Goal: Task Accomplishment & Management: Use online tool/utility

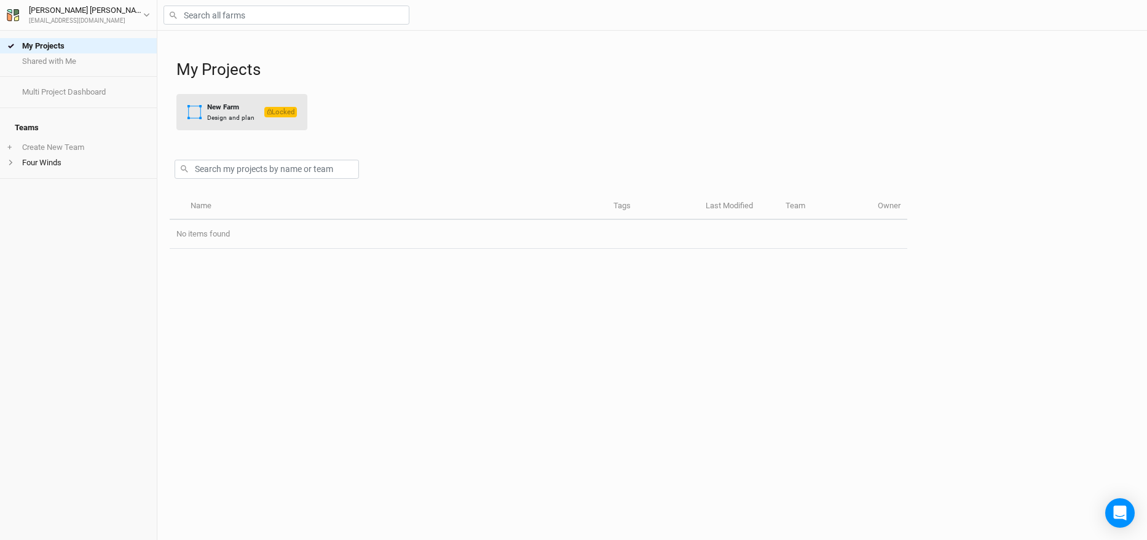
click at [235, 116] on div "Design and plan" at bounding box center [230, 117] width 47 height 9
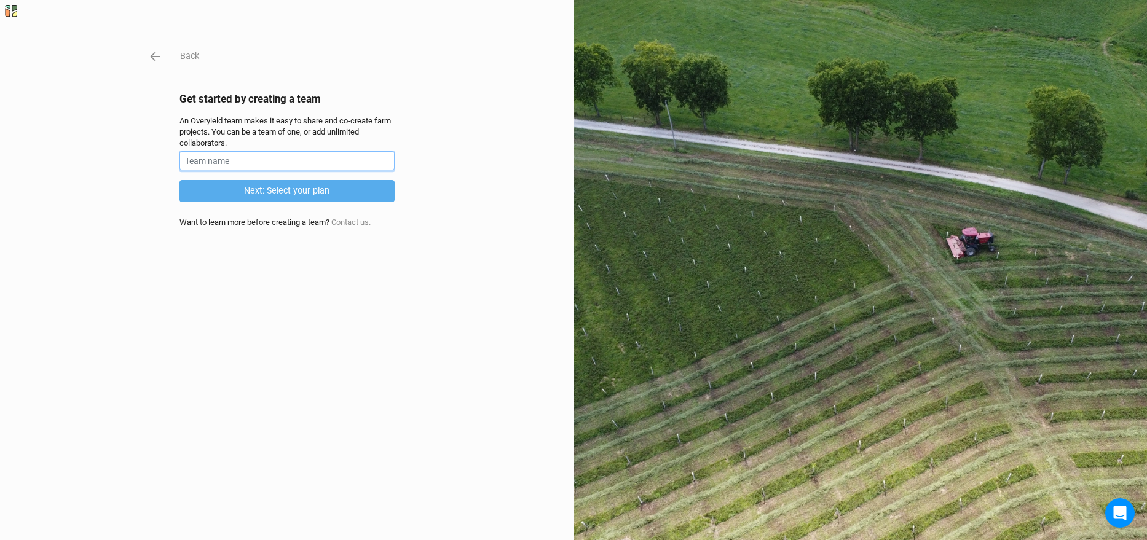
click at [251, 160] on input "text" at bounding box center [286, 160] width 215 height 19
click at [261, 194] on button "Next: Select your plan" at bounding box center [286, 191] width 215 height 22
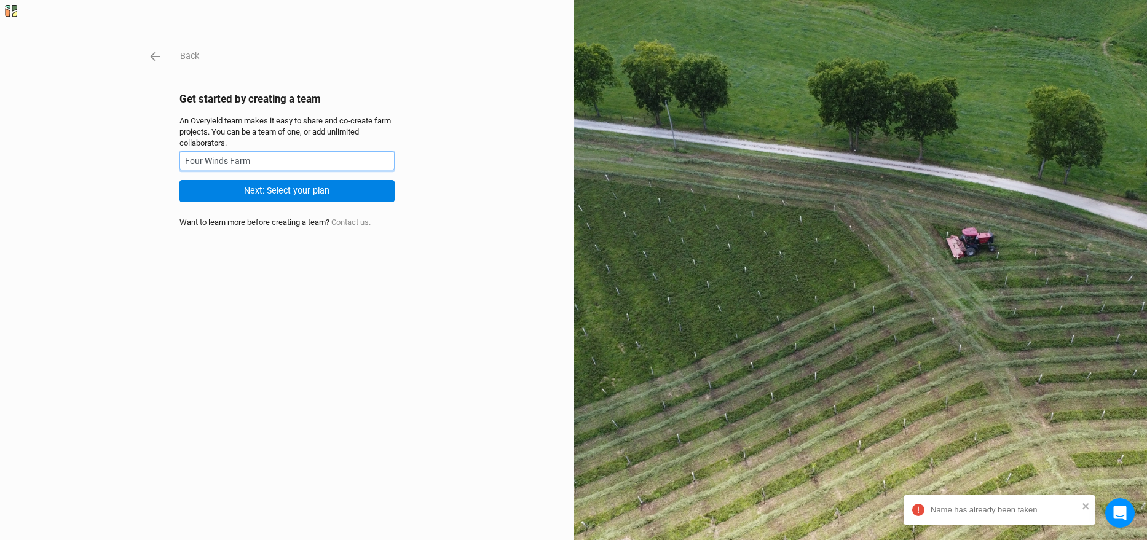
click at [226, 155] on input "Four Winds Farm" at bounding box center [286, 160] width 215 height 19
click at [227, 162] on input "Four Winds Farm" at bounding box center [286, 160] width 215 height 19
type input "Four Windz Farm"
click at [242, 183] on button "Next: Select your plan" at bounding box center [286, 191] width 215 height 22
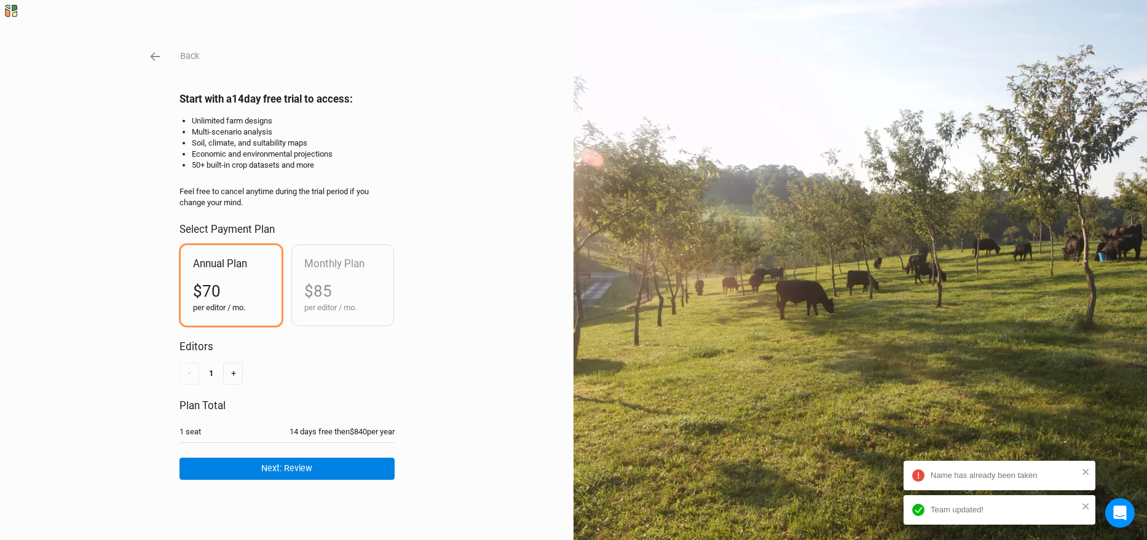
click at [224, 96] on h2 "Start with a 14 day free trial to access:" at bounding box center [286, 99] width 215 height 12
click at [222, 123] on li "Unlimited farm designs" at bounding box center [293, 121] width 203 height 11
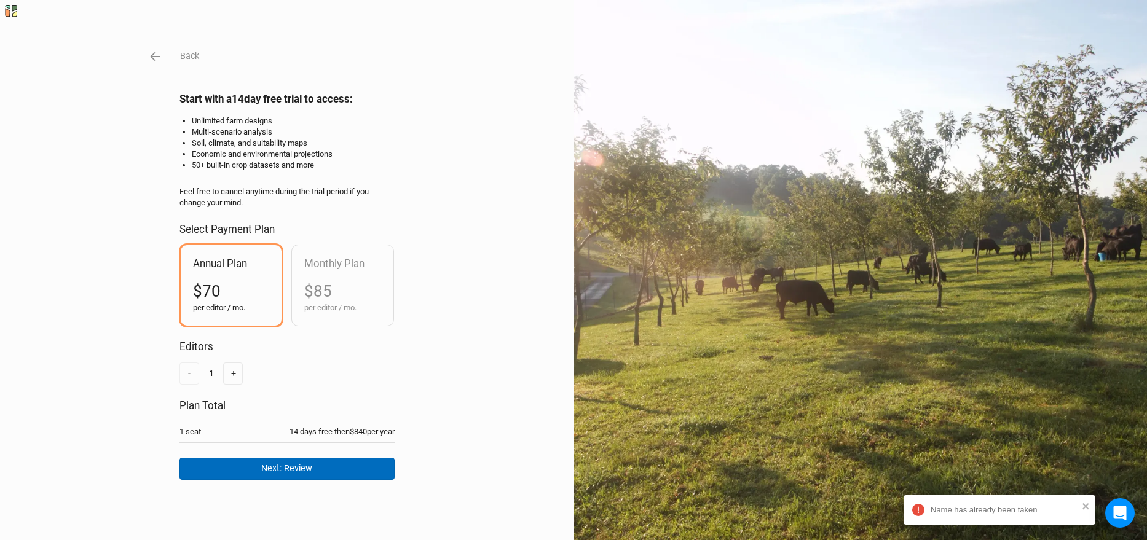
click at [267, 469] on button "Next: Review" at bounding box center [286, 469] width 215 height 22
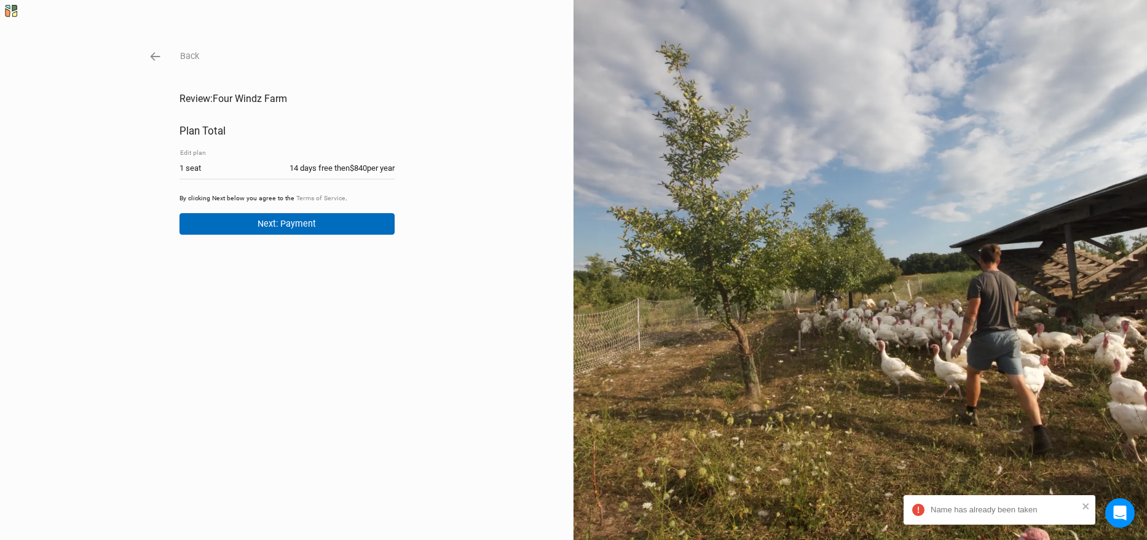
click at [299, 220] on button "Next: Payment" at bounding box center [286, 224] width 215 height 22
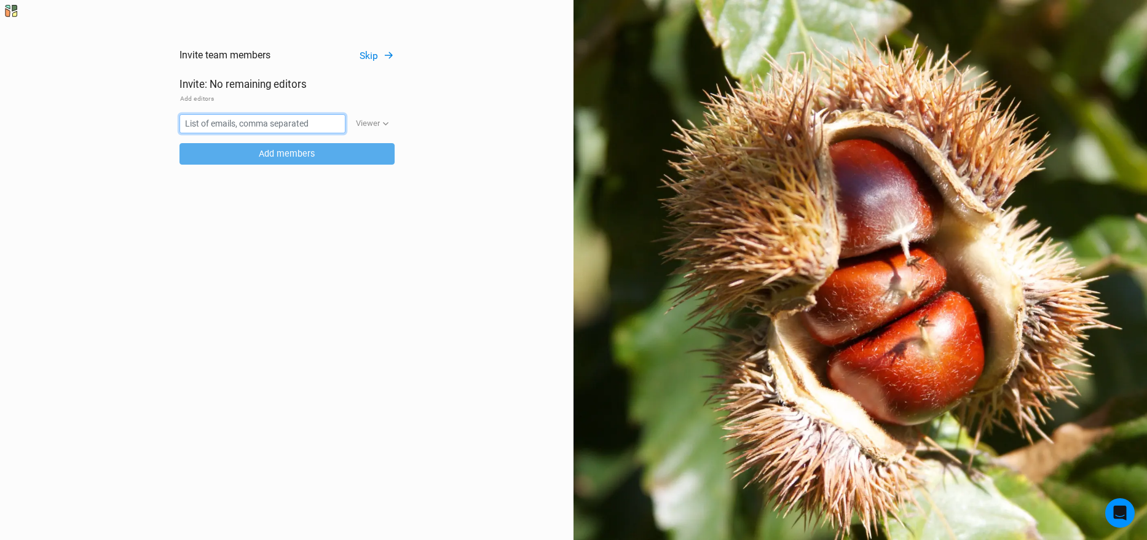
click at [254, 123] on input "text" at bounding box center [262, 123] width 166 height 19
type input "[EMAIL_ADDRESS][PERSON_NAME][DOMAIN_NAME]"
click at [382, 126] on icon "button" at bounding box center [385, 123] width 7 height 7
click at [382, 144] on span "Viewer" at bounding box center [380, 149] width 31 height 14
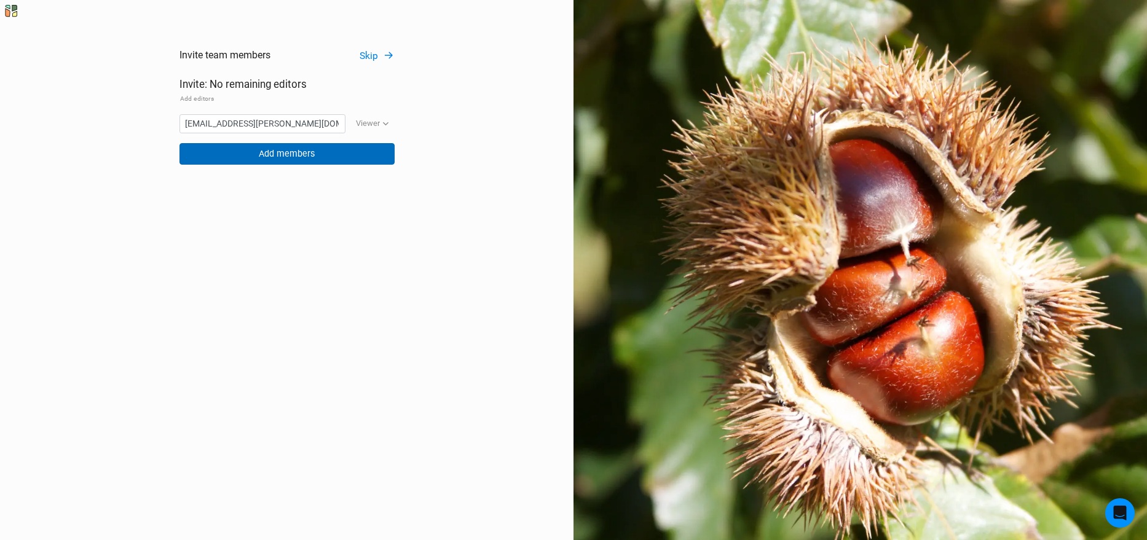
click at [324, 149] on button "Add members" at bounding box center [286, 154] width 215 height 22
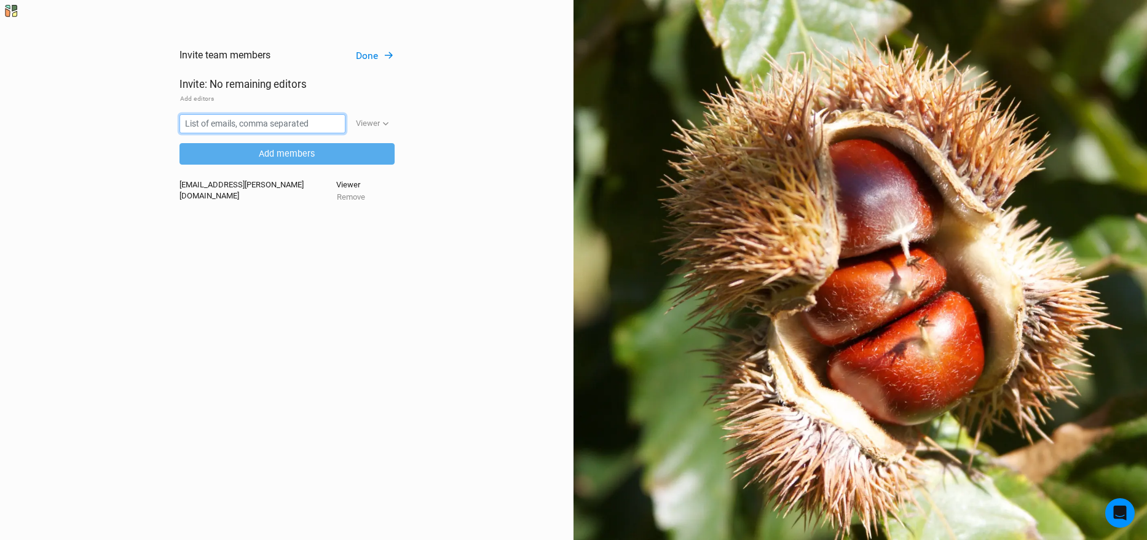
click at [313, 130] on input "text" at bounding box center [262, 123] width 166 height 19
type input "[PERSON_NAME][EMAIL_ADDRESS][DOMAIN_NAME]"
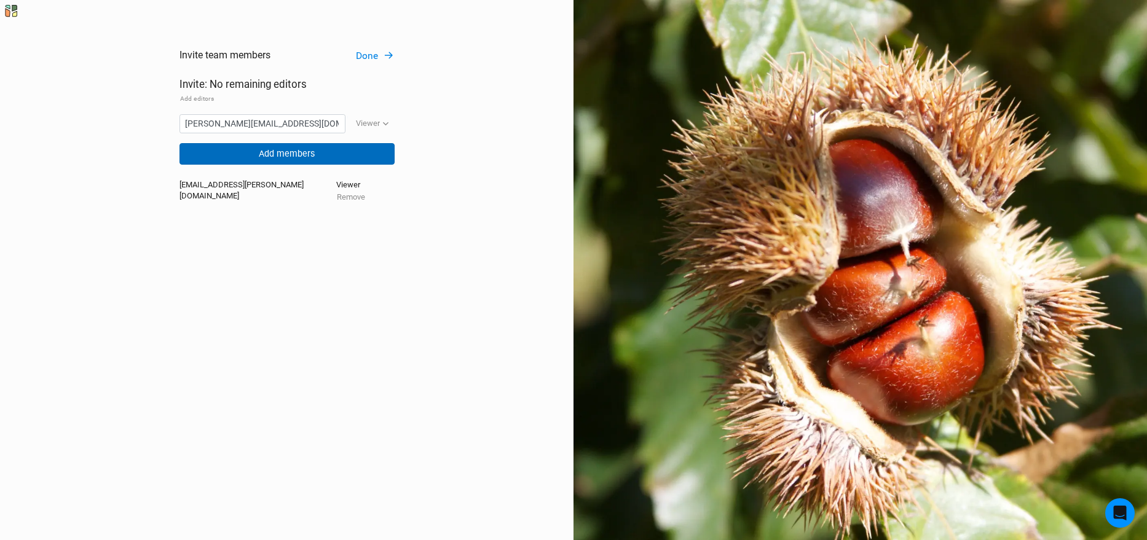
click at [317, 158] on button "Add members" at bounding box center [286, 154] width 215 height 22
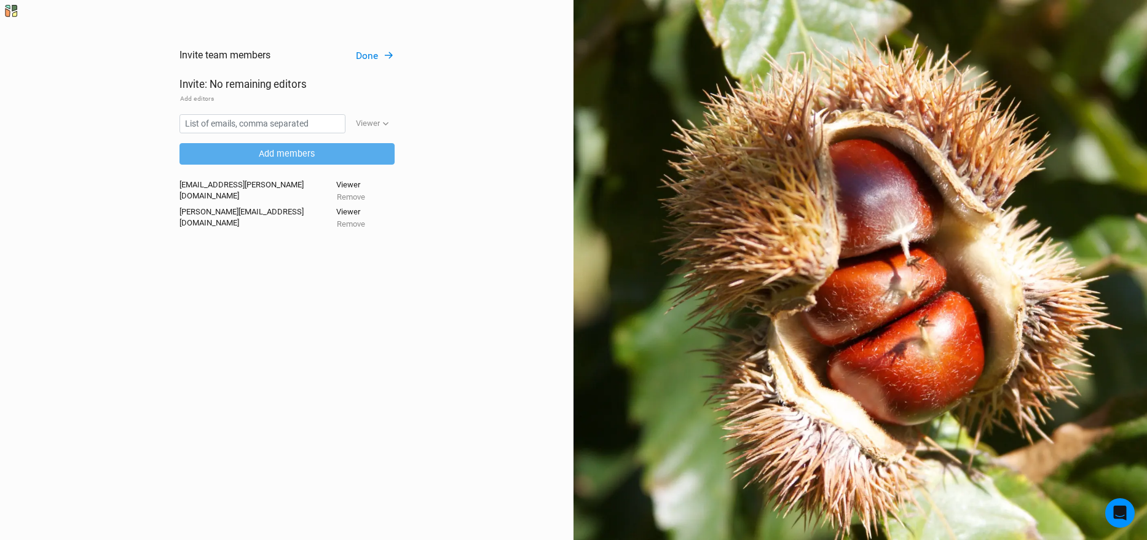
click at [377, 55] on button "Done" at bounding box center [374, 56] width 39 height 14
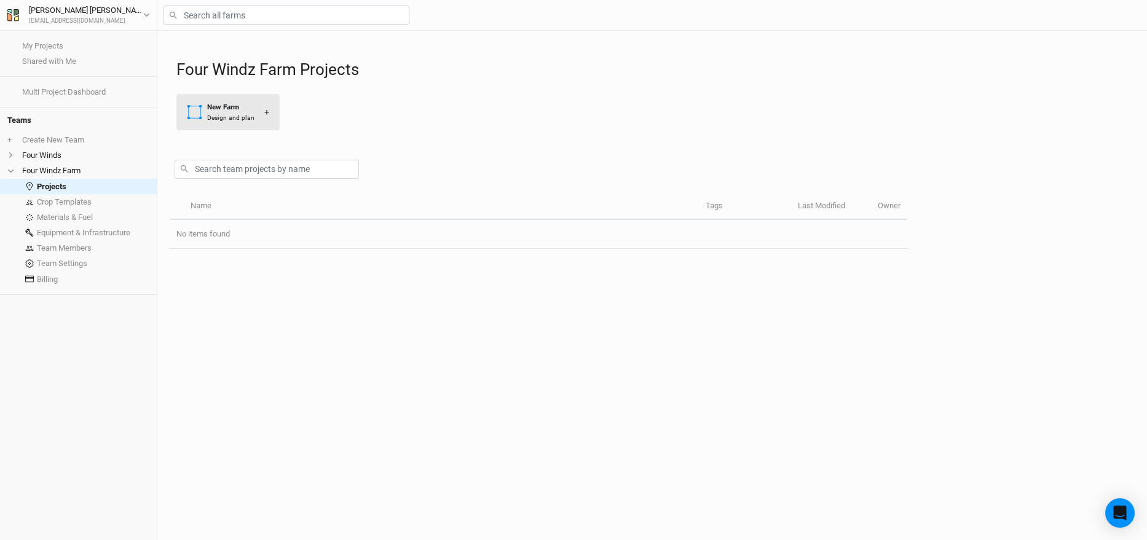
click at [232, 102] on div "New Farm" at bounding box center [230, 107] width 47 height 10
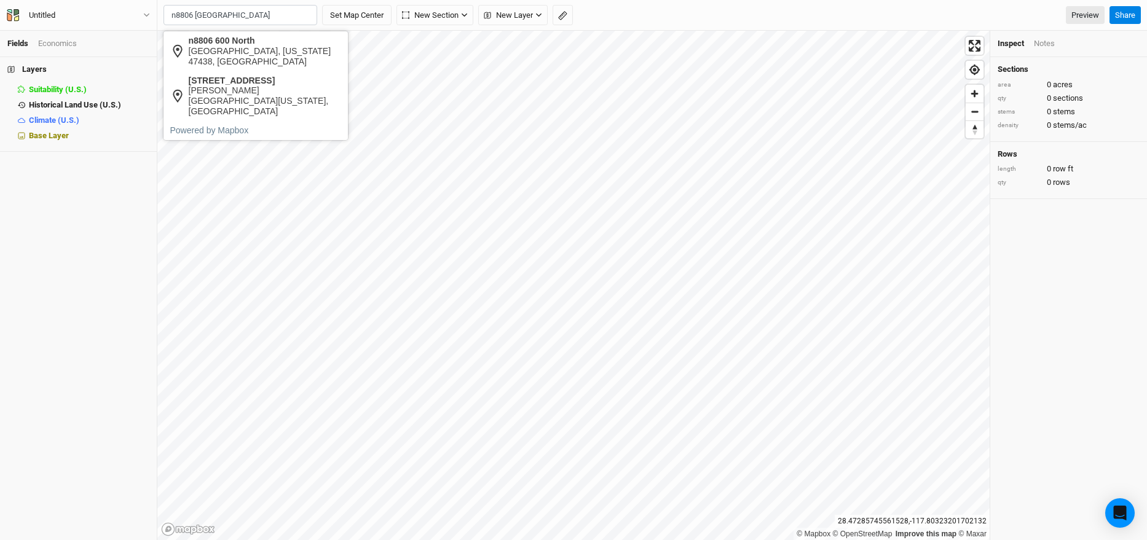
click at [244, 14] on input "n8806 [GEOGRAPHIC_DATA]" at bounding box center [240, 15] width 154 height 21
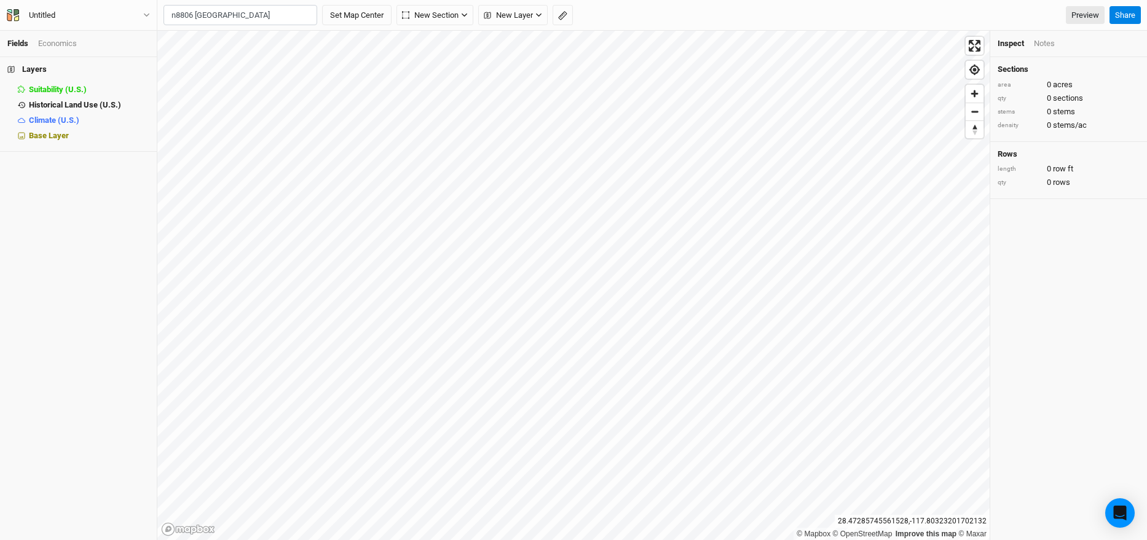
click at [245, 43] on div "[GEOGRAPHIC_DATA]" at bounding box center [265, 41] width 153 height 10
type input "[STREET_ADDRESS][US_STATE]"
click at [408, 11] on icon "button" at bounding box center [405, 15] width 7 height 8
click at [441, 45] on div "Grid" at bounding box center [433, 41] width 18 height 14
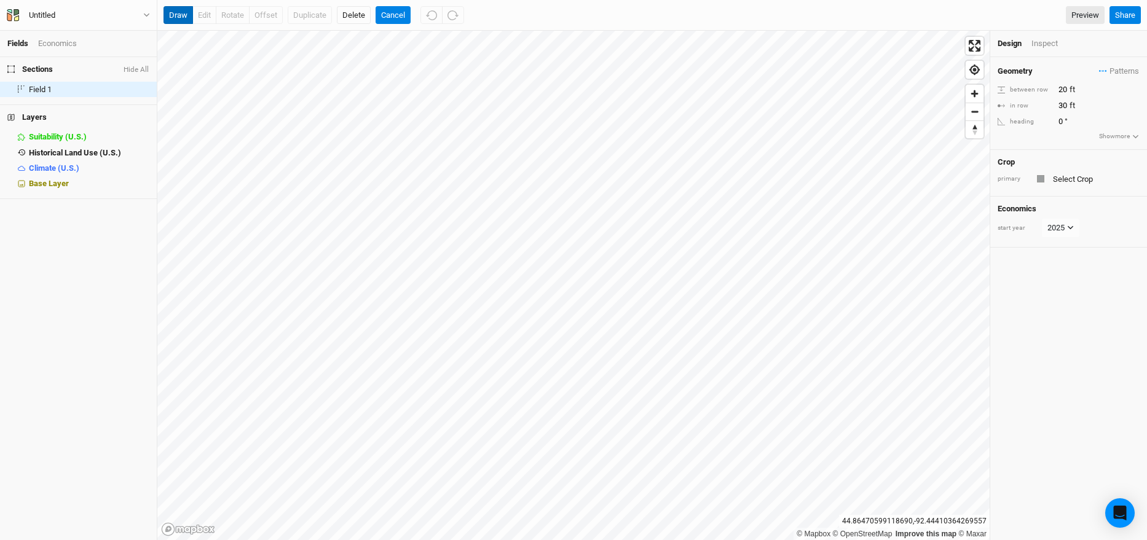
click at [176, 13] on button "draw" at bounding box center [178, 15] width 30 height 18
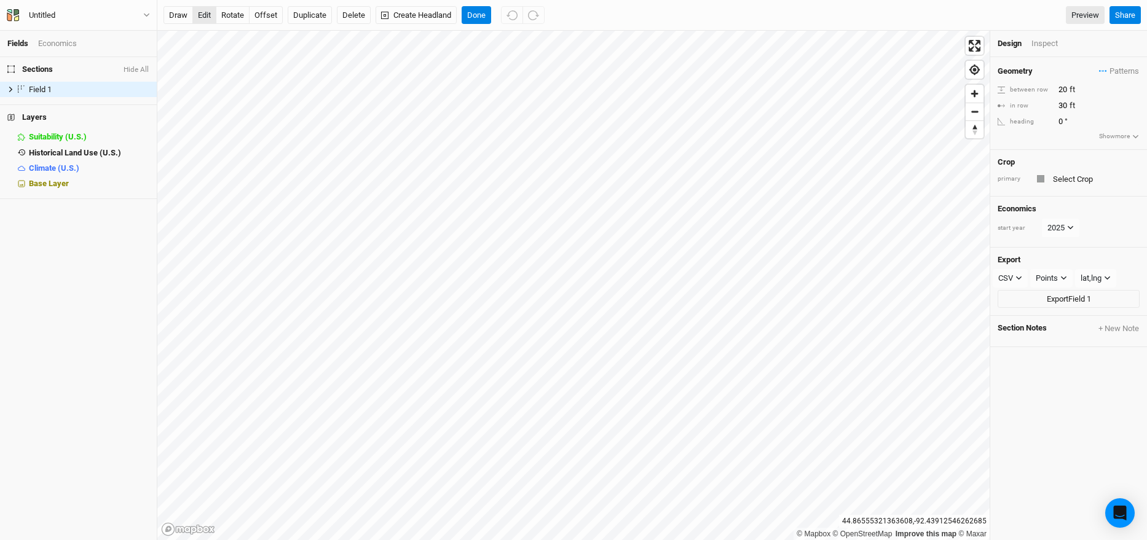
click at [205, 14] on button "edit" at bounding box center [204, 15] width 24 height 18
click at [474, 10] on button "Done" at bounding box center [477, 15] width 30 height 18
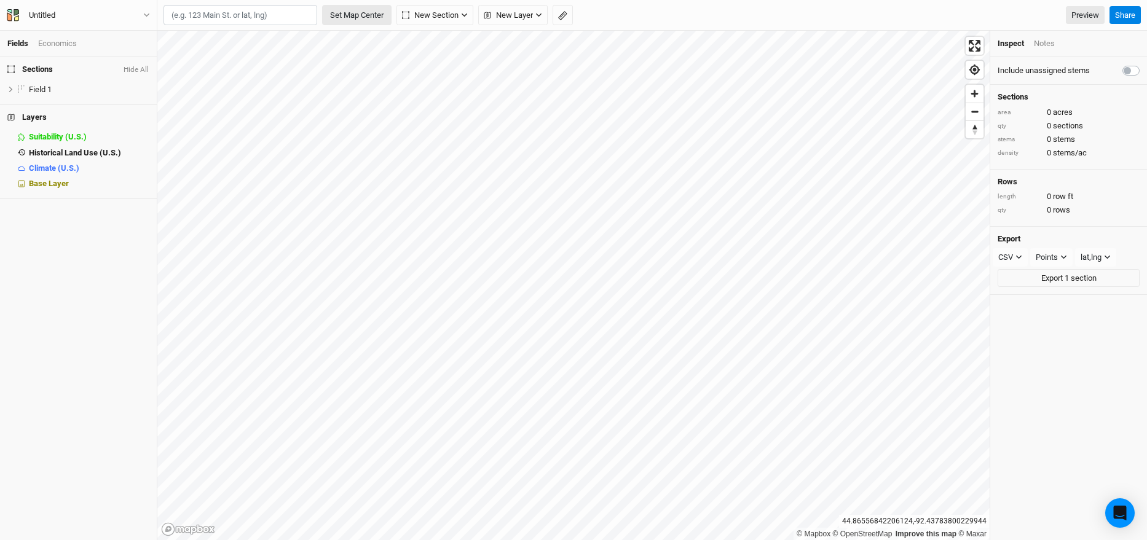
click at [371, 22] on button "Set Map Center" at bounding box center [356, 15] width 69 height 21
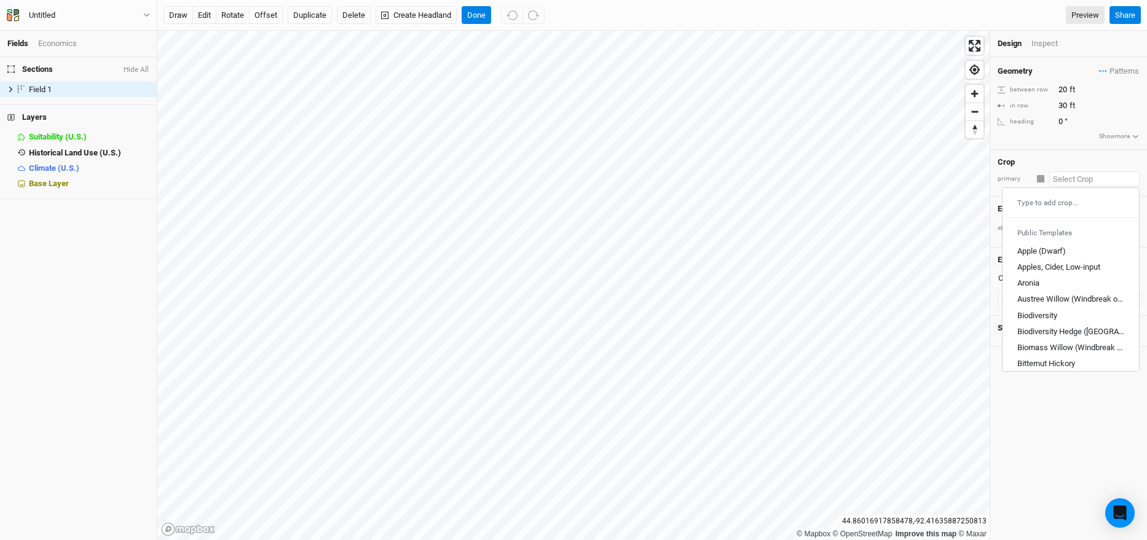
click at [1056, 179] on input "text" at bounding box center [1094, 178] width 90 height 15
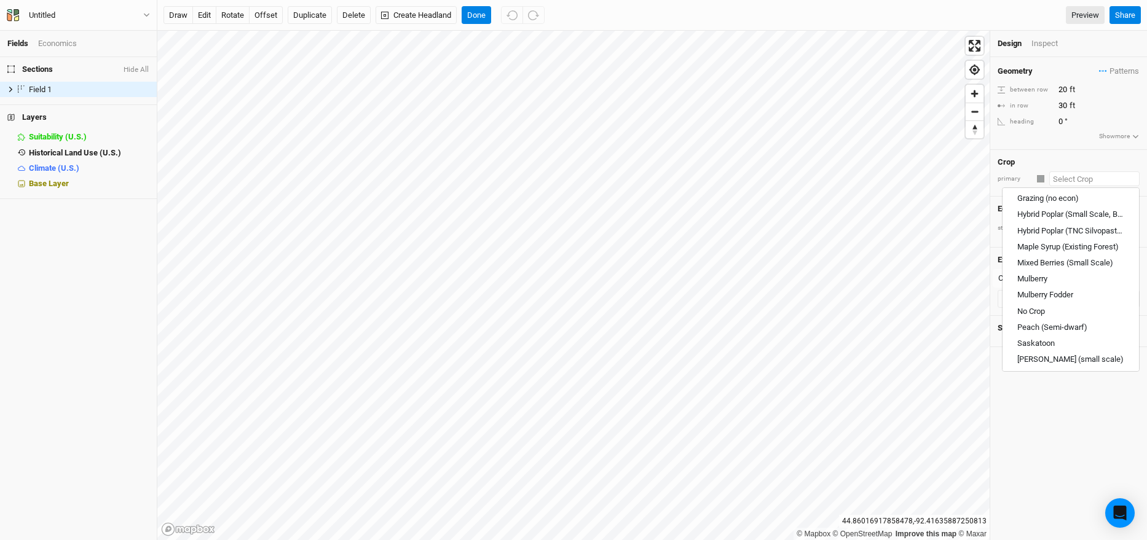
scroll to position [553, 0]
click at [1052, 428] on div "Geometry Patterns ＋ New in-row pattern between row 20 ft in row 30 ft heading 0…" at bounding box center [1068, 298] width 157 height 483
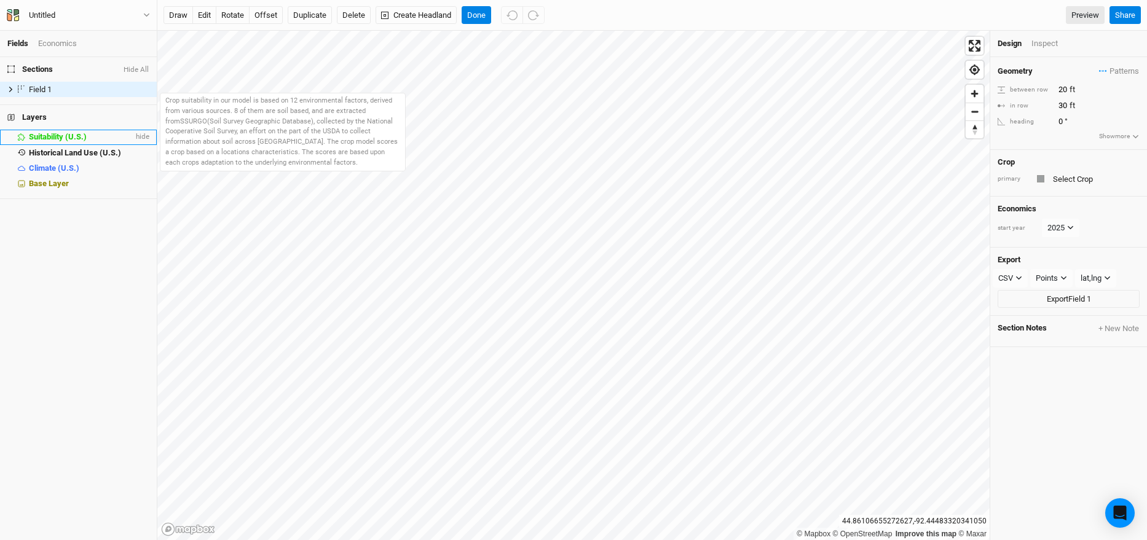
click at [82, 135] on span "Suitability (U.S.)" at bounding box center [58, 136] width 58 height 9
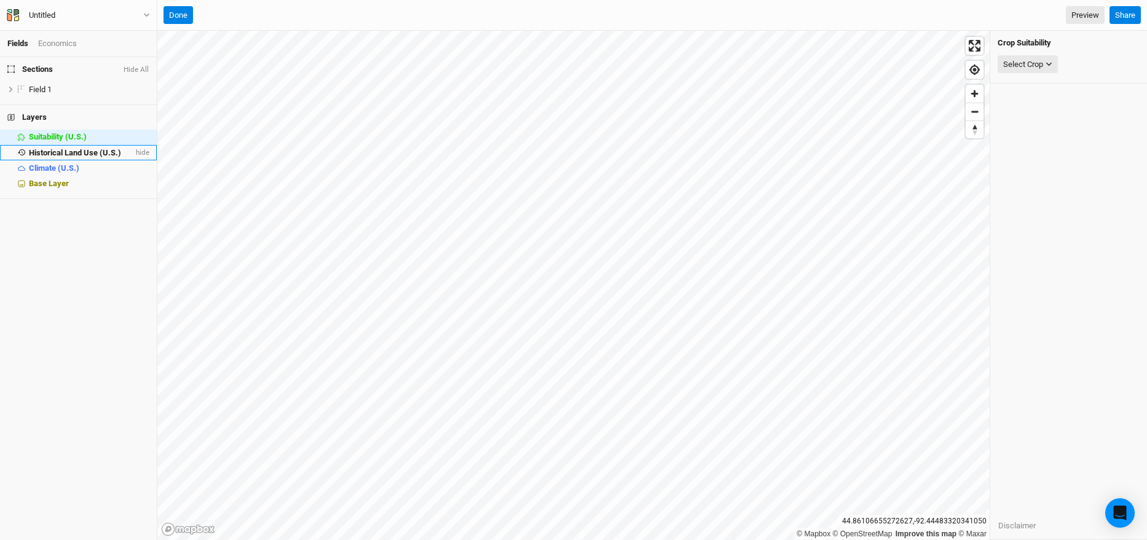
click at [85, 145] on li "Historical Land Use (U.S.) hide" at bounding box center [78, 152] width 157 height 15
click at [1010, 65] on div "Select Attribute" at bounding box center [1029, 64] width 53 height 12
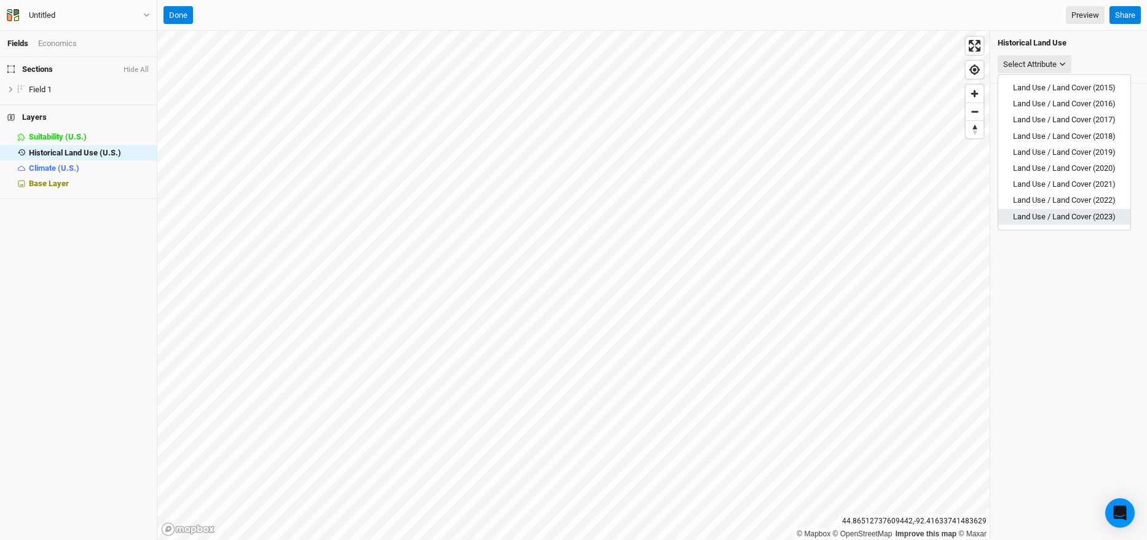
click at [1056, 213] on span "Land Use / Land Cover (2023)" at bounding box center [1064, 216] width 103 height 9
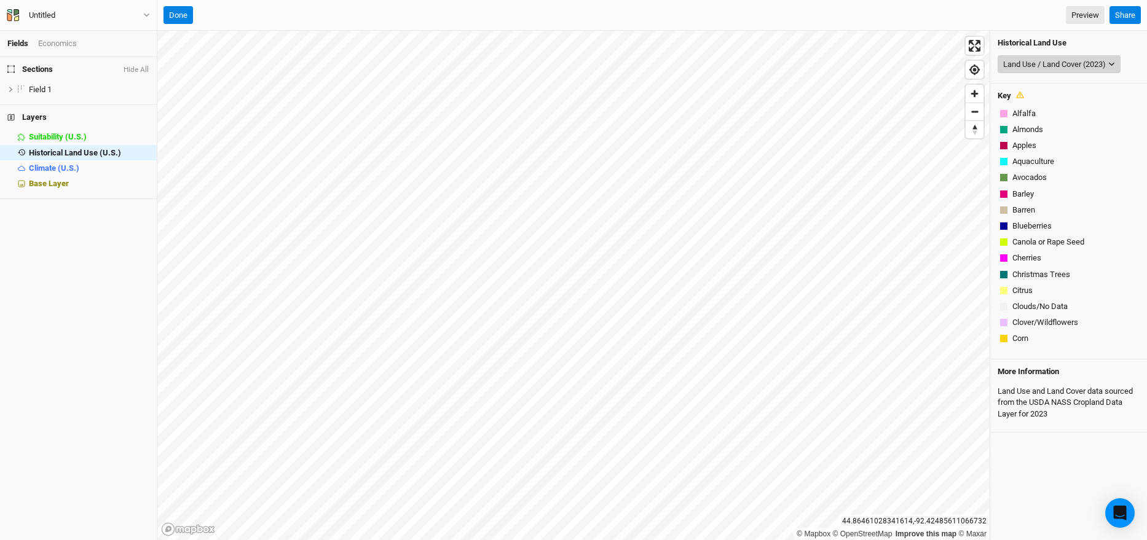
scroll to position [704, 0]
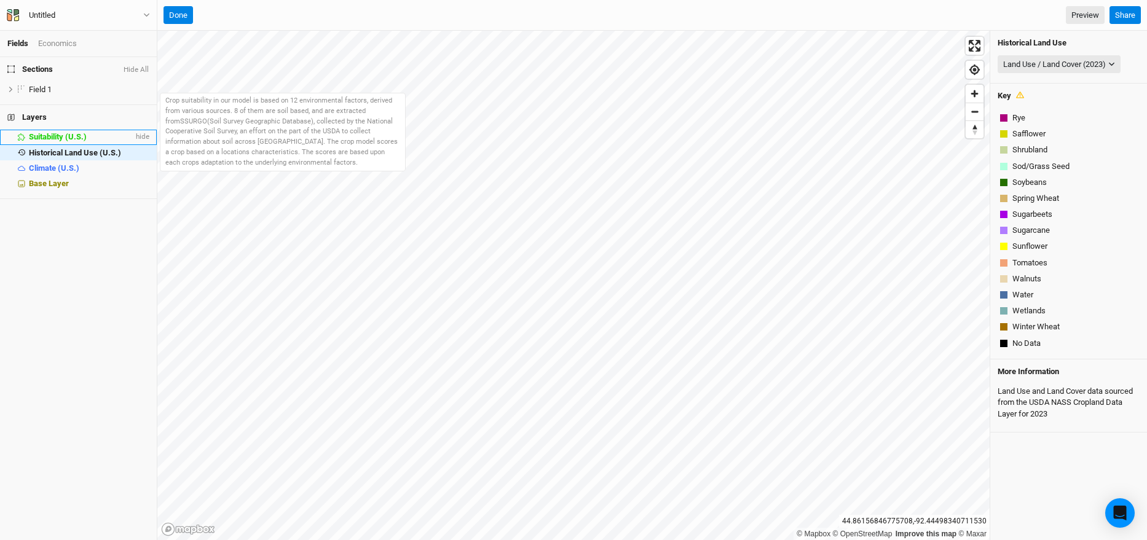
click at [79, 130] on li "Suitability (U.S.) hide" at bounding box center [78, 137] width 157 height 15
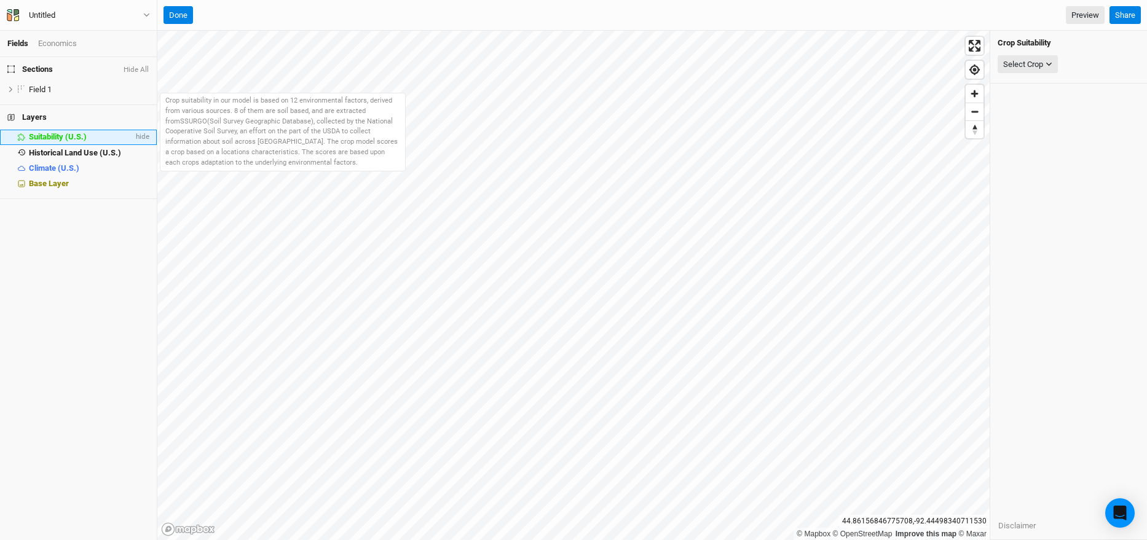
click at [83, 135] on span "Suitability (U.S.)" at bounding box center [58, 136] width 58 height 9
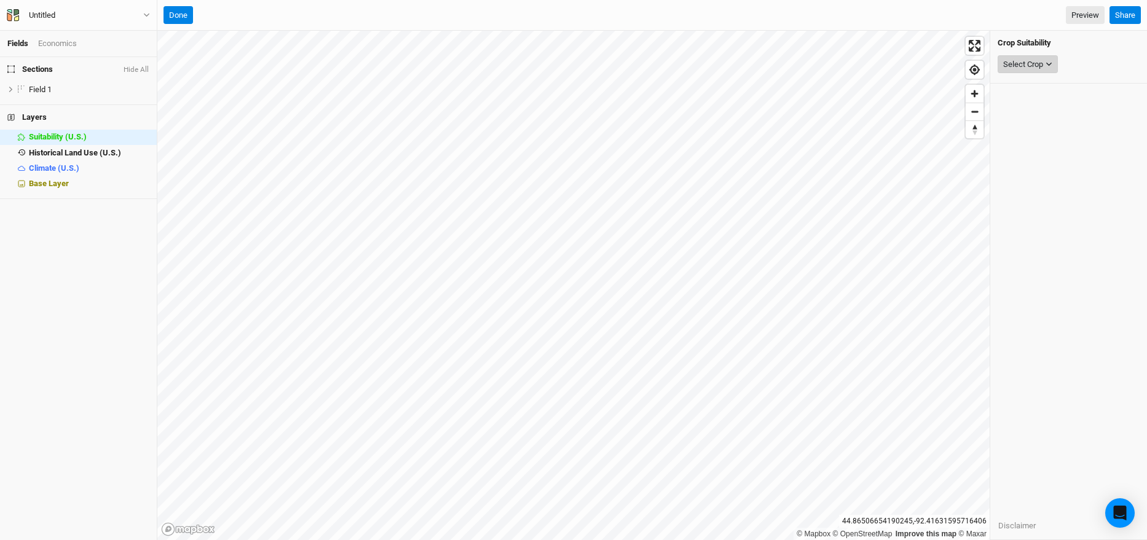
click at [1043, 68] on div "Select Crop" at bounding box center [1023, 64] width 40 height 12
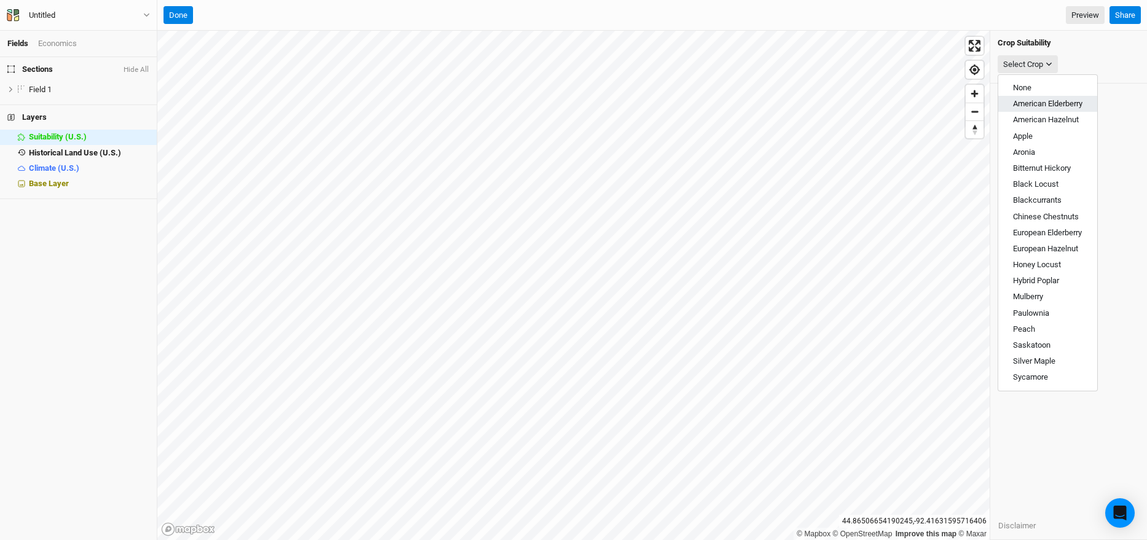
click at [1046, 101] on span "American Elderberry" at bounding box center [1047, 103] width 69 height 9
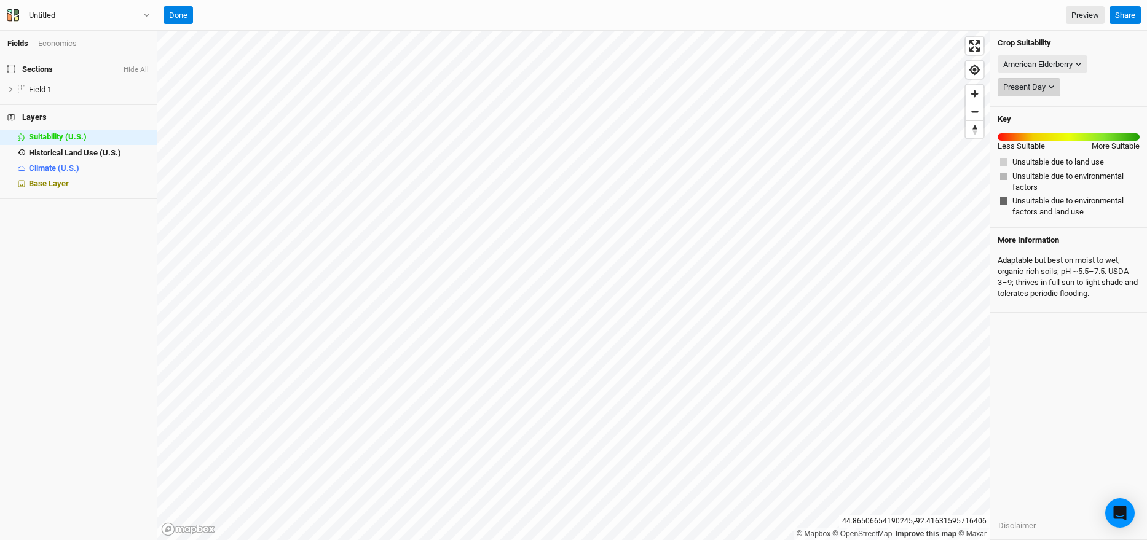
click at [1036, 82] on div "Present Day" at bounding box center [1024, 87] width 42 height 12
click at [1036, 111] on span "Present Day" at bounding box center [1034, 110] width 42 height 9
click at [1048, 81] on button "Present Day" at bounding box center [1028, 87] width 63 height 18
click at [1065, 57] on button "American Elderberry" at bounding box center [1042, 64] width 90 height 18
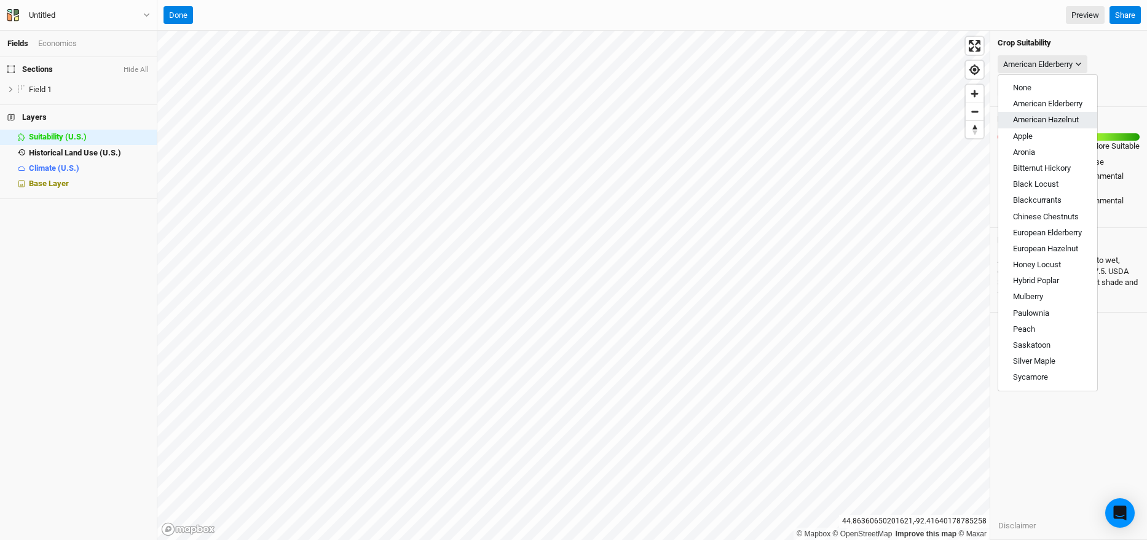
click at [1061, 119] on span "American Hazelnut" at bounding box center [1046, 119] width 66 height 9
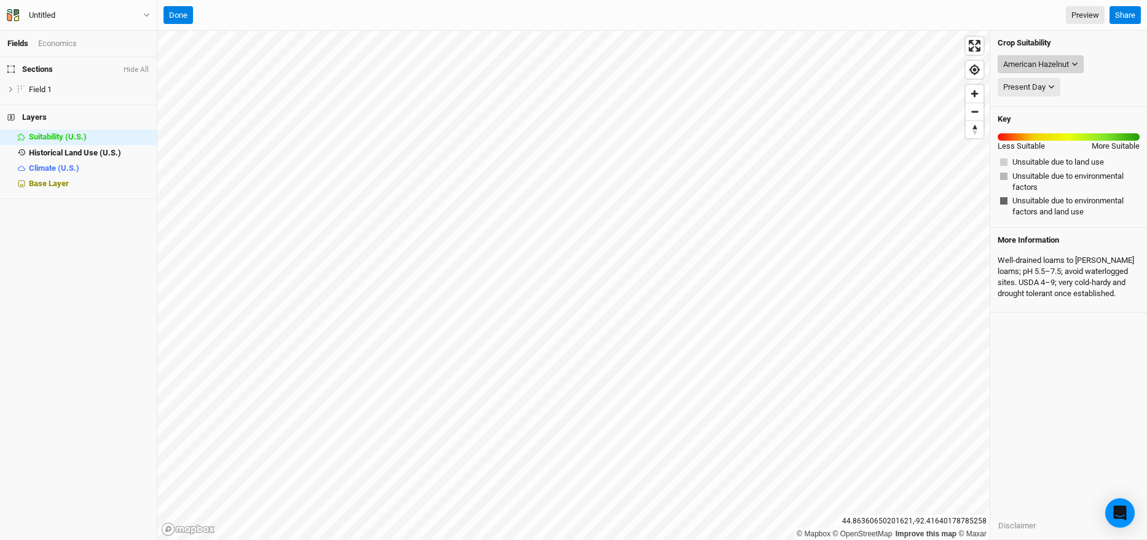
click at [1068, 68] on div "American Hazelnut" at bounding box center [1036, 64] width 66 height 12
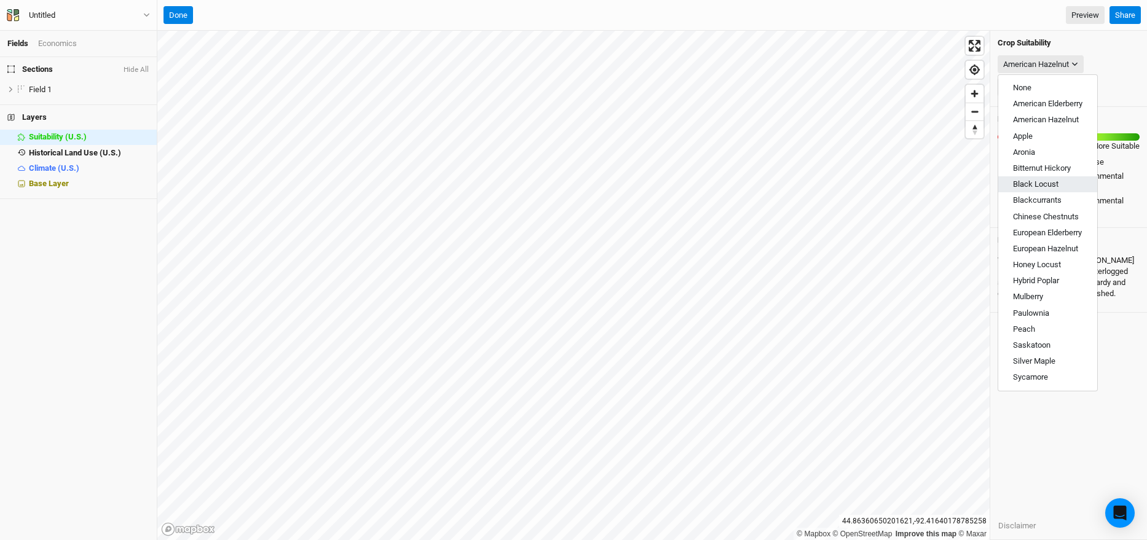
click at [1068, 180] on button "Black Locust" at bounding box center [1047, 184] width 99 height 16
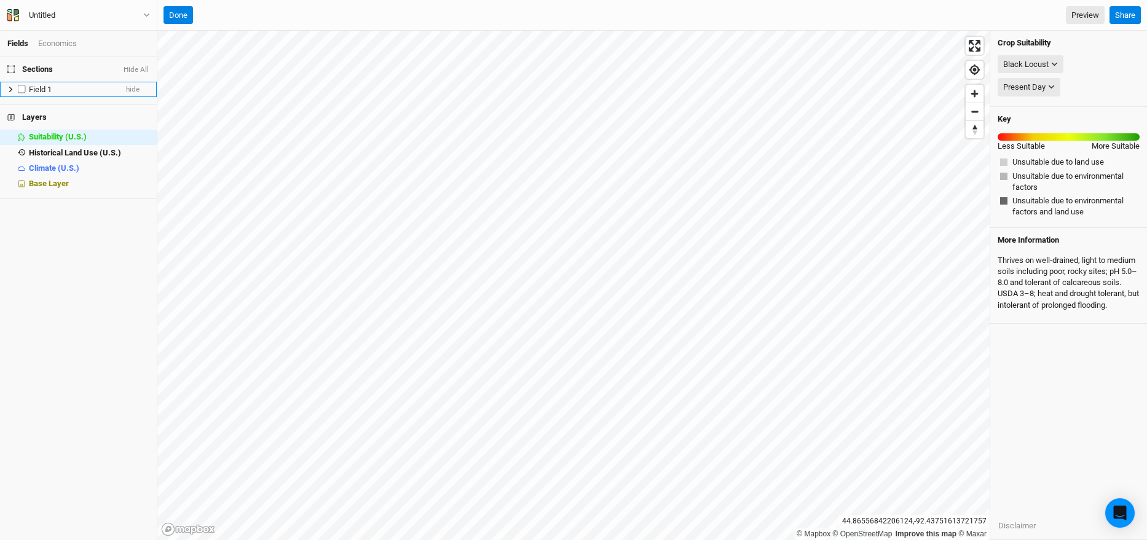
click at [28, 90] on label at bounding box center [21, 89] width 15 height 15
click at [26, 90] on input "checkbox" at bounding box center [22, 89] width 8 height 8
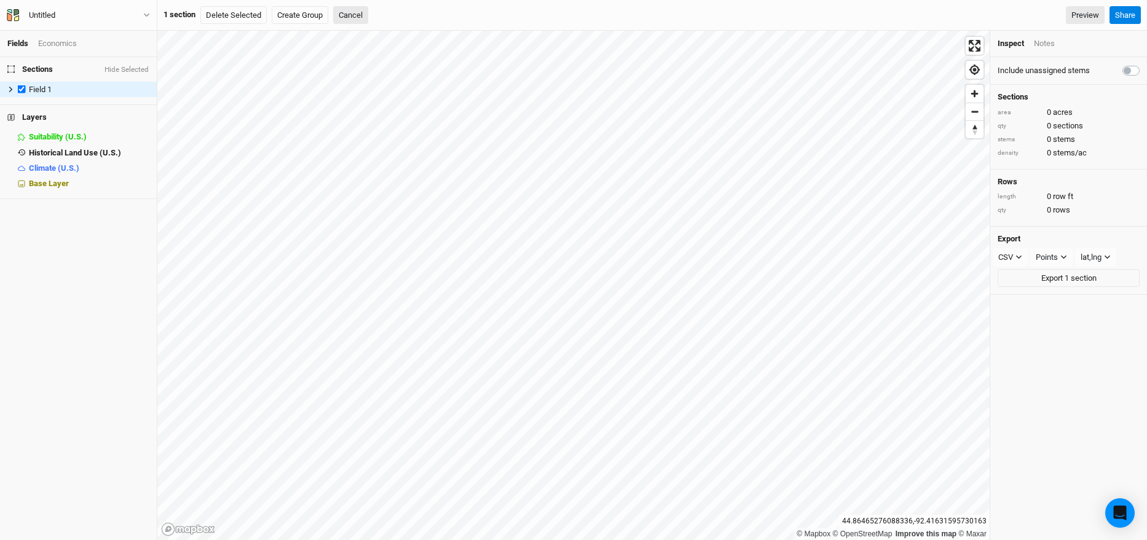
click at [1054, 51] on div "Inspect Notes" at bounding box center [1068, 44] width 157 height 26
click at [1045, 42] on div "Notes" at bounding box center [1044, 43] width 21 height 11
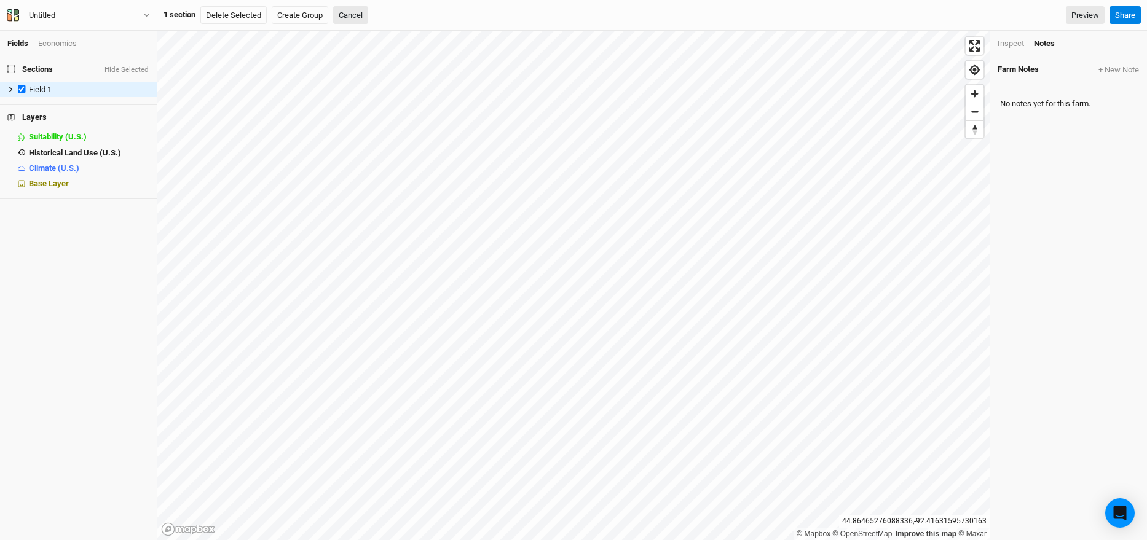
click at [1002, 46] on div "Inspect" at bounding box center [1010, 43] width 26 height 11
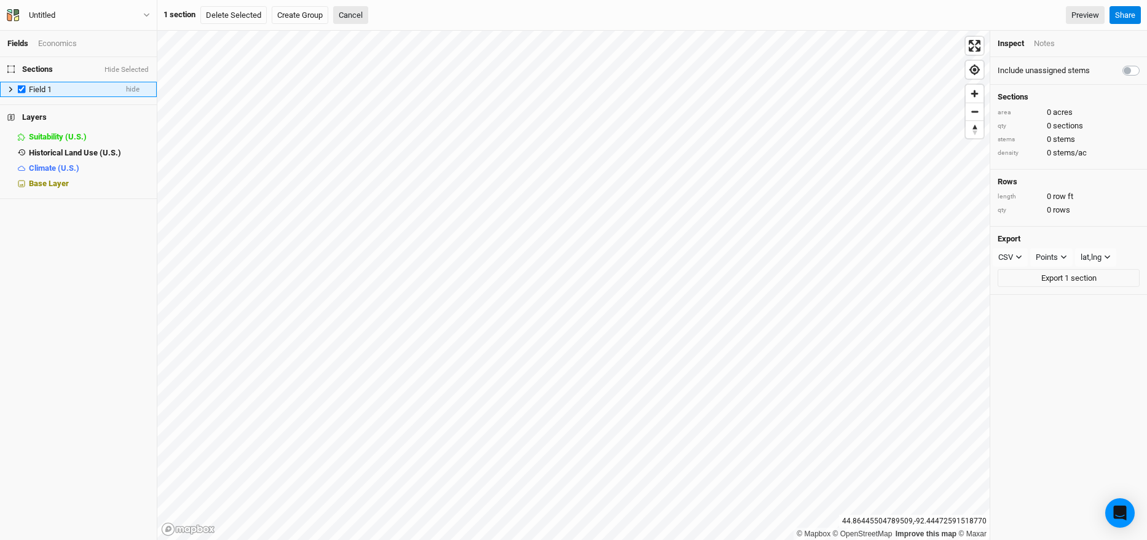
click at [92, 93] on div "Field 1" at bounding box center [72, 90] width 87 height 10
checkbox input "false"
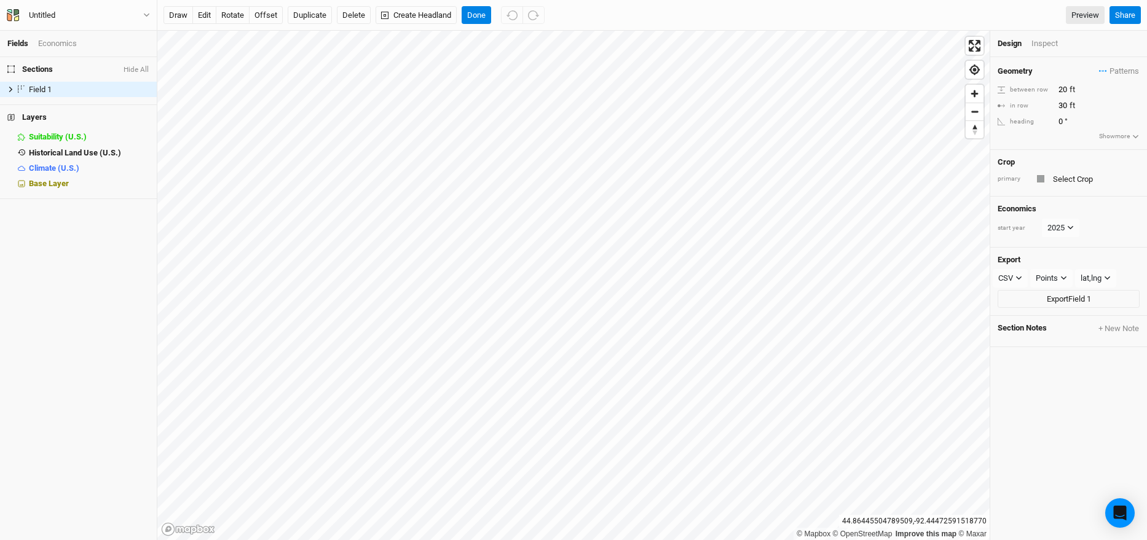
click at [67, 44] on div "Economics" at bounding box center [57, 43] width 39 height 11
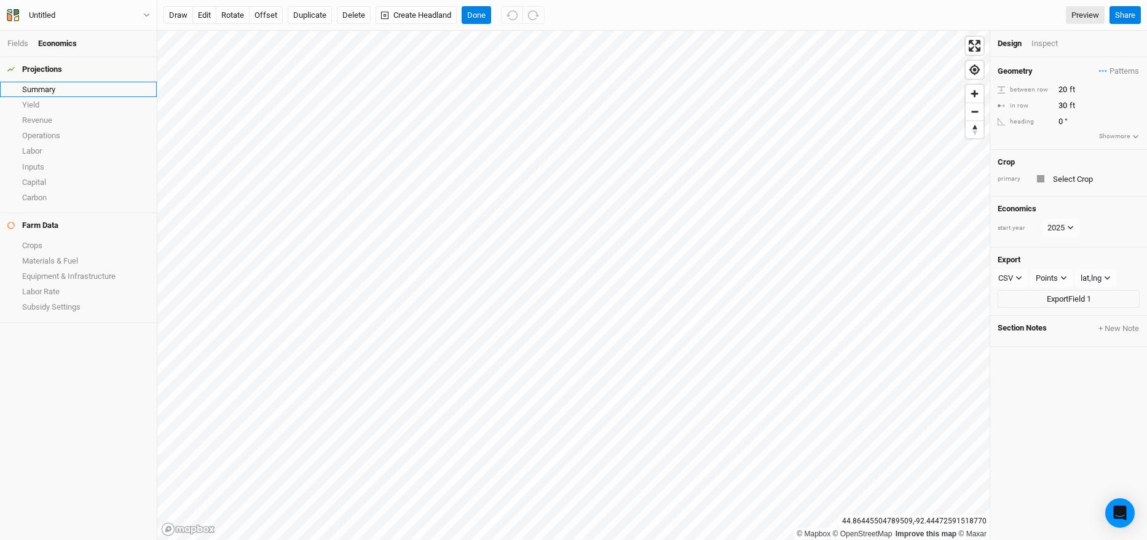
click at [54, 89] on link "Summary" at bounding box center [78, 89] width 157 height 15
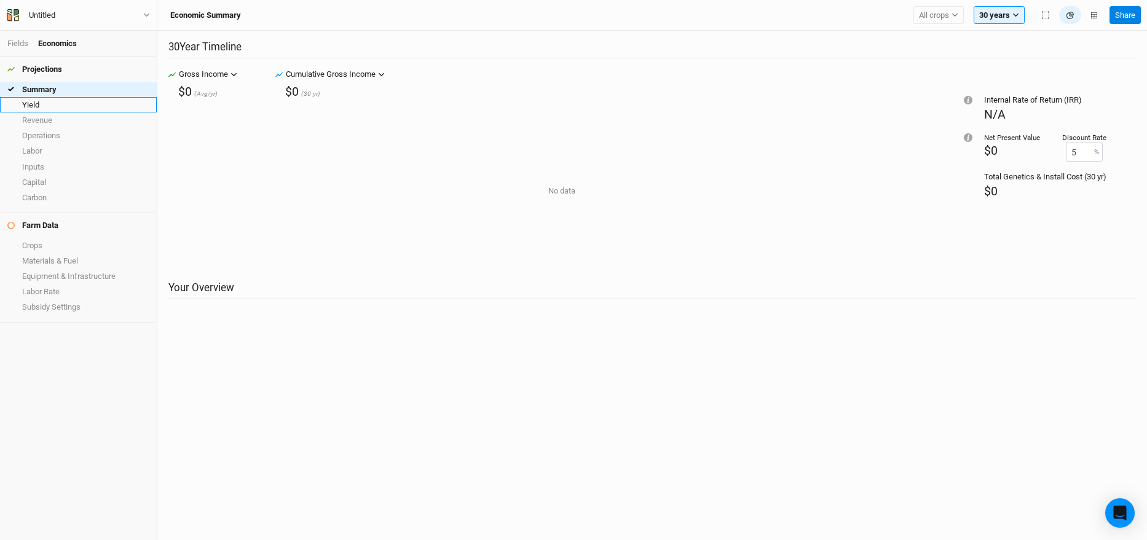
click at [116, 104] on link "Yield" at bounding box center [78, 104] width 157 height 15
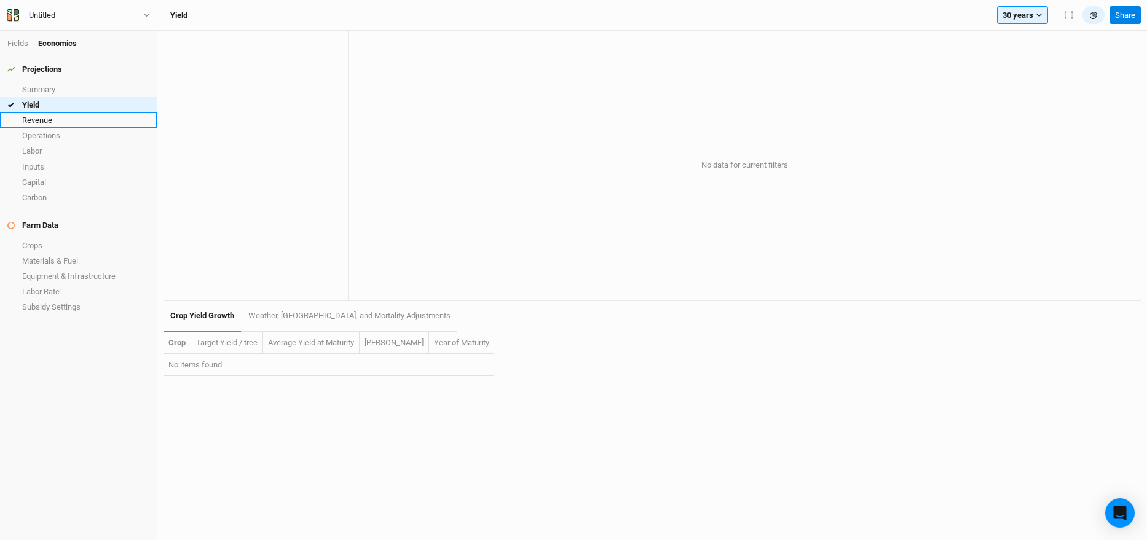
click at [114, 122] on link "Revenue" at bounding box center [78, 119] width 157 height 15
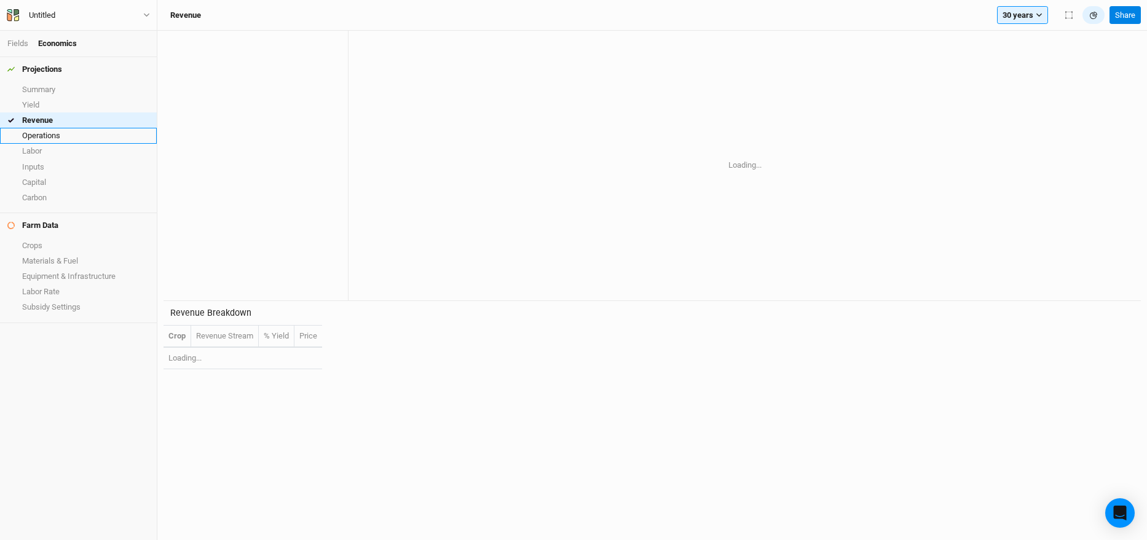
click at [114, 130] on link "Operations" at bounding box center [78, 135] width 157 height 15
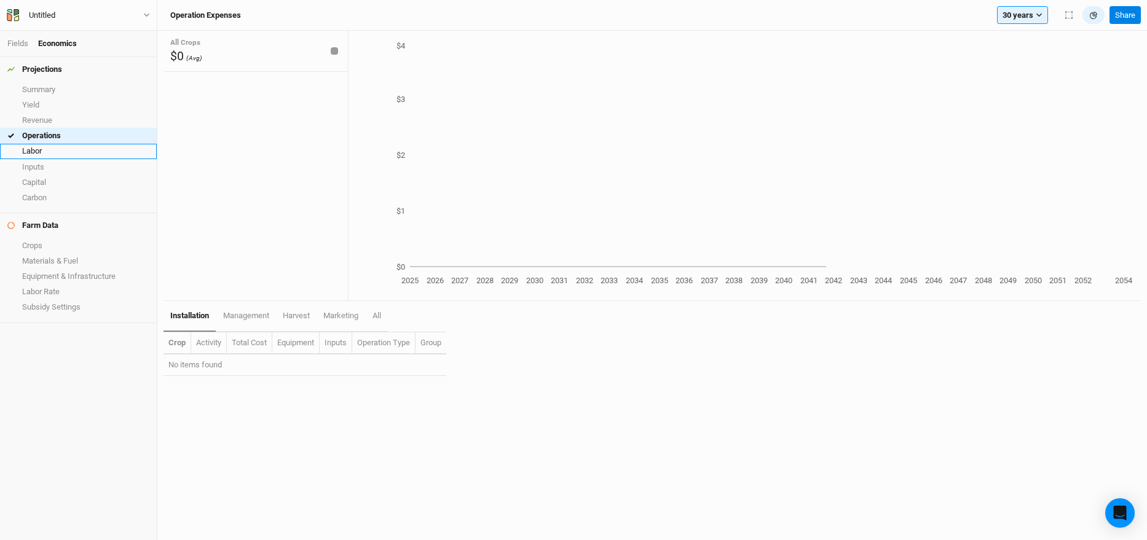
click at [92, 151] on link "Labor" at bounding box center [78, 151] width 157 height 15
click at [93, 71] on h4 "Projections" at bounding box center [78, 69] width 157 height 25
click at [66, 66] on h4 "Projections" at bounding box center [78, 69] width 157 height 25
click at [66, 45] on div "Economics" at bounding box center [57, 43] width 39 height 11
click at [21, 41] on link "Fields" at bounding box center [17, 43] width 21 height 9
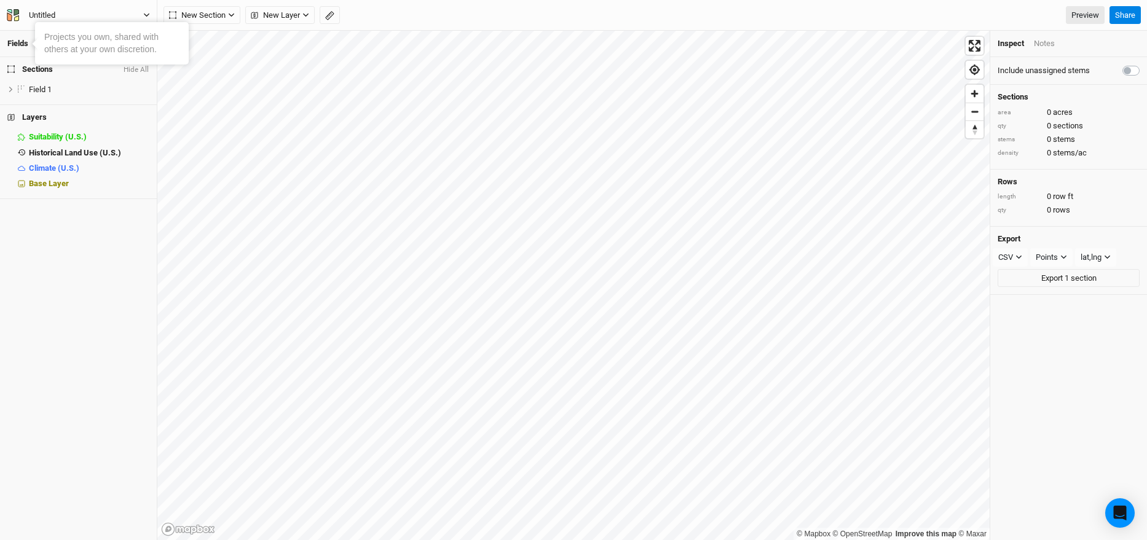
click at [148, 17] on icon "button" at bounding box center [146, 15] width 7 height 7
click at [49, 18] on div "Untitled" at bounding box center [42, 15] width 26 height 12
click at [100, 69] on button "User settings" at bounding box center [101, 72] width 97 height 16
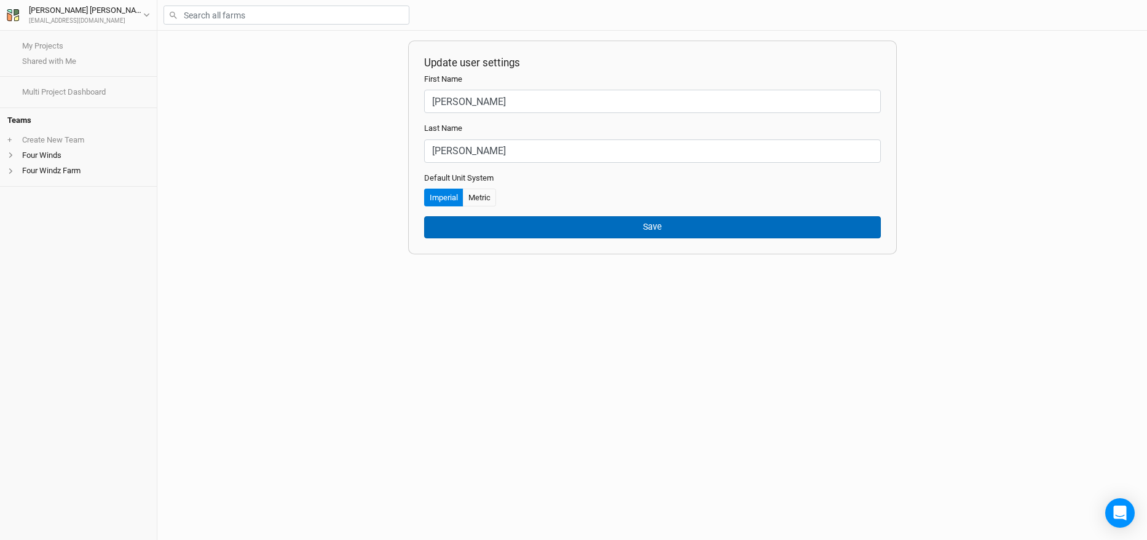
click at [552, 225] on button "Save" at bounding box center [652, 227] width 457 height 22
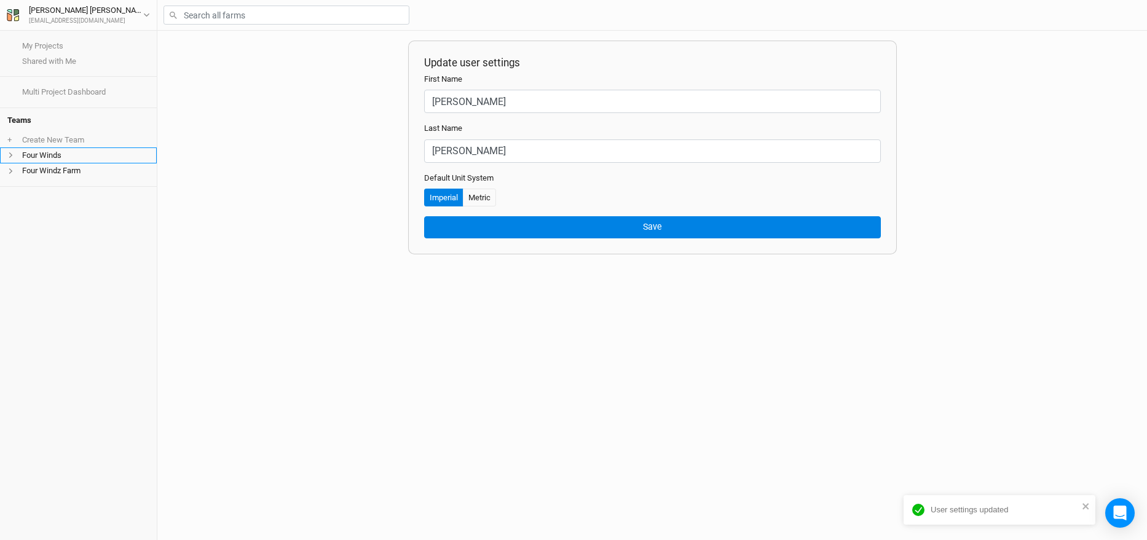
click at [122, 154] on li "Four Winds" at bounding box center [78, 155] width 157 height 15
click at [54, 170] on li "Four Windz Farm" at bounding box center [78, 170] width 157 height 15
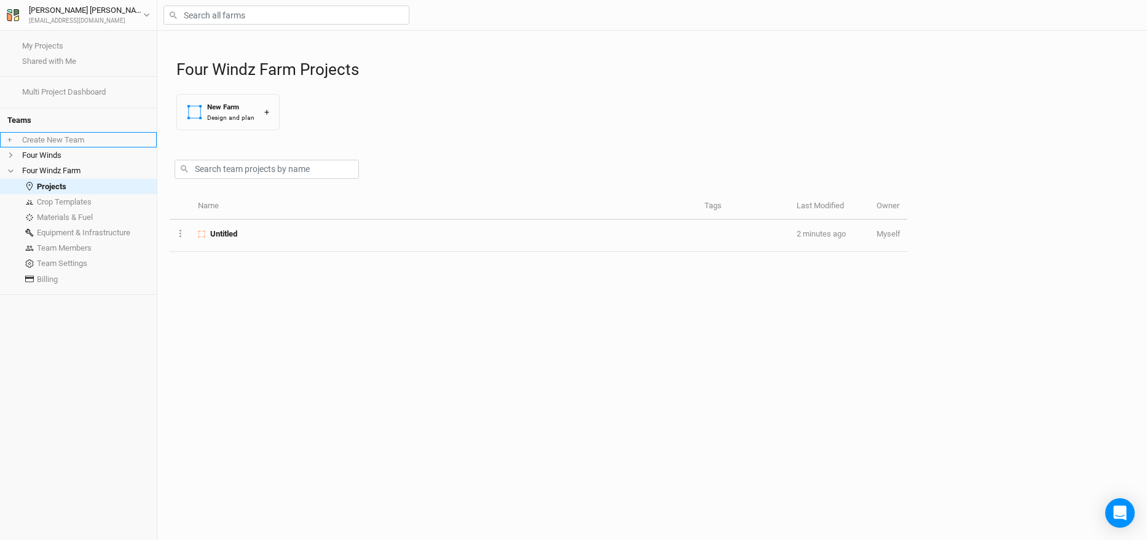
click at [76, 144] on li "+ Create New Team" at bounding box center [78, 139] width 157 height 15
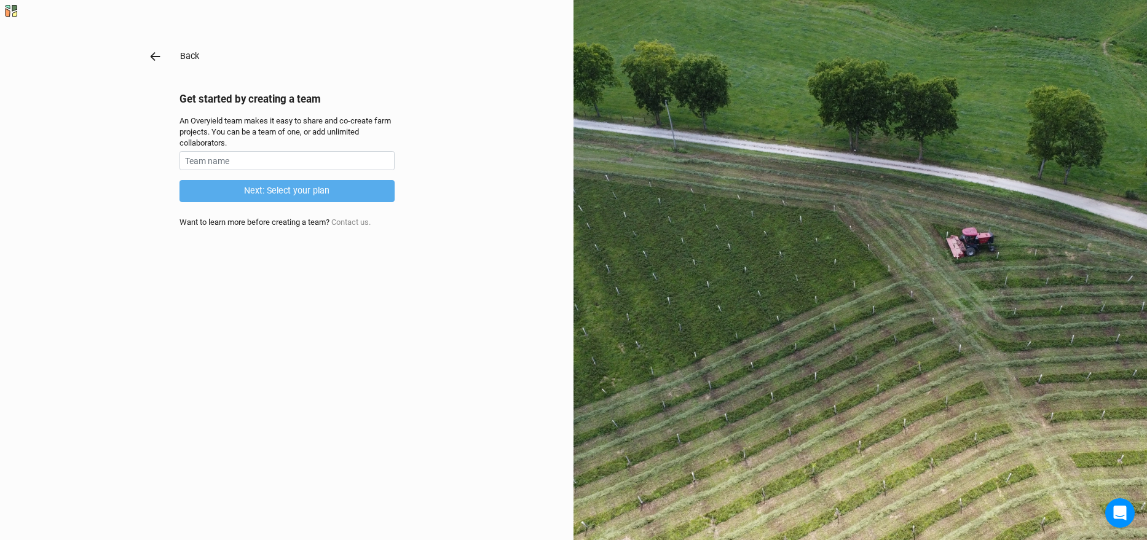
click at [152, 54] on icon "button" at bounding box center [156, 57] width 14 height 14
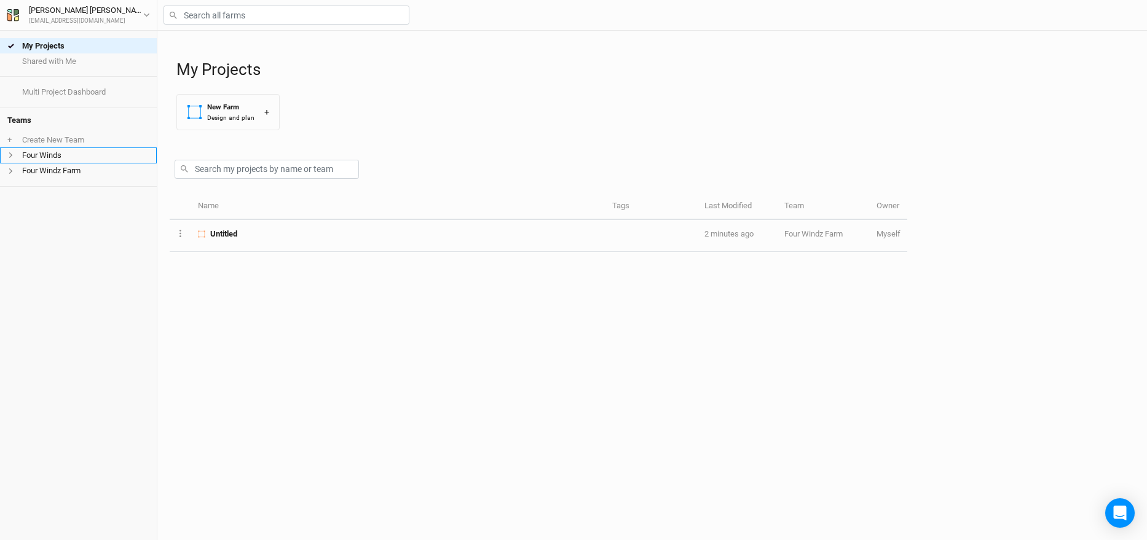
click at [80, 158] on li "Four Winds" at bounding box center [78, 155] width 157 height 15
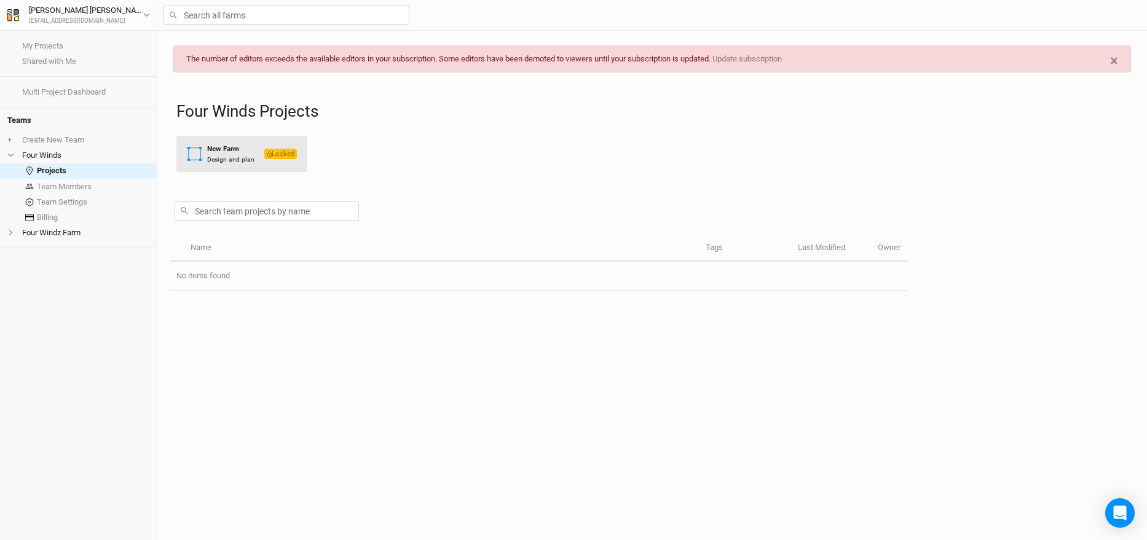
click at [229, 159] on div "Design and plan" at bounding box center [230, 159] width 47 height 9
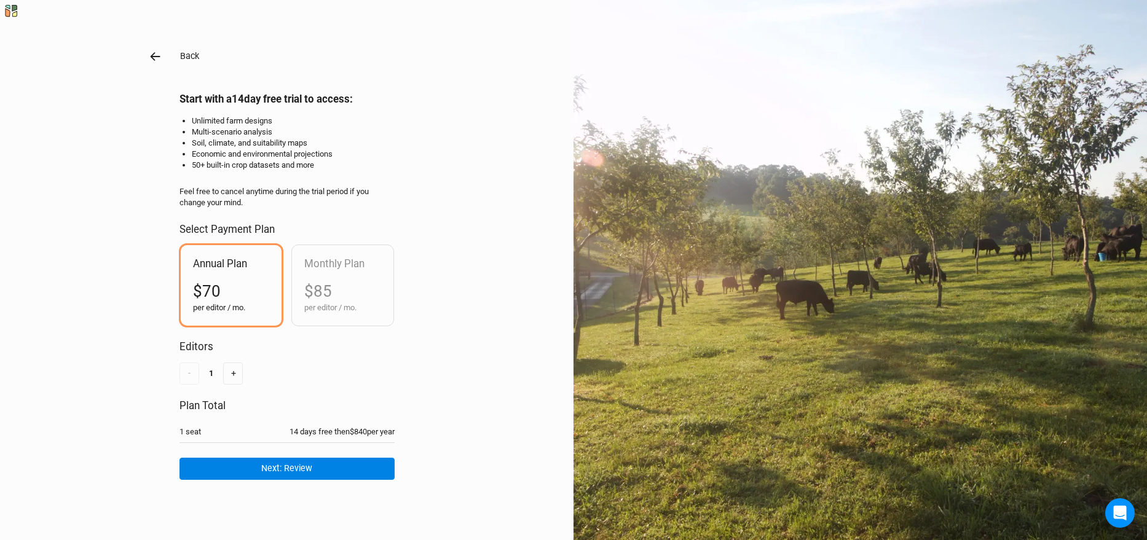
click at [152, 54] on icon "button" at bounding box center [156, 57] width 14 height 14
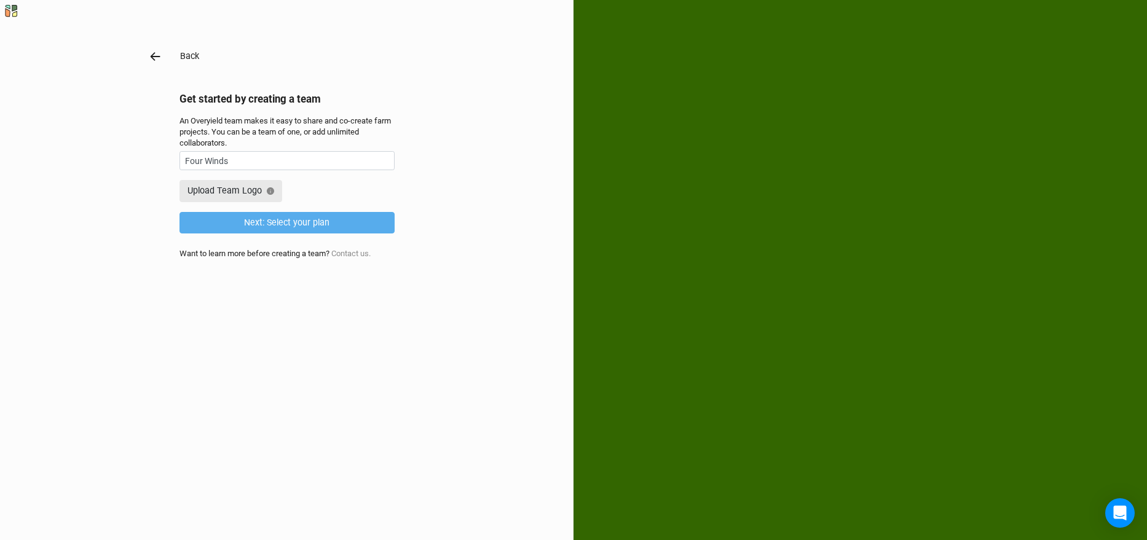
click at [152, 56] on icon "button" at bounding box center [155, 56] width 10 height 9
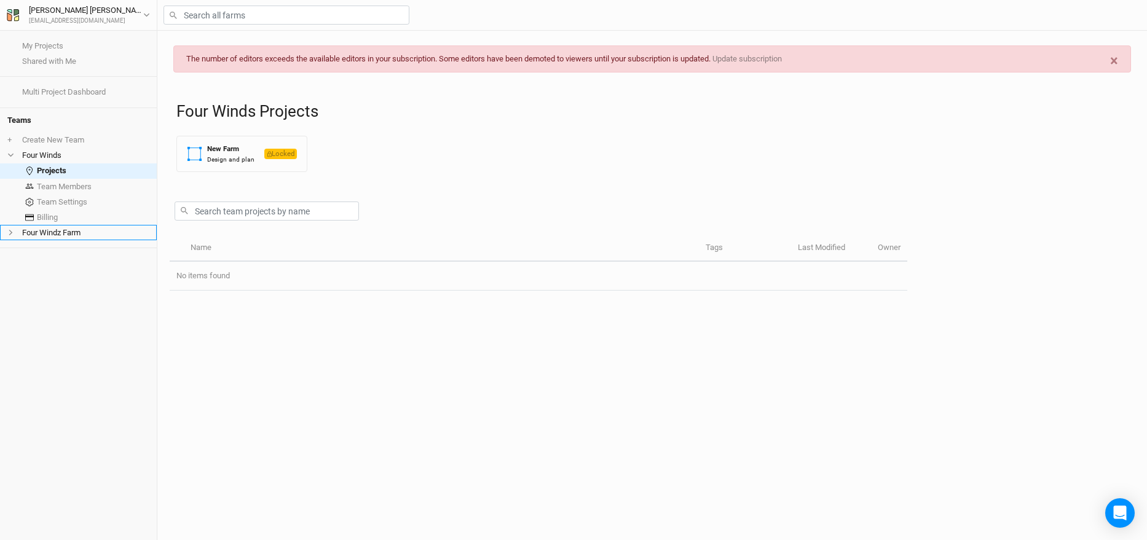
click at [81, 234] on li "Four Windz Farm" at bounding box center [78, 232] width 157 height 15
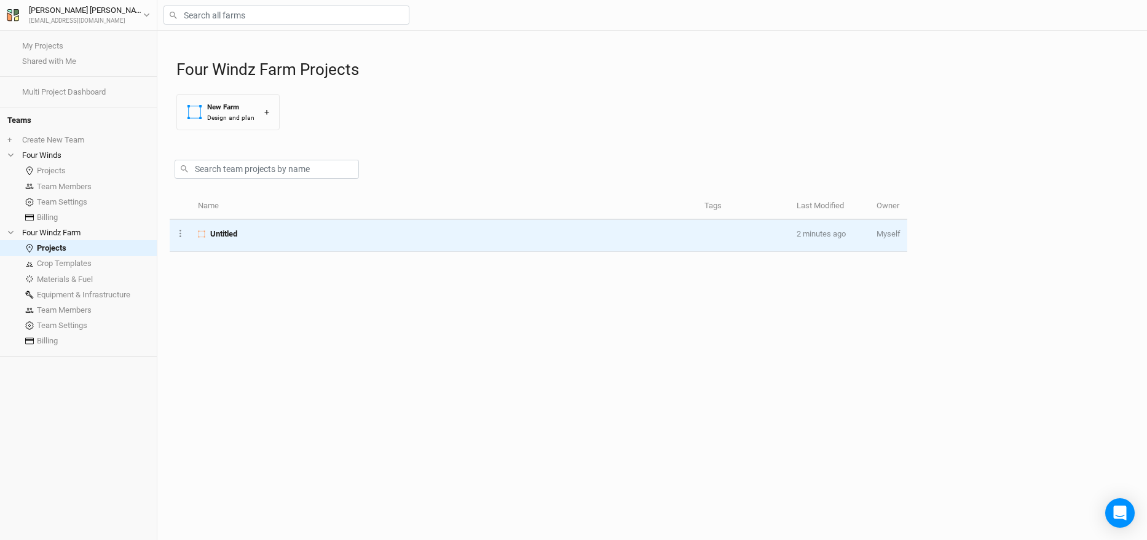
click at [234, 240] on td "Untitled" at bounding box center [444, 236] width 506 height 32
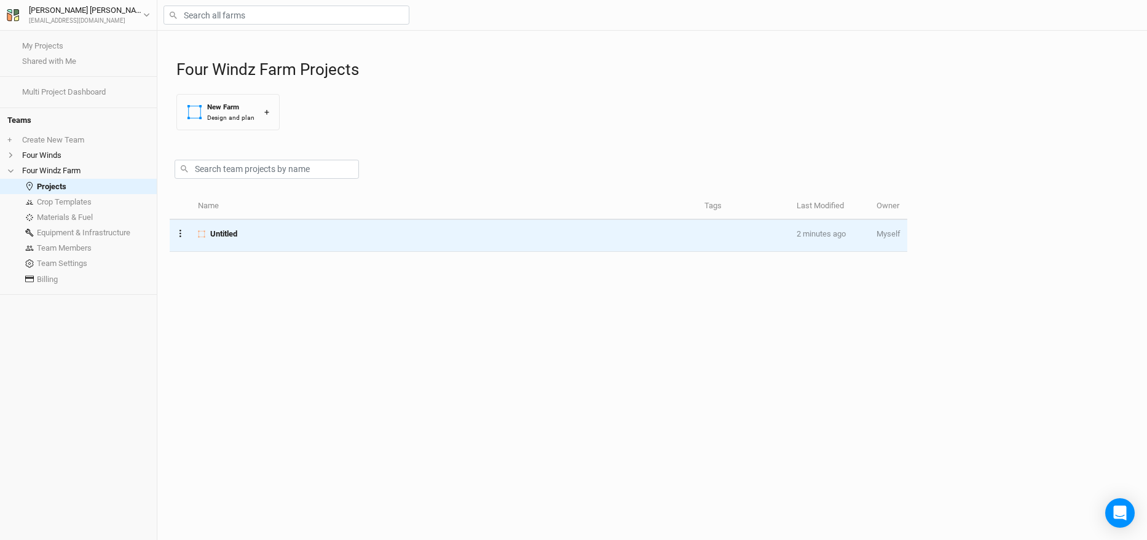
click at [179, 235] on icon "Layer 1" at bounding box center [180, 233] width 2 height 7
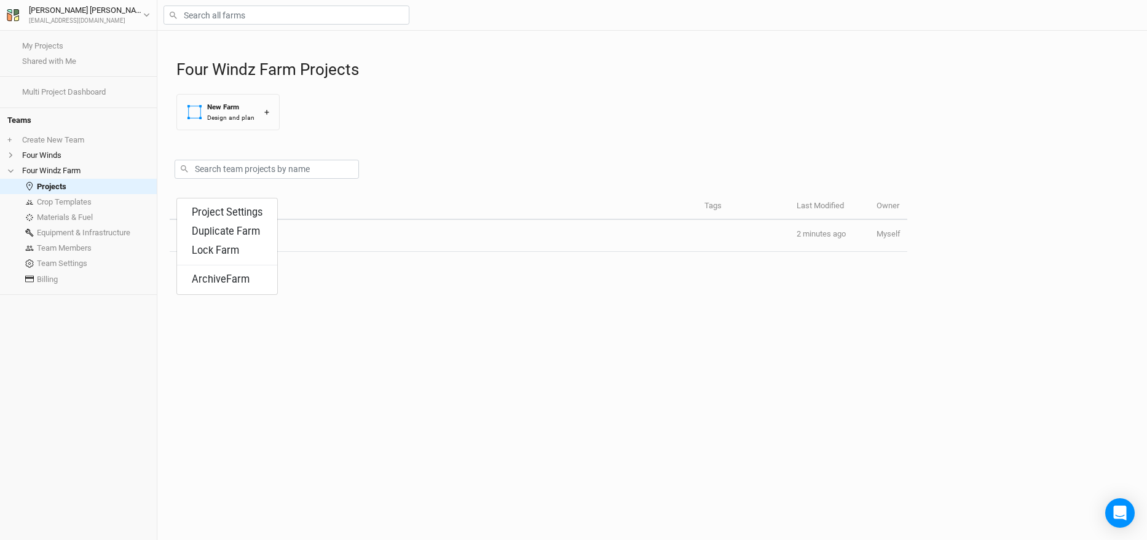
click at [527, 284] on div "Name Tags Last Modified Owner Layer 1 Project Settings Duplicate Farm Lock Farm…" at bounding box center [539, 367] width 738 height 347
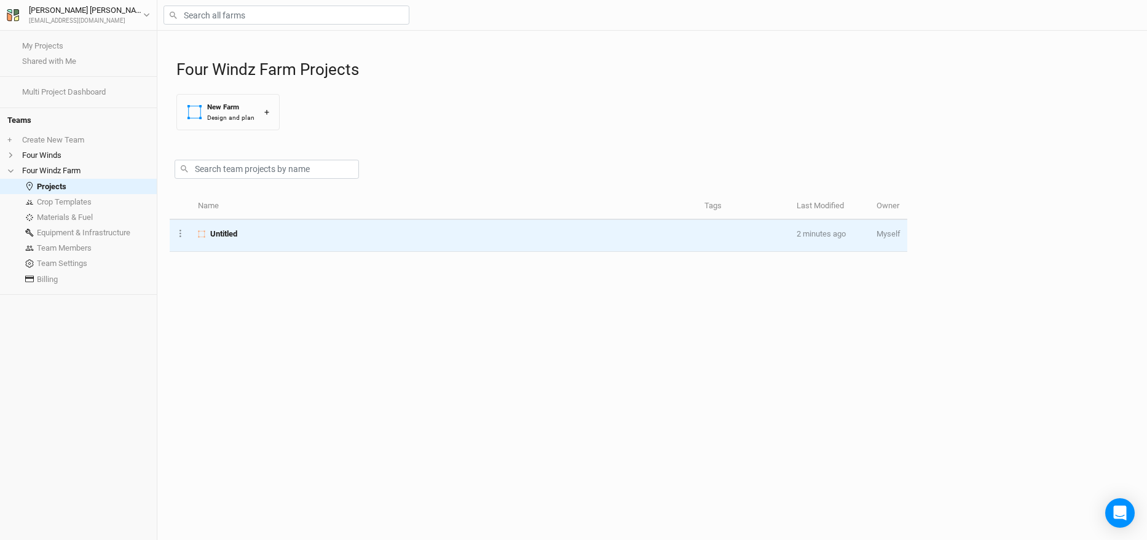
click at [225, 230] on span "Untitled" at bounding box center [223, 234] width 27 height 11
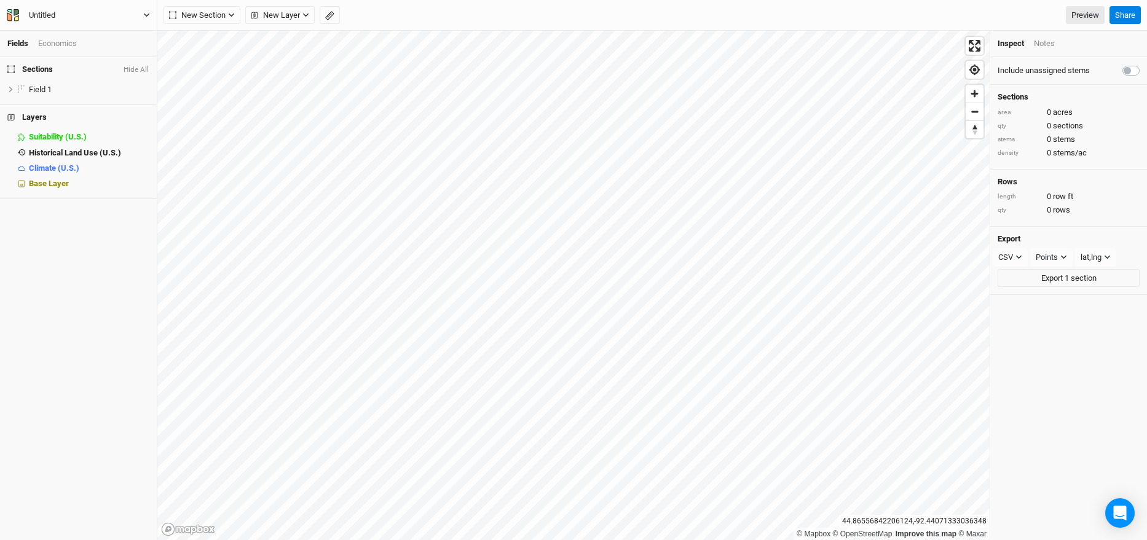
click at [148, 17] on icon "button" at bounding box center [146, 15] width 7 height 7
click at [130, 45] on button "Project Settings" at bounding box center [101, 50] width 97 height 16
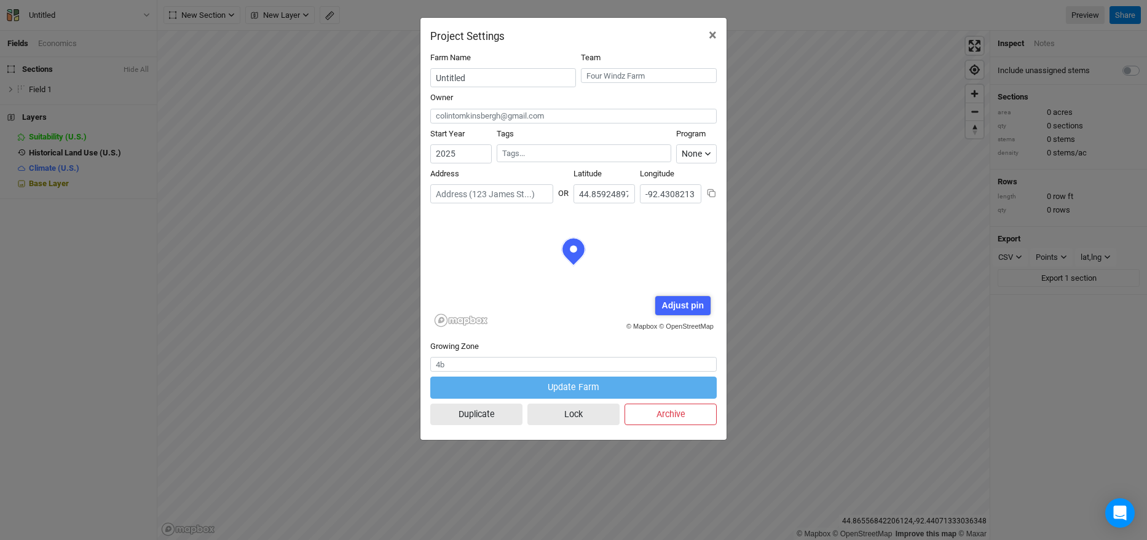
scroll to position [61, 143]
click at [470, 82] on input "Untitled" at bounding box center [503, 77] width 146 height 19
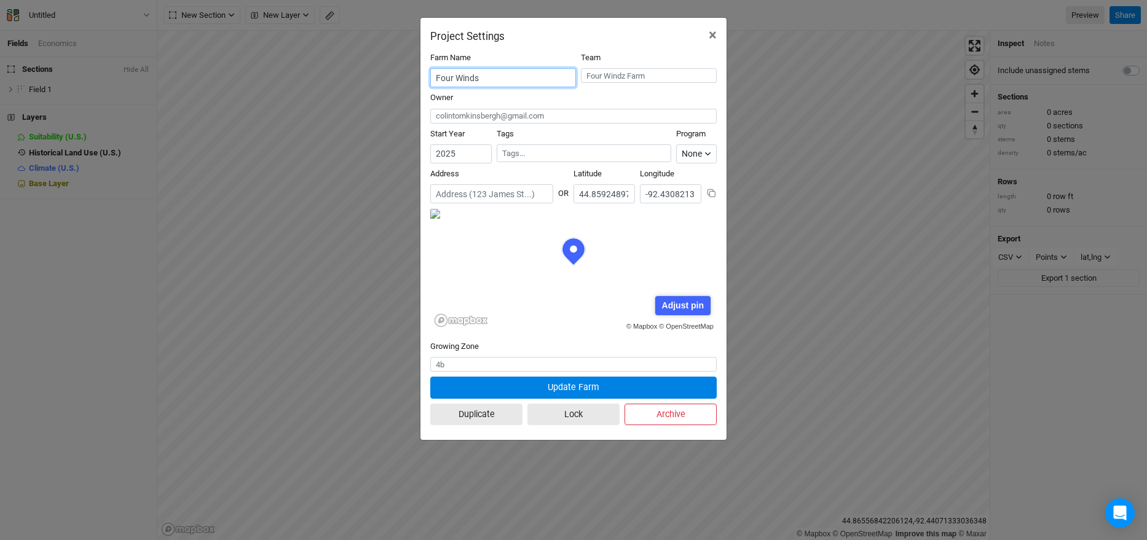
type input "Four Winds"
click at [509, 171] on div "Address" at bounding box center [491, 185] width 123 height 35
click at [700, 153] on div "None" at bounding box center [692, 154] width 20 height 13
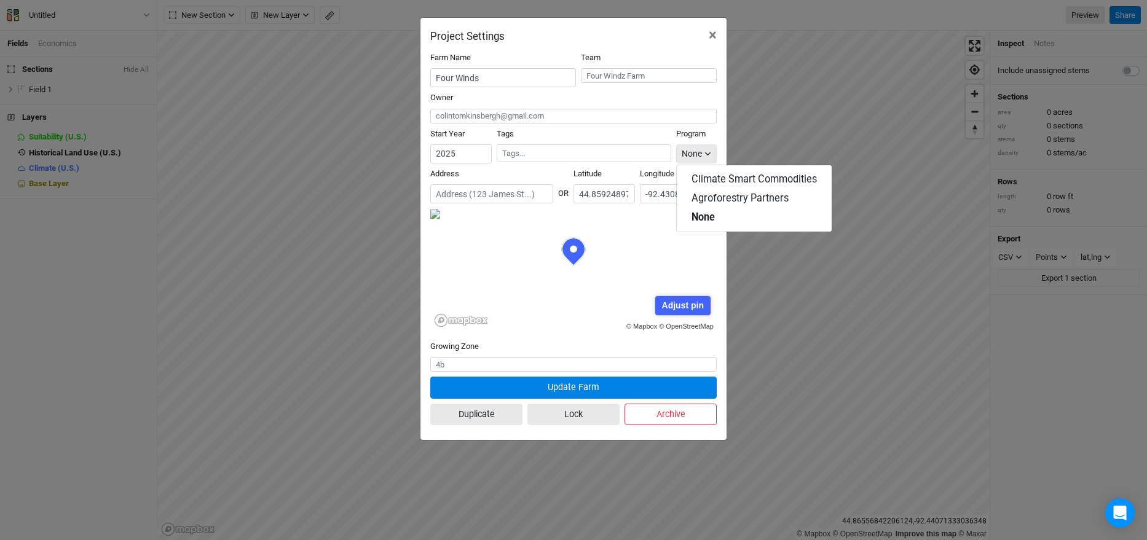
click at [693, 152] on div "None" at bounding box center [692, 154] width 20 height 13
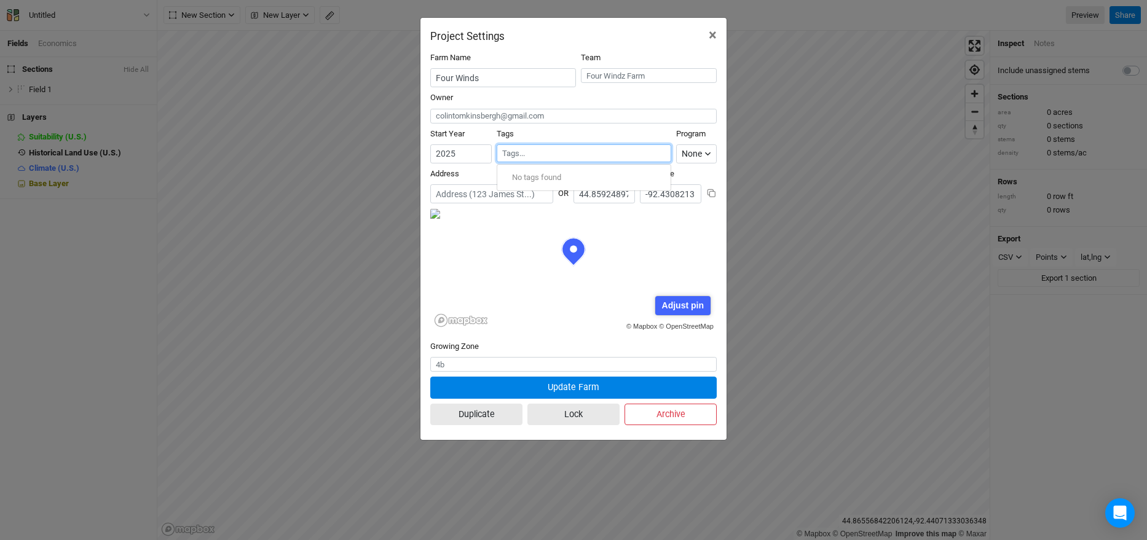
click at [622, 147] on div at bounding box center [583, 154] width 163 height 15
click at [633, 132] on div "Tags No tags found" at bounding box center [584, 145] width 175 height 35
click at [632, 74] on input "text" at bounding box center [649, 75] width 136 height 15
click at [569, 132] on div "Tags No tags found" at bounding box center [584, 145] width 175 height 35
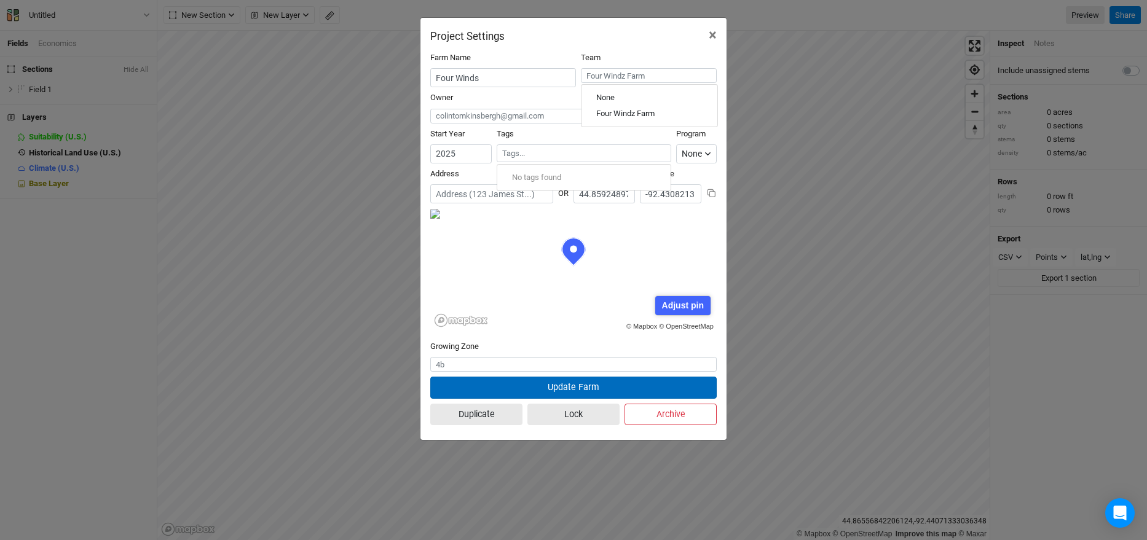
click at [567, 385] on button "Update Farm" at bounding box center [573, 388] width 286 height 22
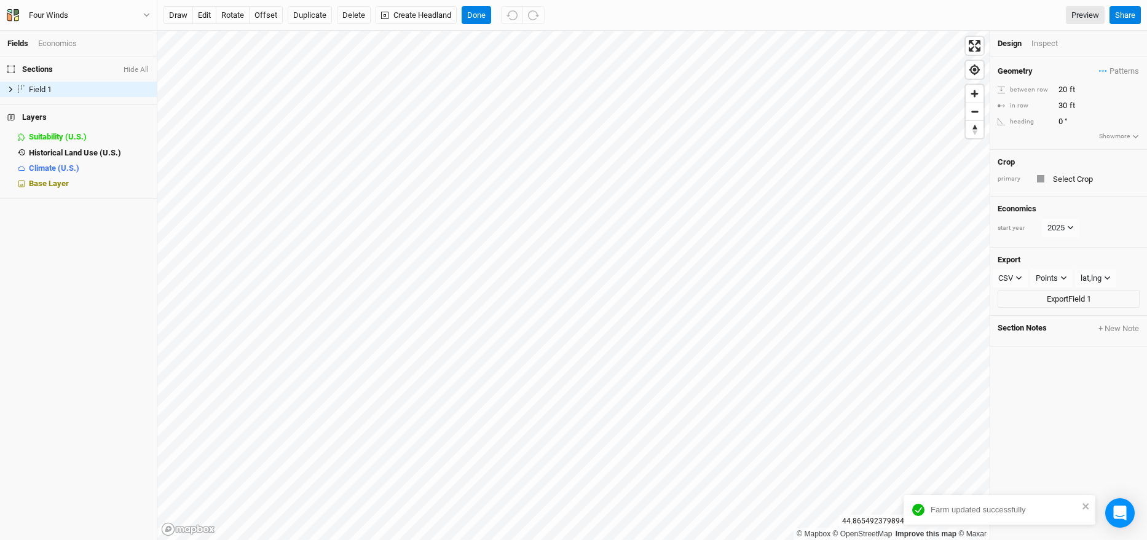
click at [49, 44] on div "Economics" at bounding box center [57, 43] width 39 height 11
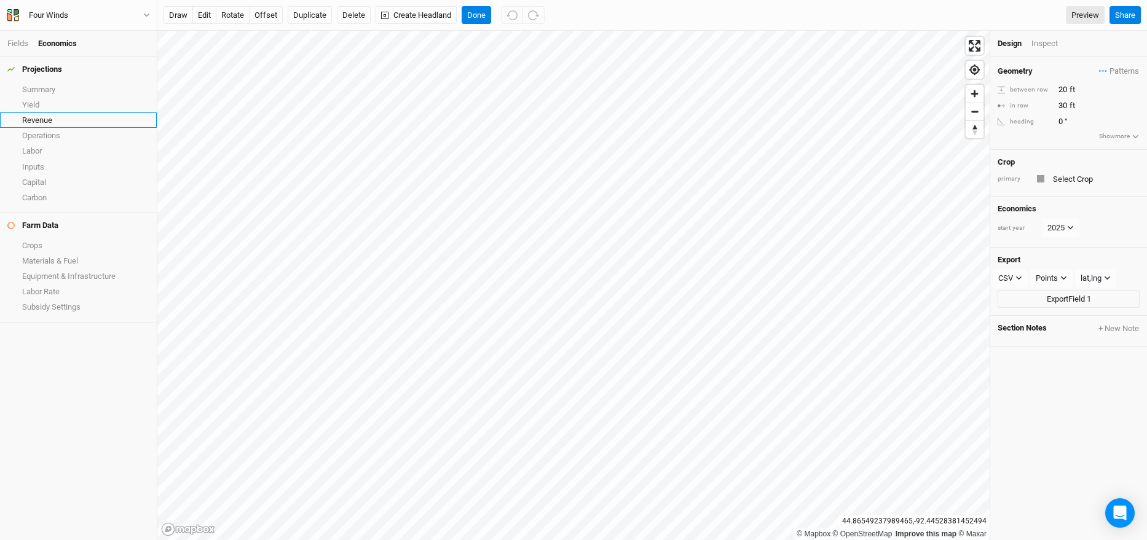
click at [45, 116] on link "Revenue" at bounding box center [78, 119] width 157 height 15
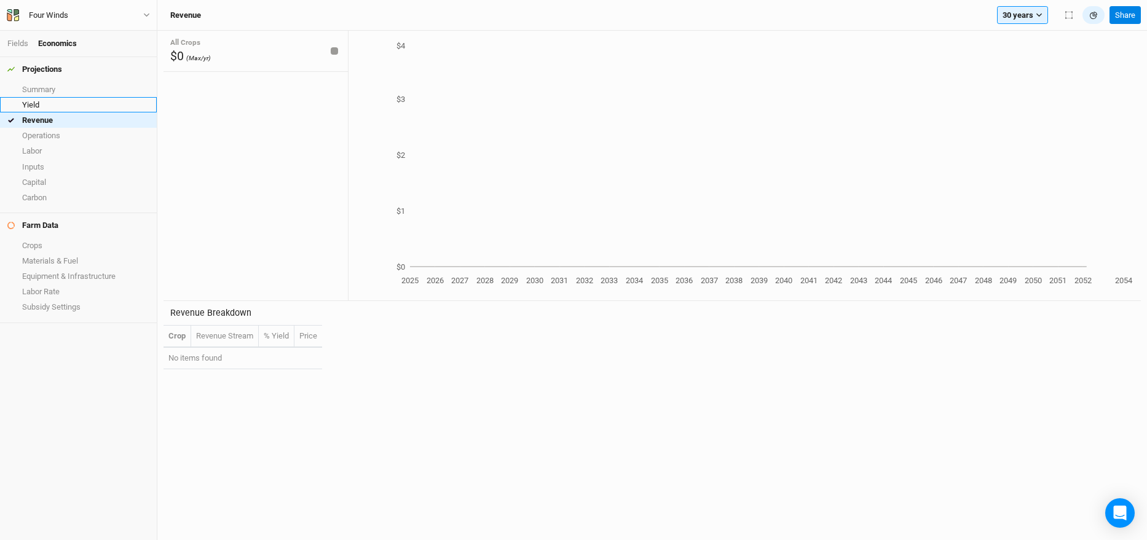
click at [59, 100] on link "Yield" at bounding box center [78, 104] width 157 height 15
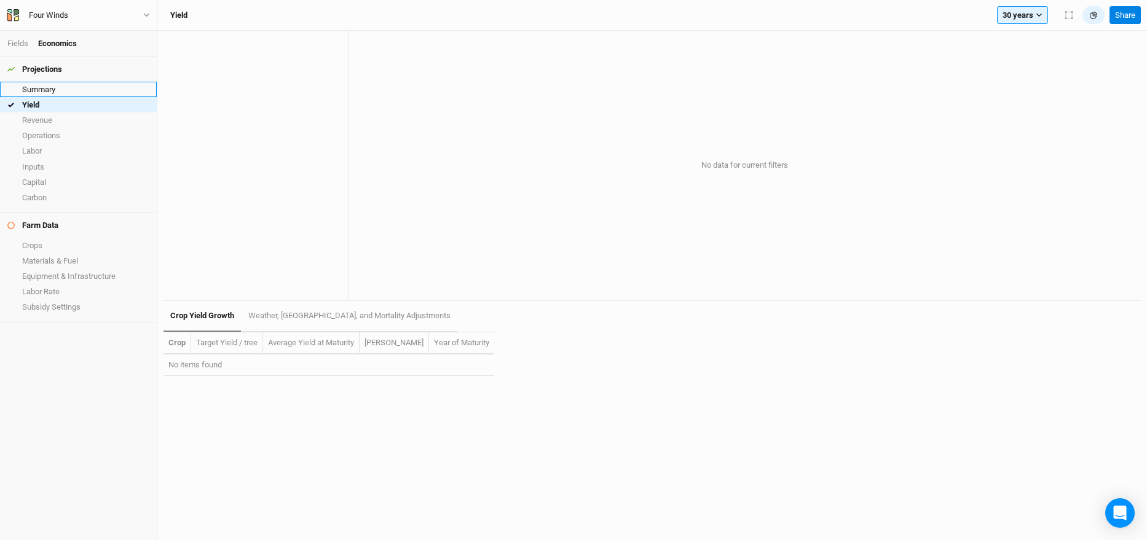
click at [60, 89] on link "Summary" at bounding box center [78, 89] width 157 height 15
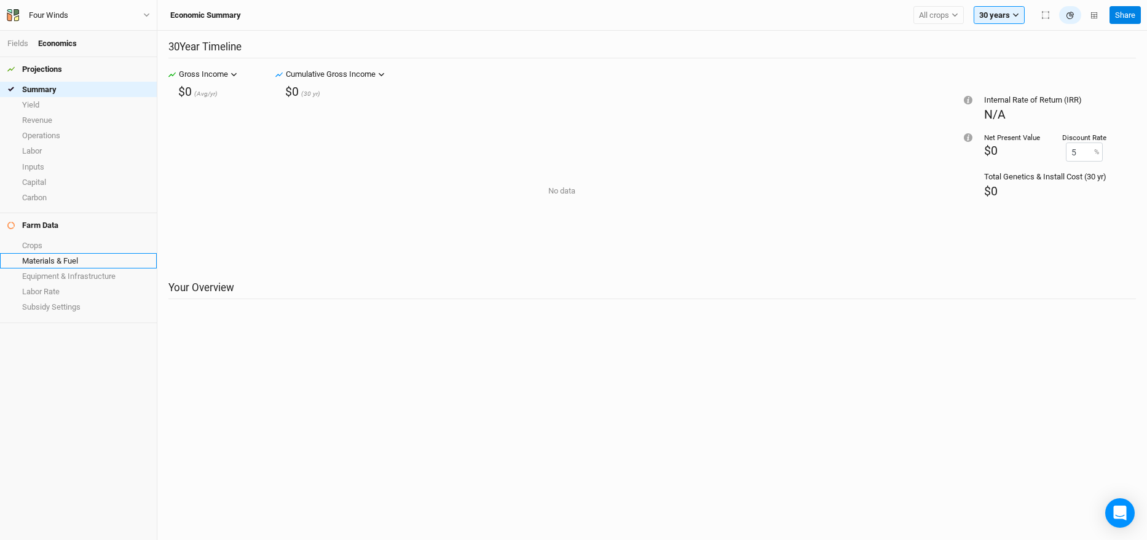
click at [52, 253] on link "Materials & Fuel" at bounding box center [78, 260] width 157 height 15
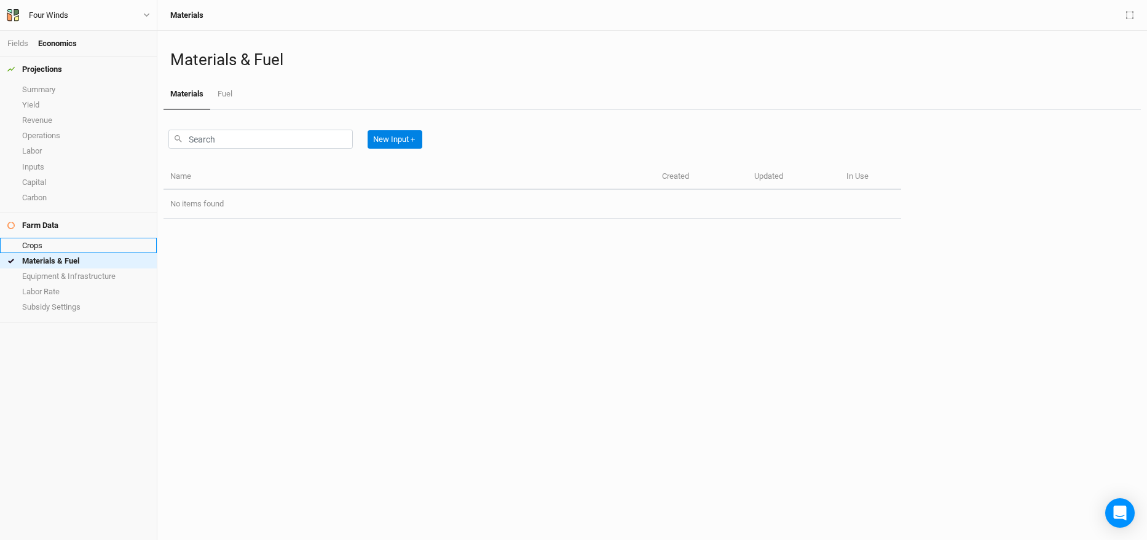
click at [55, 246] on link "Crops" at bounding box center [78, 245] width 157 height 15
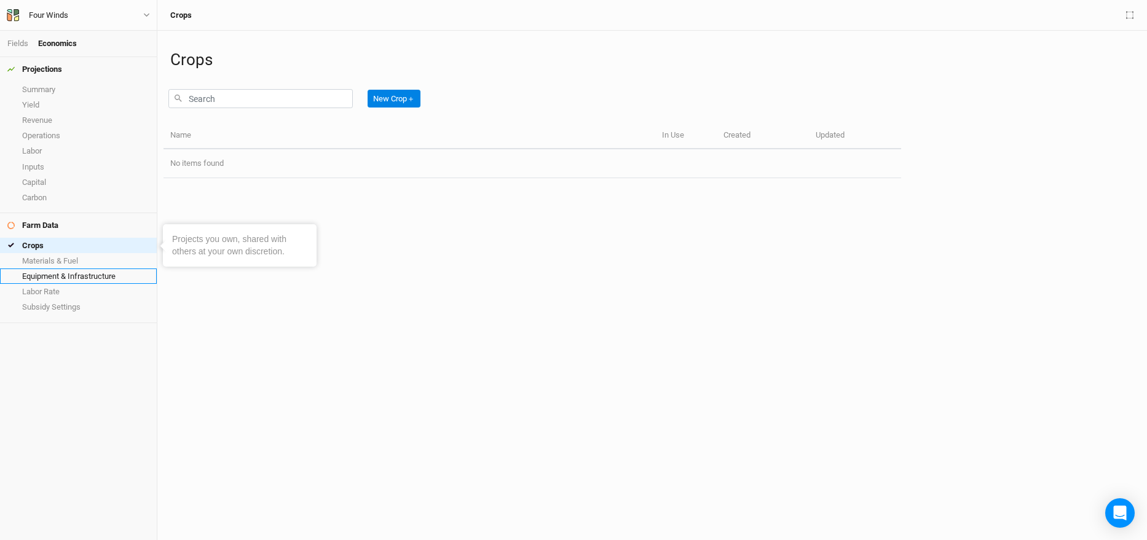
click at [69, 275] on link "Equipment & Infrastructure" at bounding box center [78, 276] width 157 height 15
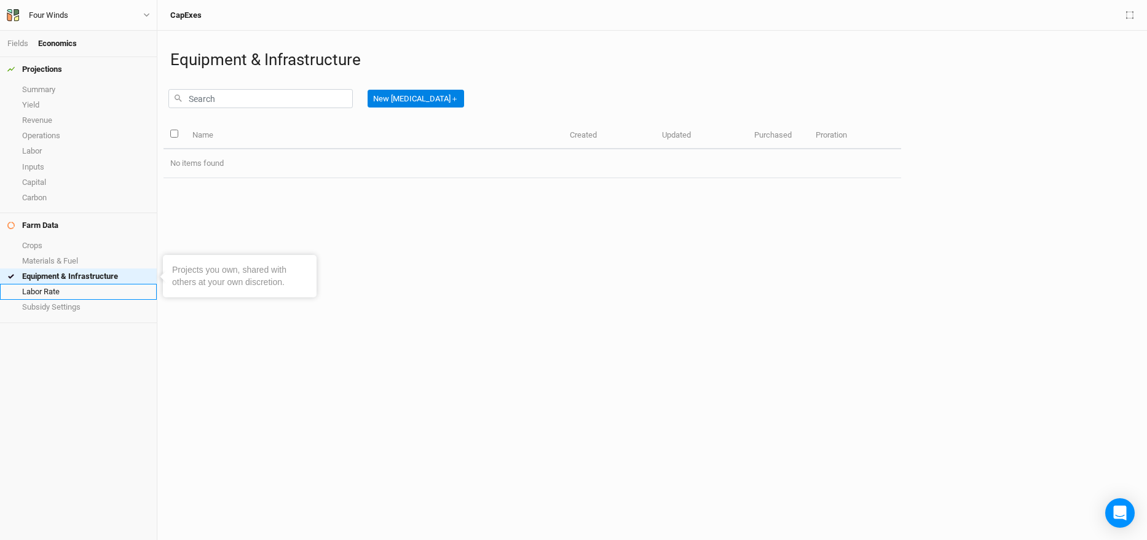
click at [70, 287] on link "Labor Rate" at bounding box center [78, 291] width 157 height 15
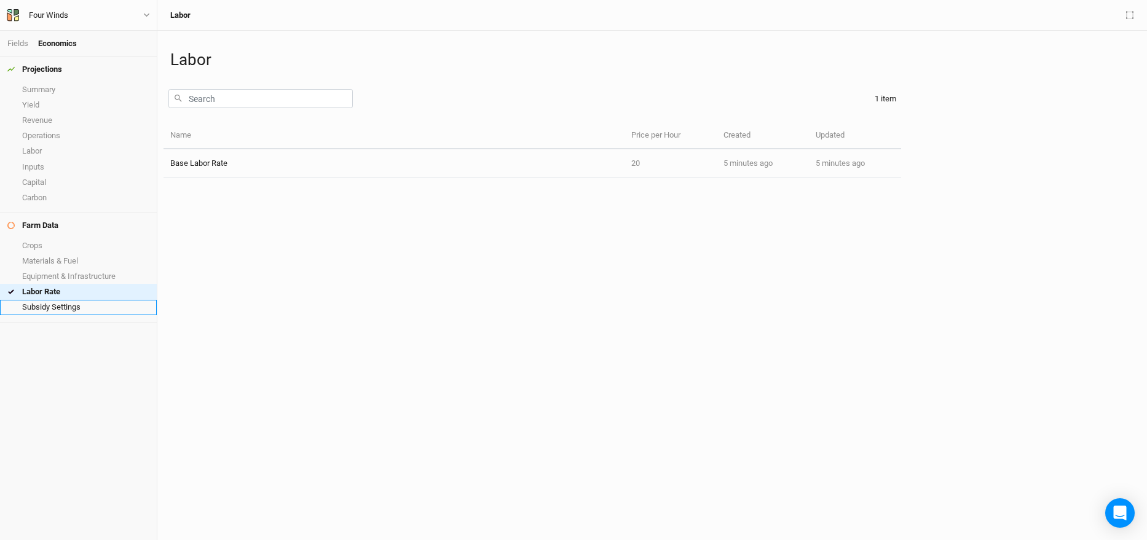
click at [73, 304] on link "Subsidy Settings" at bounding box center [78, 307] width 157 height 15
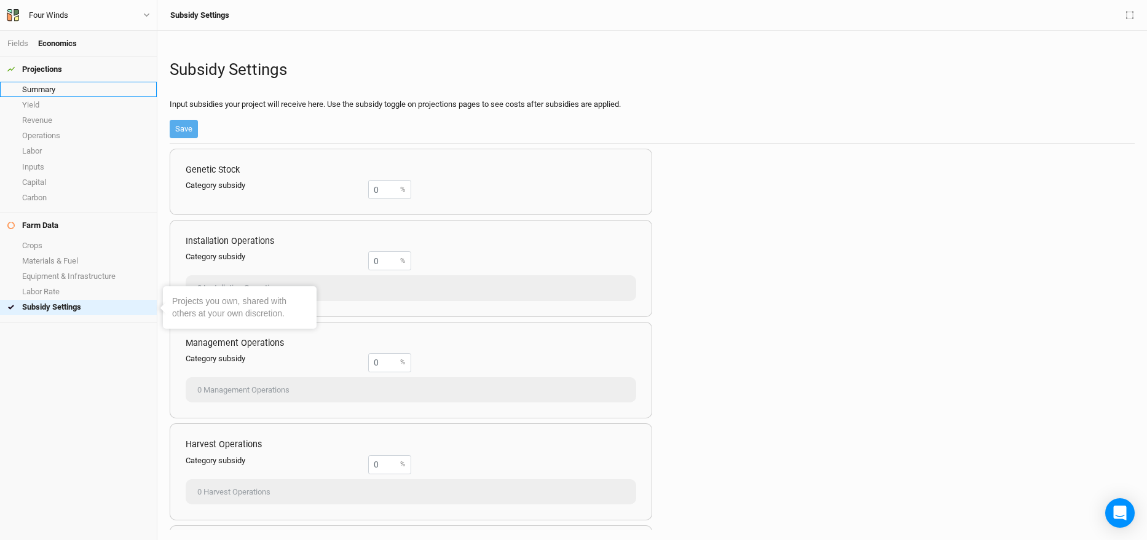
click at [67, 93] on link "Summary" at bounding box center [78, 89] width 157 height 15
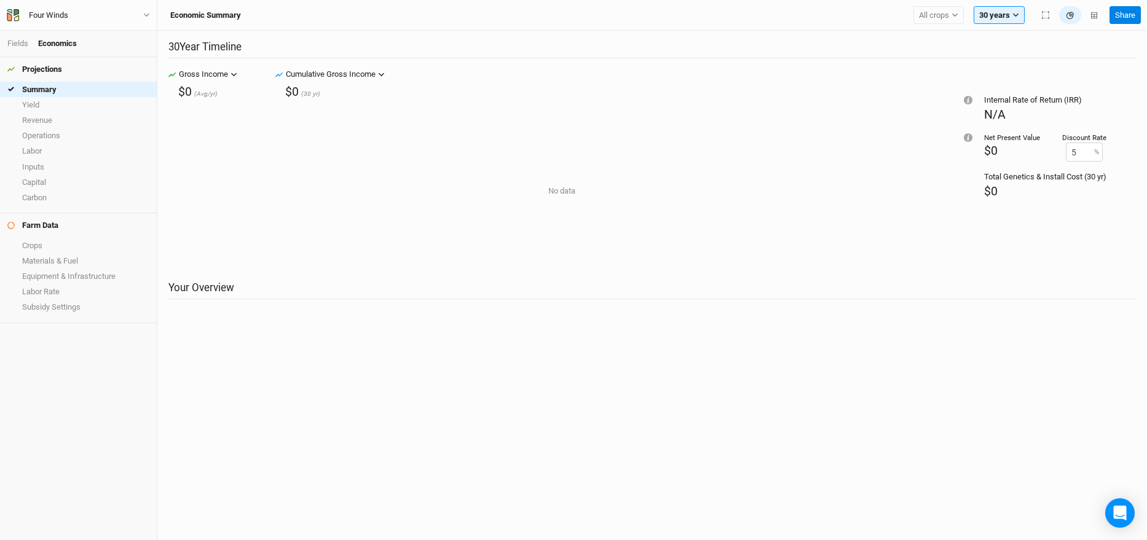
click at [80, 67] on h4 "Projections" at bounding box center [78, 69] width 157 height 25
click at [51, 66] on div "Projections" at bounding box center [34, 70] width 55 height 10
click at [25, 49] on li "Fields" at bounding box center [22, 43] width 31 height 11
click at [22, 46] on link "Fields" at bounding box center [17, 43] width 21 height 9
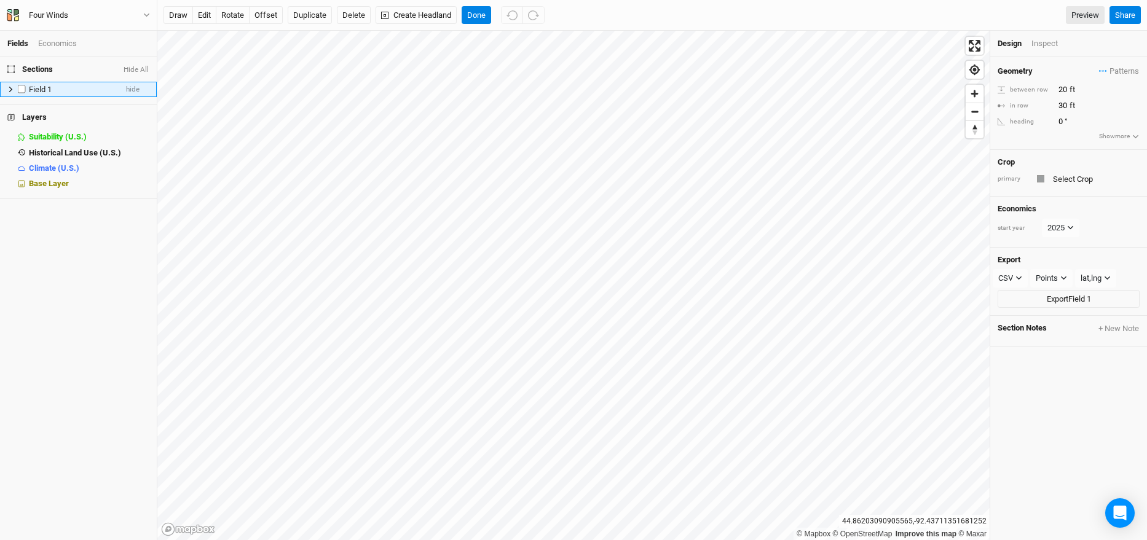
click at [67, 92] on div "Field 1" at bounding box center [72, 90] width 87 height 10
click at [21, 90] on label at bounding box center [21, 89] width 15 height 15
click at [21, 90] on input "checkbox" at bounding box center [22, 89] width 8 height 8
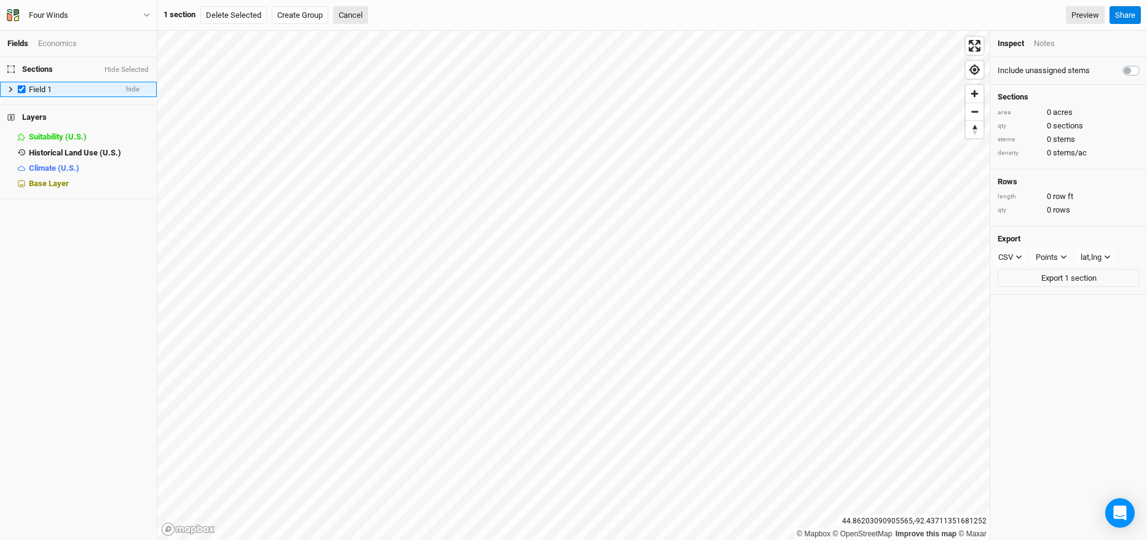
click at [22, 90] on label at bounding box center [21, 89] width 15 height 15
click at [22, 90] on input "checkbox" at bounding box center [22, 89] width 8 height 8
checkbox input "false"
click at [140, 15] on button "Four Winds" at bounding box center [78, 16] width 144 height 14
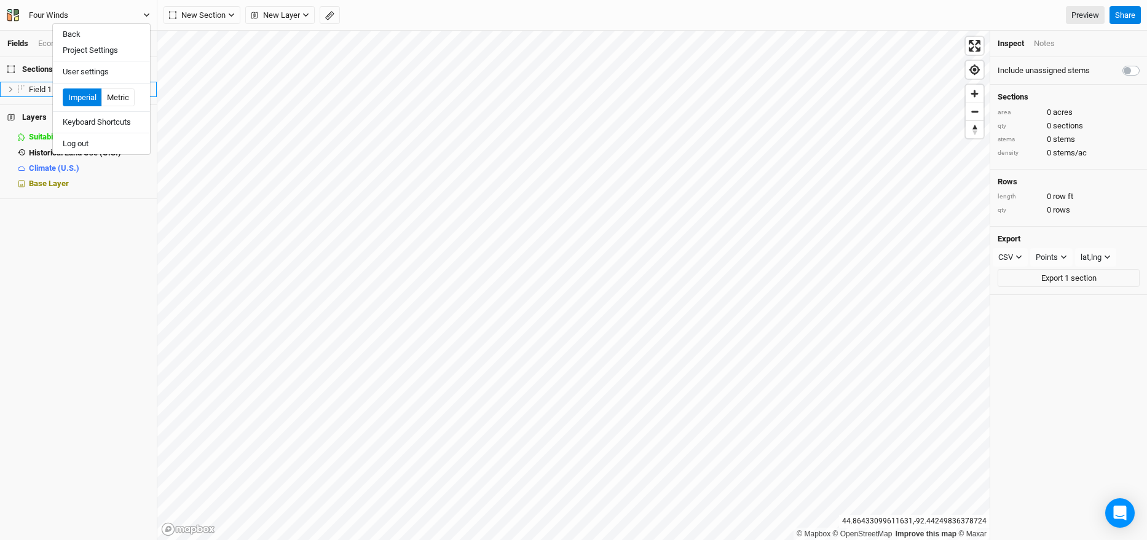
click at [140, 15] on button "Four Winds" at bounding box center [78, 16] width 144 height 14
drag, startPoint x: 1129, startPoint y: 68, endPoint x: 1098, endPoint y: 76, distance: 31.6
click at [1098, 76] on div "Include unassigned stems" at bounding box center [1068, 71] width 142 height 12
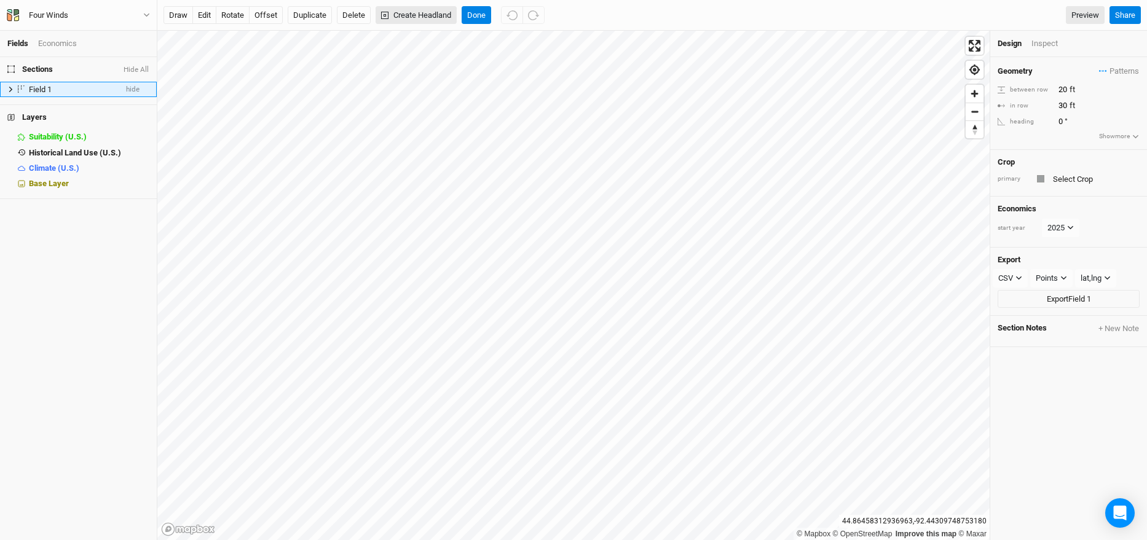
click at [419, 11] on button "Create Headland" at bounding box center [416, 15] width 81 height 18
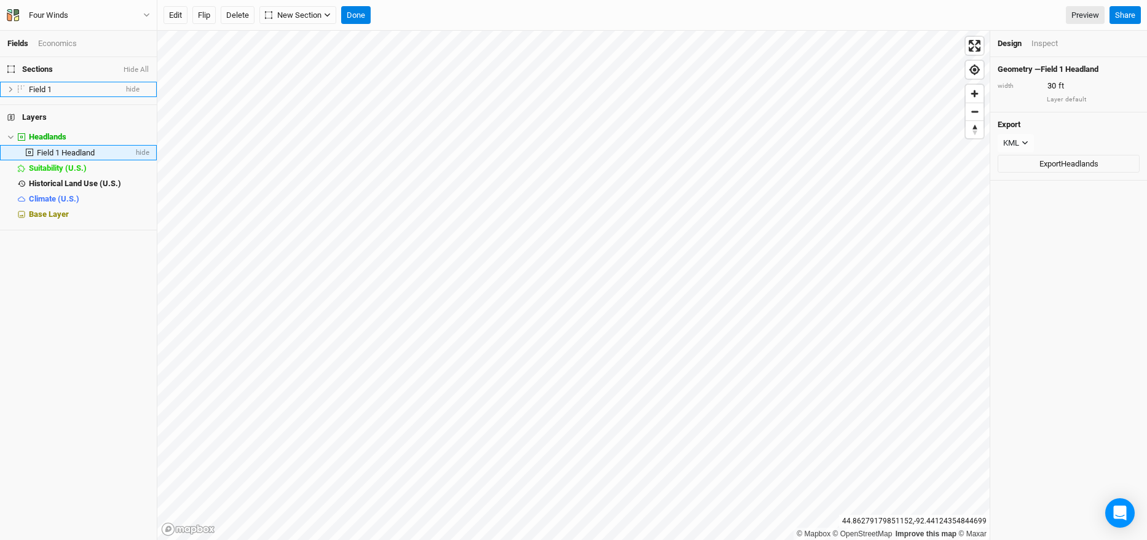
click at [52, 150] on span "Field 1 Headland" at bounding box center [66, 152] width 58 height 9
click at [141, 151] on span "hide" at bounding box center [141, 152] width 16 height 15
click at [141, 151] on span "show" at bounding box center [140, 152] width 20 height 15
click at [141, 151] on span "hide" at bounding box center [141, 152] width 16 height 15
click at [354, 13] on button "Done" at bounding box center [356, 15] width 30 height 18
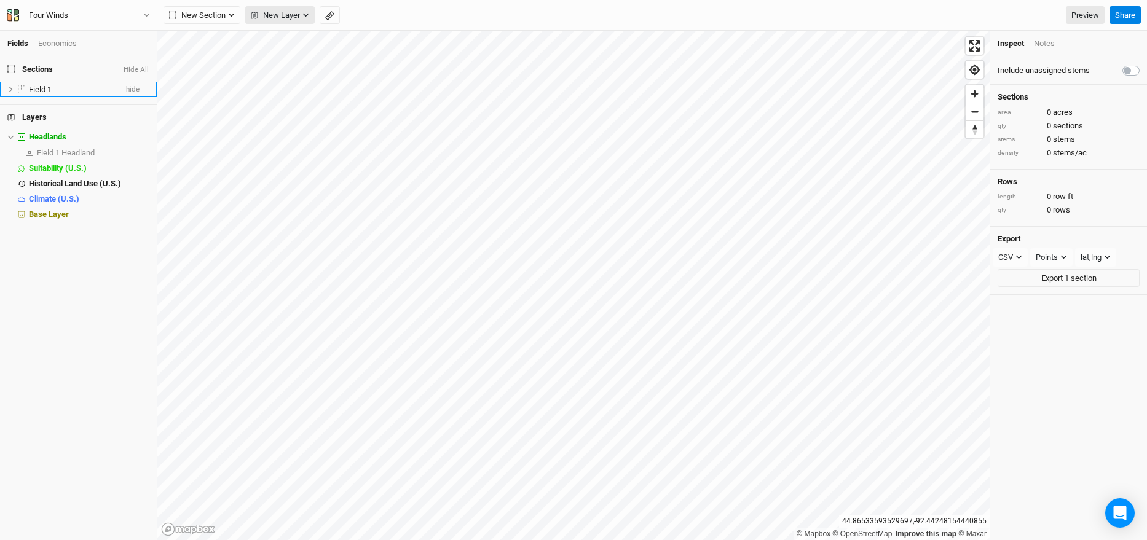
click at [262, 22] on button "New Layer" at bounding box center [279, 15] width 69 height 18
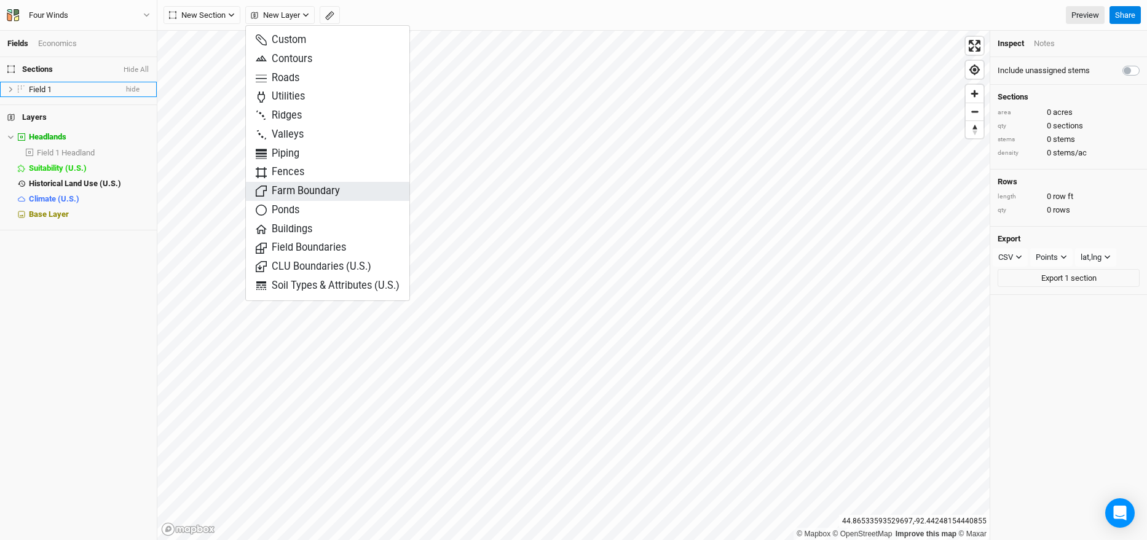
click at [381, 192] on button "Farm Boundary" at bounding box center [327, 191] width 163 height 19
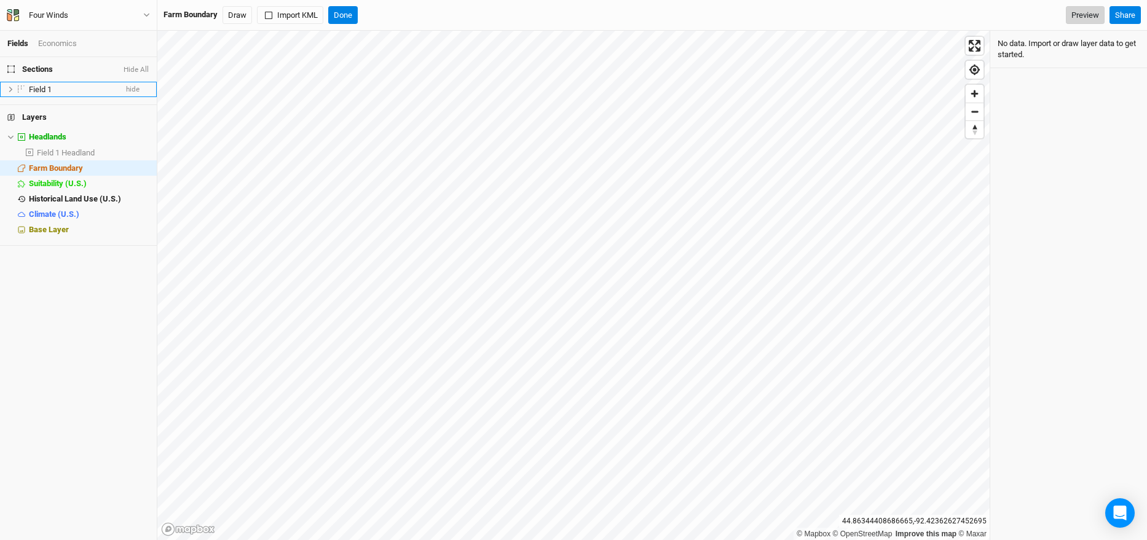
click at [1083, 17] on link "Preview" at bounding box center [1085, 15] width 39 height 18
click at [71, 151] on span "Field 1 Headland" at bounding box center [66, 152] width 58 height 9
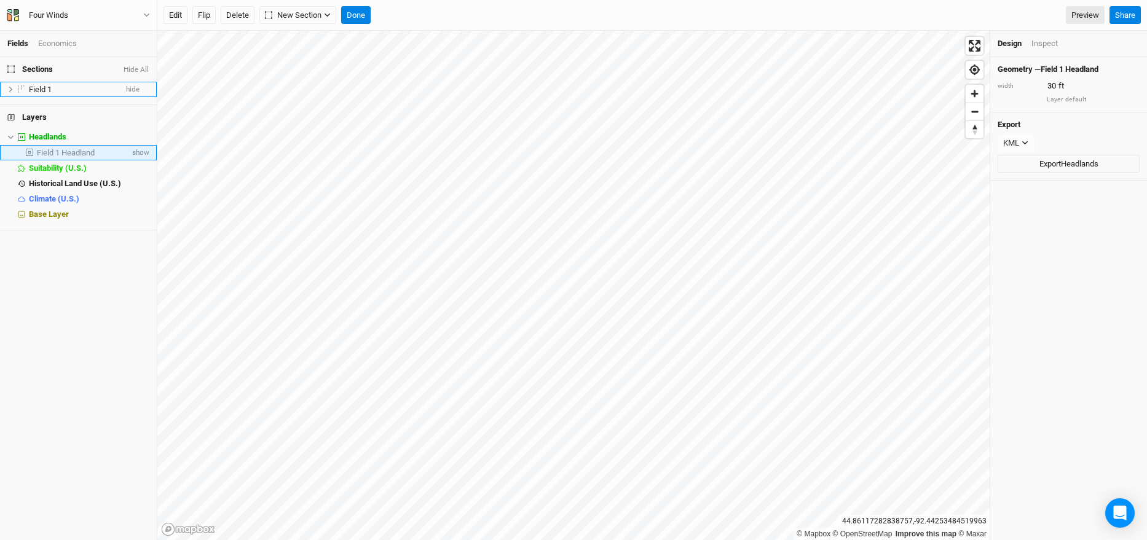
click at [71, 151] on span "Field 1 Headland" at bounding box center [66, 152] width 58 height 9
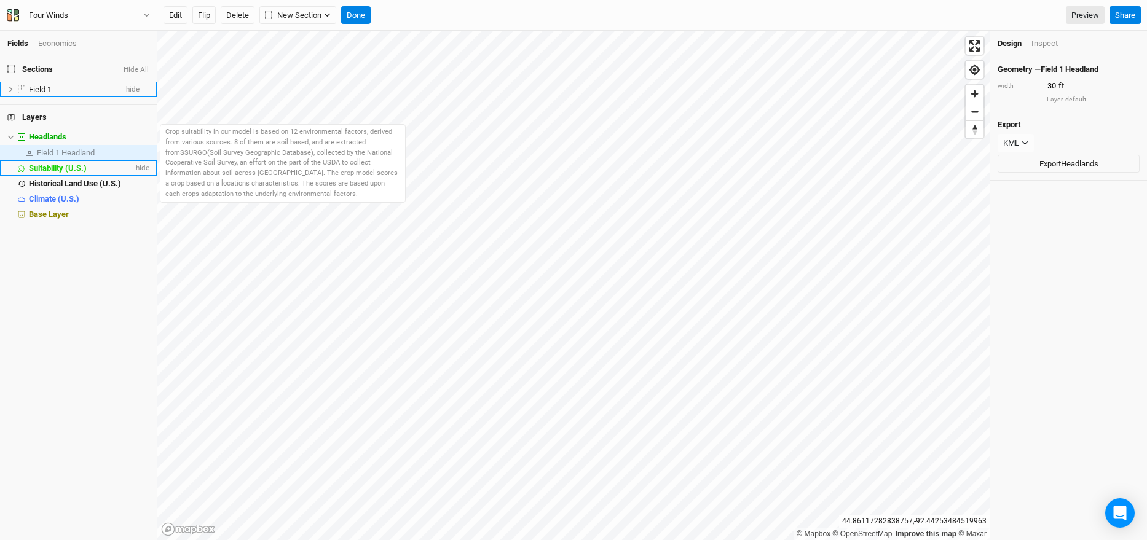
click at [76, 172] on span "Suitability (U.S.)" at bounding box center [58, 167] width 58 height 9
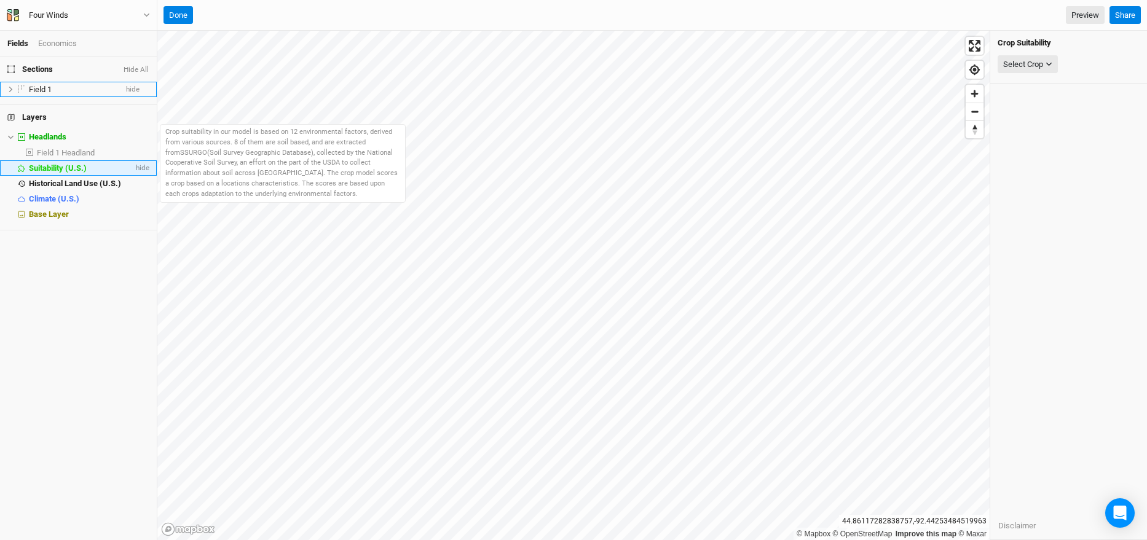
click at [77, 171] on span "Suitability (U.S.)" at bounding box center [58, 167] width 58 height 9
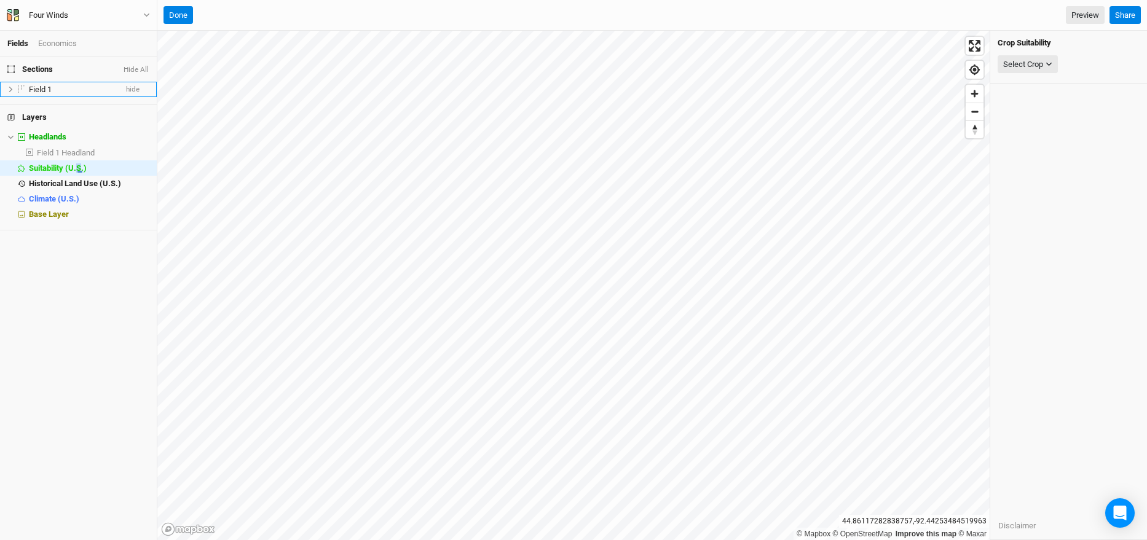
click at [69, 173] on div at bounding box center [69, 173] width 0 height 0
click at [58, 176] on li "Historical Land Use (U.S.) hide" at bounding box center [78, 183] width 157 height 15
click at [58, 190] on li "Historical Land Use (U.S.) hide" at bounding box center [78, 183] width 157 height 15
click at [53, 210] on span "Base Layer" at bounding box center [49, 214] width 40 height 9
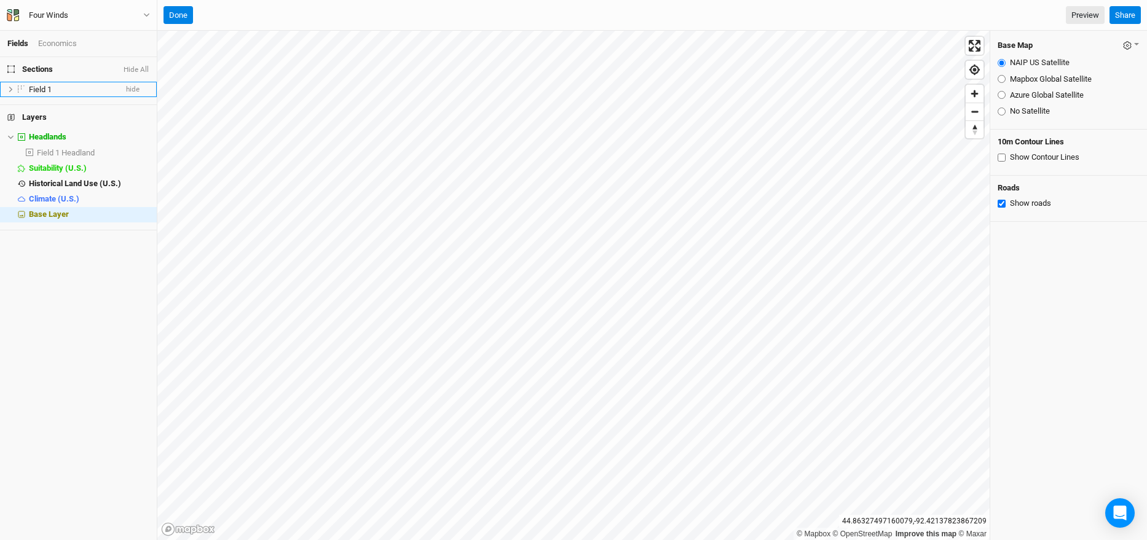
click at [1005, 84] on div "Mapbox Global Satellite" at bounding box center [1068, 79] width 142 height 11
click at [1002, 78] on input "Mapbox Global Satellite" at bounding box center [1001, 79] width 8 height 8
radio input "true"
click at [1002, 100] on div "Azure Global Satellite" at bounding box center [1068, 95] width 142 height 11
click at [1002, 99] on input "Azure Global Satellite" at bounding box center [1001, 95] width 8 height 8
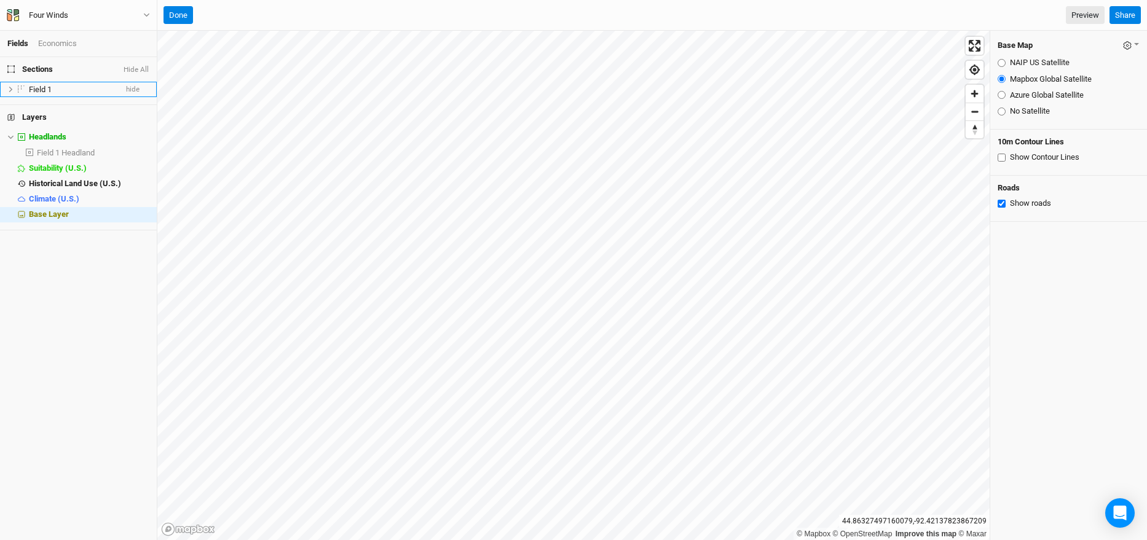
radio input "true"
click at [1027, 113] on label "No Satellite" at bounding box center [1030, 111] width 40 height 11
click at [1005, 113] on input "No Satellite" at bounding box center [1001, 112] width 8 height 8
radio input "true"
click at [1022, 98] on label "Azure Global Satellite" at bounding box center [1047, 95] width 74 height 11
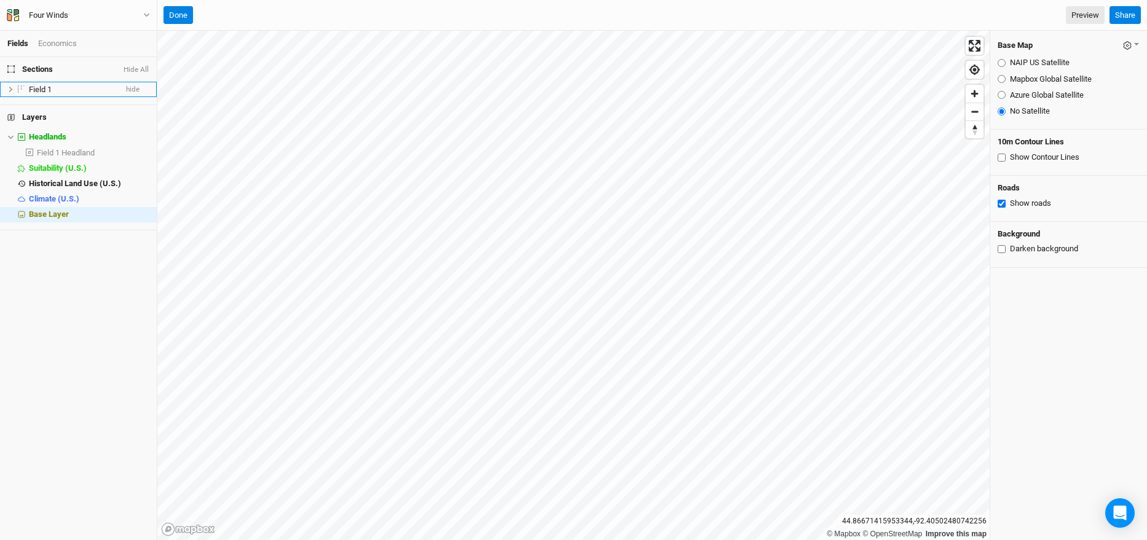
click at [1005, 98] on input "Azure Global Satellite" at bounding box center [1001, 95] width 8 height 8
radio input "true"
click at [1010, 157] on label "Show Contour Lines" at bounding box center [1044, 157] width 69 height 11
click at [1005, 157] on input "Show Contour Lines" at bounding box center [1001, 158] width 8 height 8
click at [1002, 162] on div "Show Contour Lines" at bounding box center [1068, 157] width 142 height 11
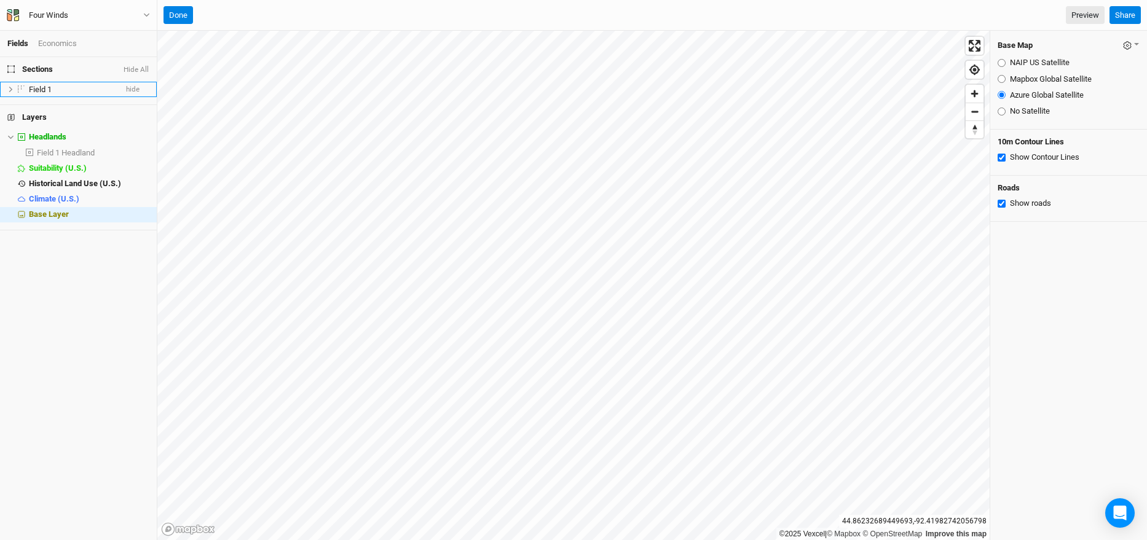
click at [1001, 159] on input "Show Contour Lines" at bounding box center [1001, 158] width 8 height 8
checkbox input "false"
click at [82, 132] on li "Headlands hide" at bounding box center [78, 137] width 157 height 15
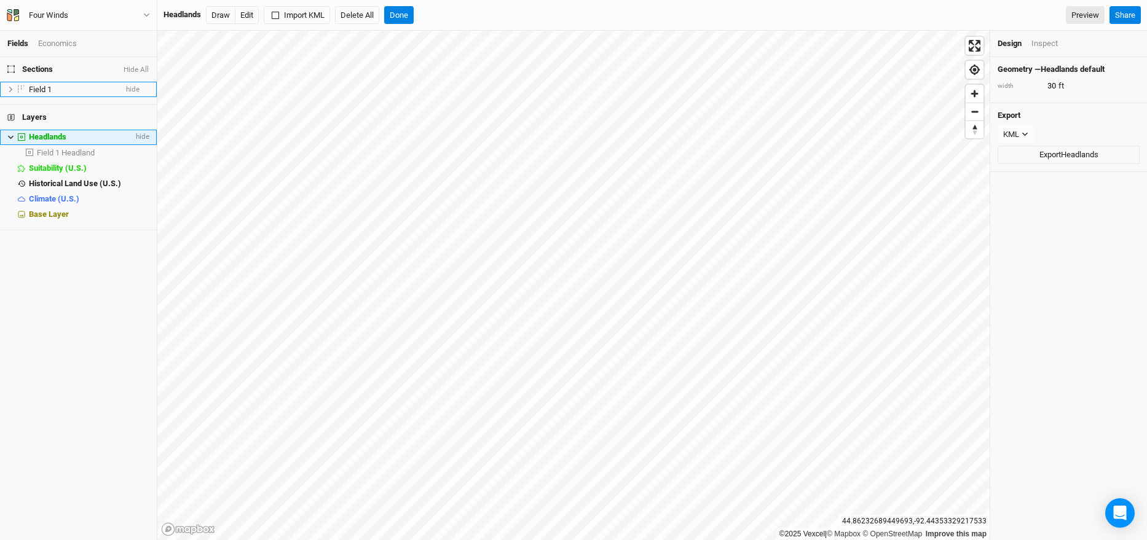
click at [12, 140] on icon at bounding box center [10, 137] width 7 height 7
click at [92, 94] on li "Field 1 hide" at bounding box center [78, 89] width 157 height 15
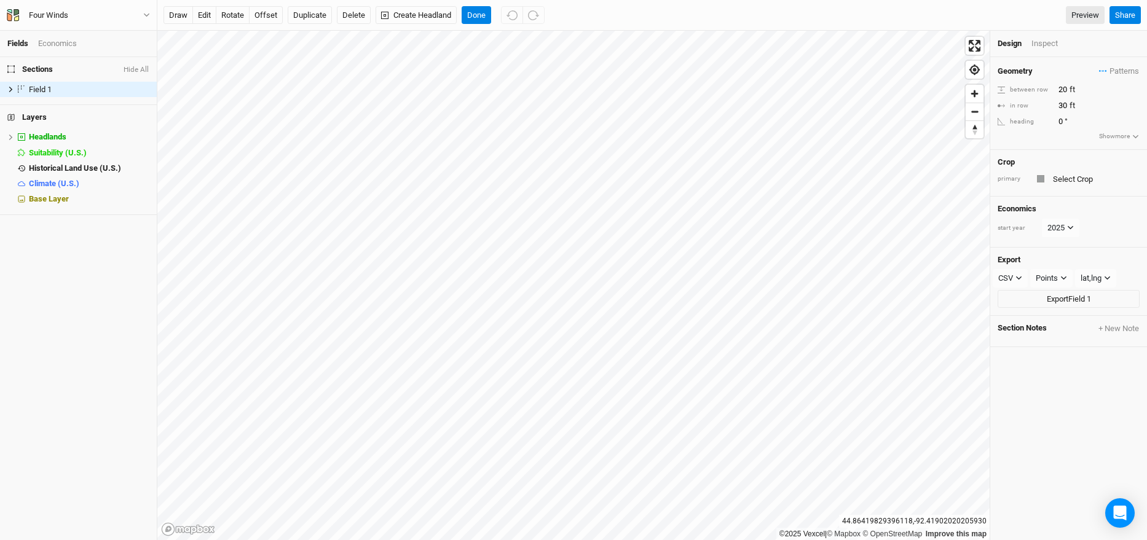
click at [1005, 45] on div "Design" at bounding box center [1009, 43] width 24 height 11
click at [1055, 45] on div "Inspect" at bounding box center [1053, 43] width 44 height 11
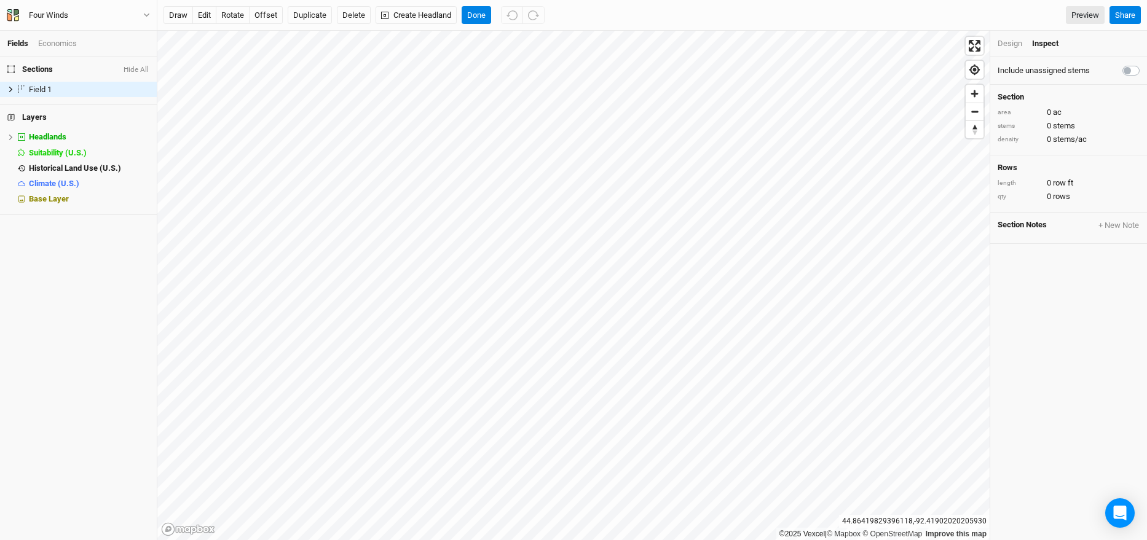
click at [1007, 50] on div "Design Inspect" at bounding box center [1068, 44] width 157 height 26
click at [1010, 44] on div "Design" at bounding box center [1009, 43] width 25 height 11
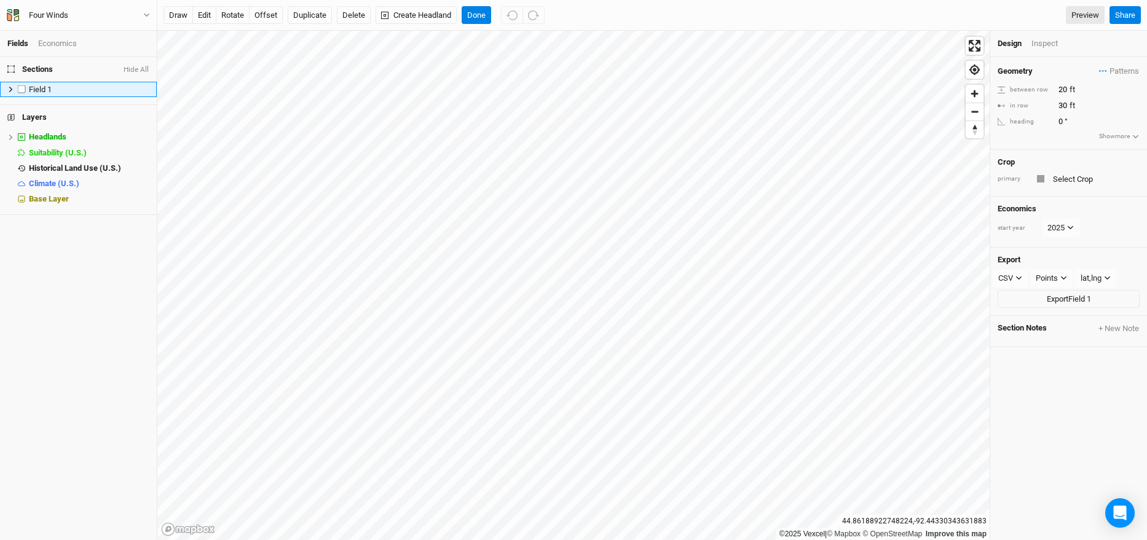
click at [26, 94] on label at bounding box center [21, 89] width 15 height 15
click at [26, 93] on input "checkbox" at bounding box center [22, 89] width 8 height 8
checkbox input "true"
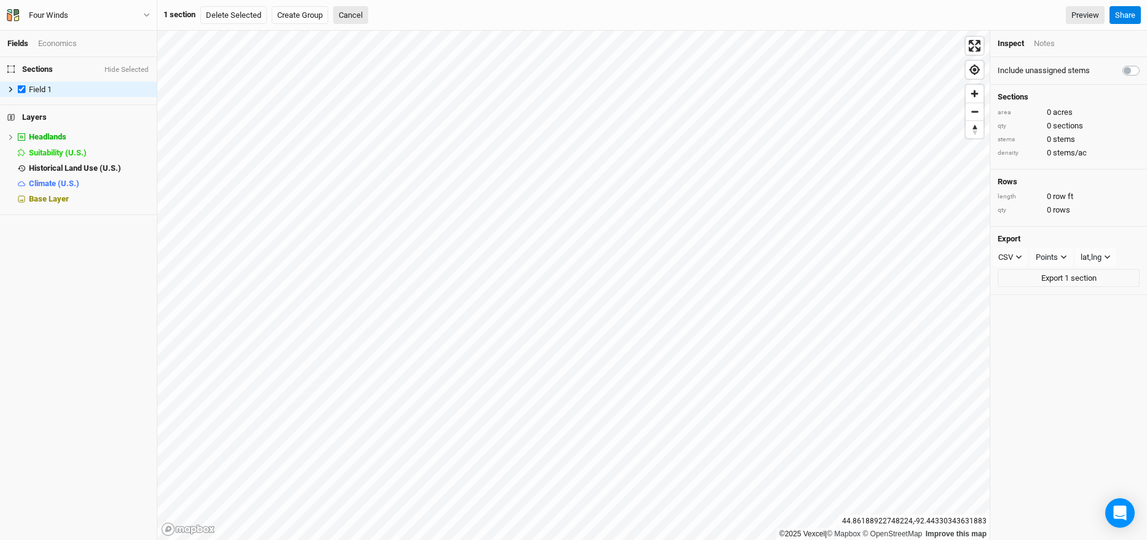
click at [65, 48] on div "Economics" at bounding box center [57, 43] width 39 height 11
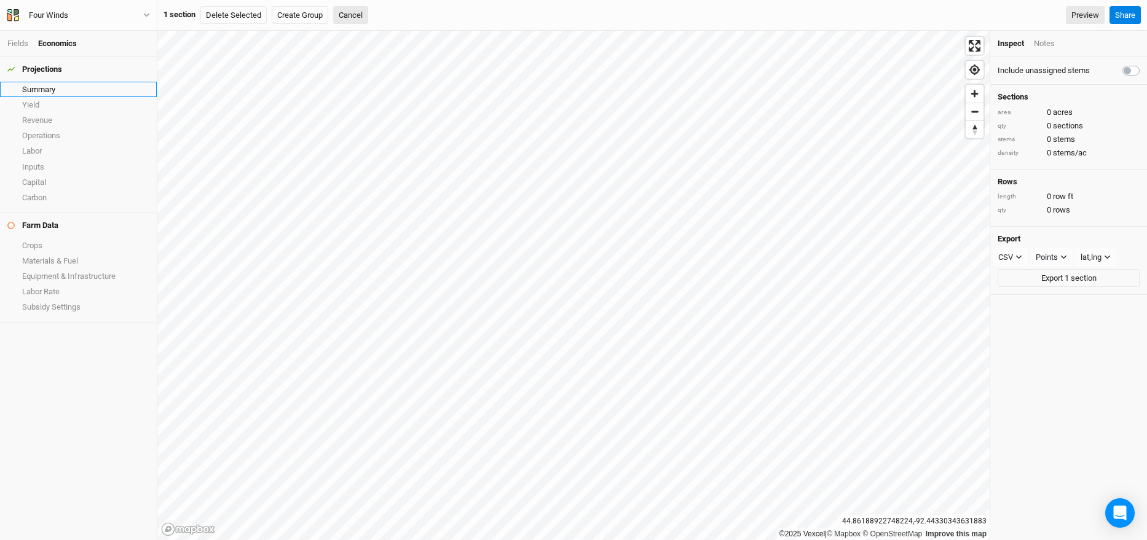
click at [61, 82] on link "Summary" at bounding box center [78, 89] width 157 height 15
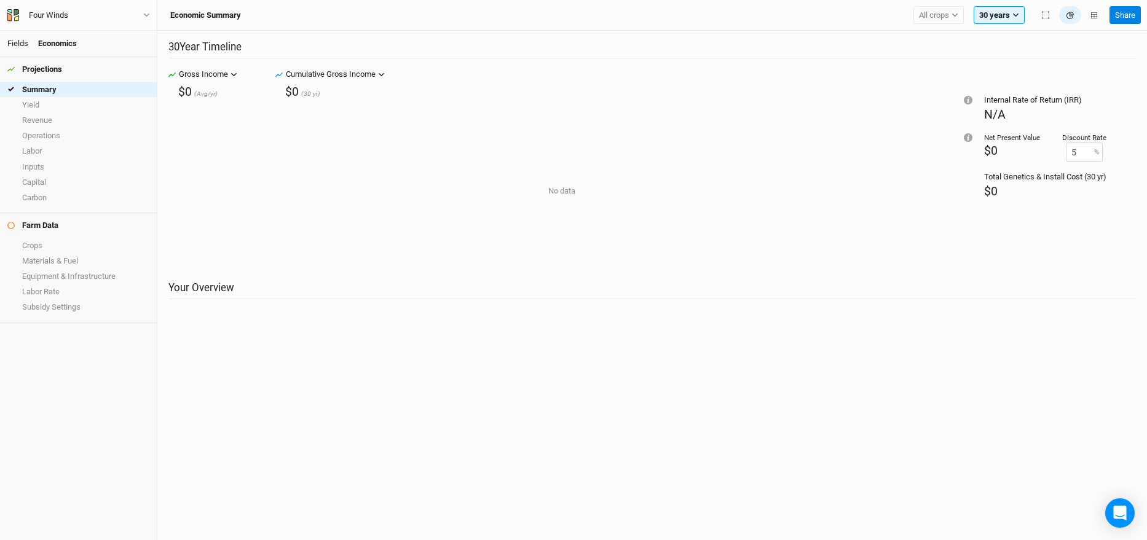
click at [14, 45] on link "Fields" at bounding box center [17, 43] width 21 height 9
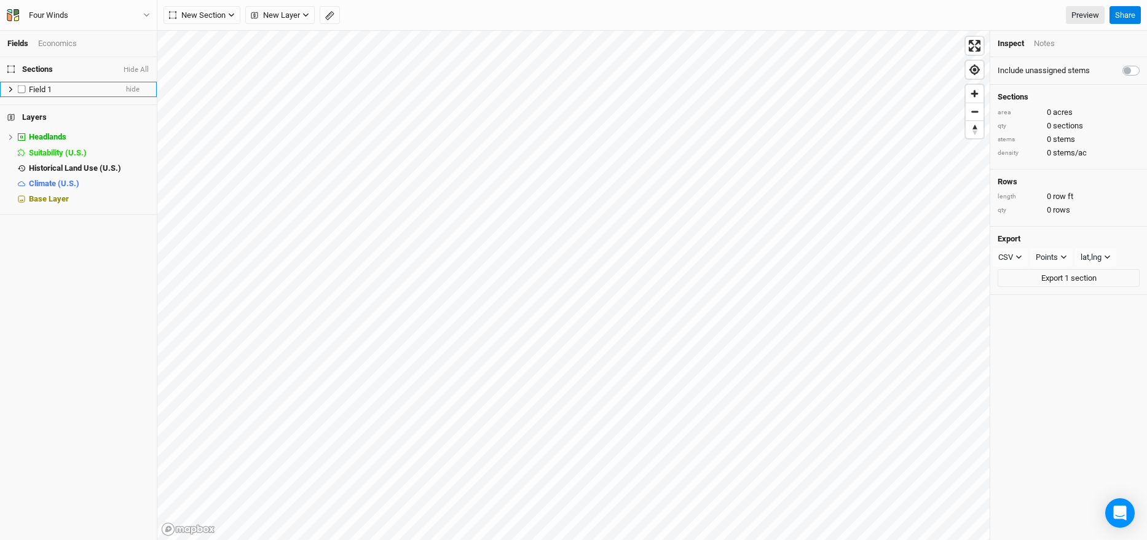
click at [44, 89] on span "Field 1" at bounding box center [40, 89] width 23 height 9
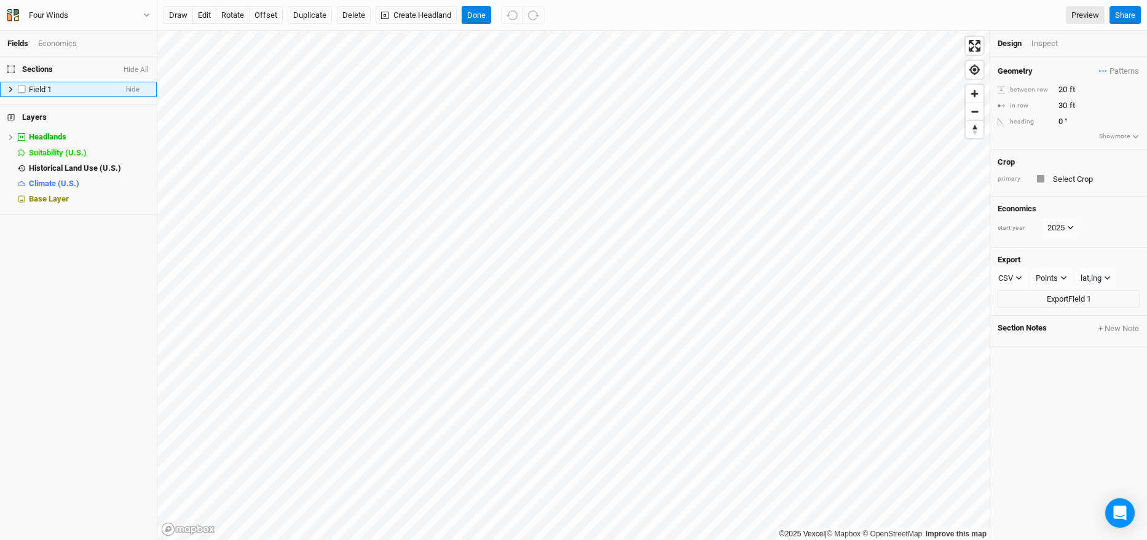
click at [38, 88] on span "Field 1" at bounding box center [40, 89] width 23 height 9
click at [1054, 32] on div "Design Inspect" at bounding box center [1068, 44] width 157 height 26
click at [1052, 44] on div "Inspect" at bounding box center [1053, 43] width 44 height 11
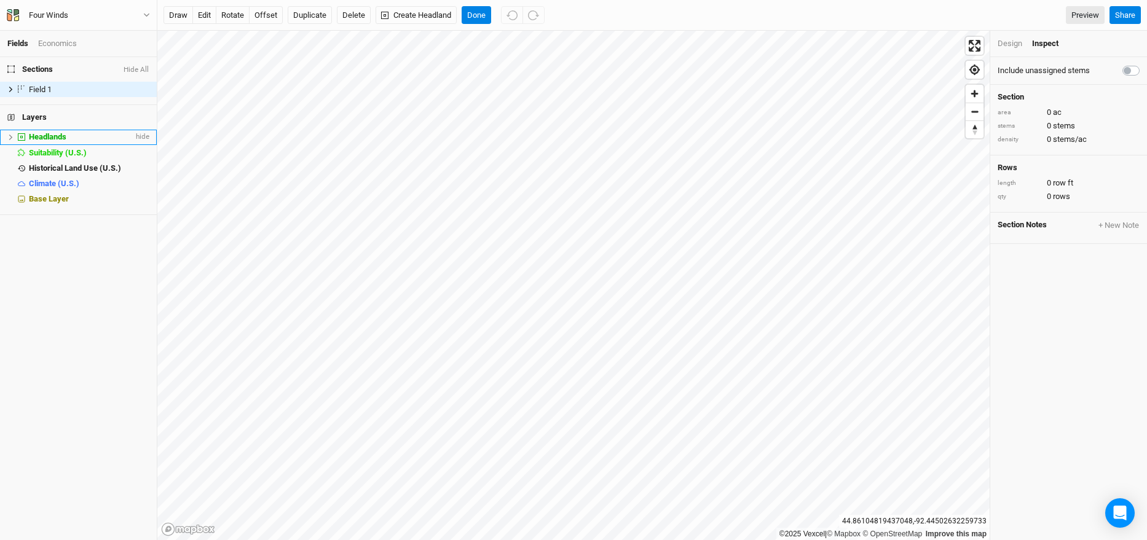
click at [48, 133] on span "Headlands" at bounding box center [47, 136] width 37 height 9
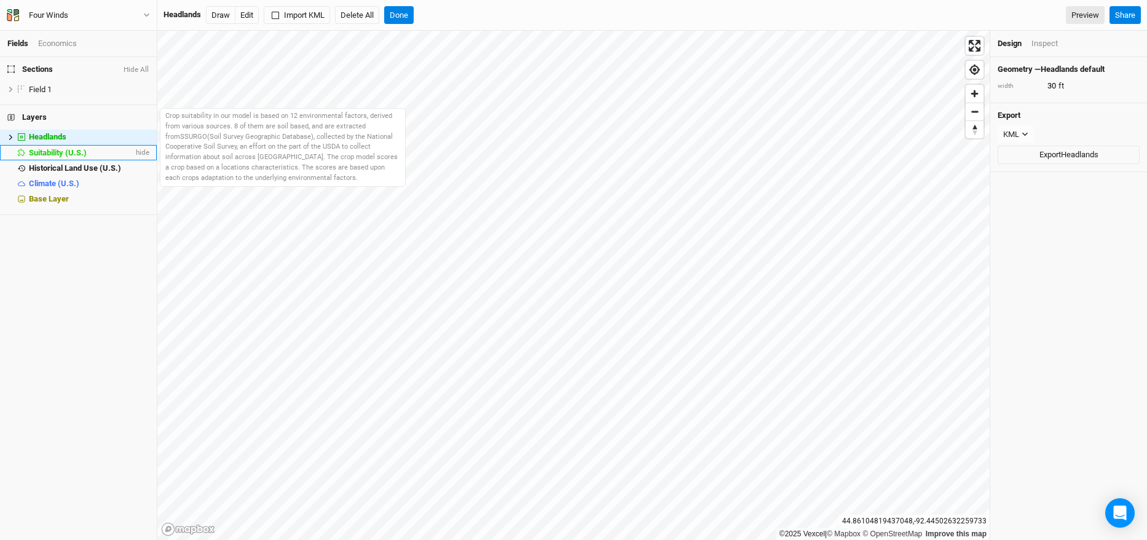
click at [52, 151] on span "Suitability (U.S.)" at bounding box center [58, 152] width 58 height 9
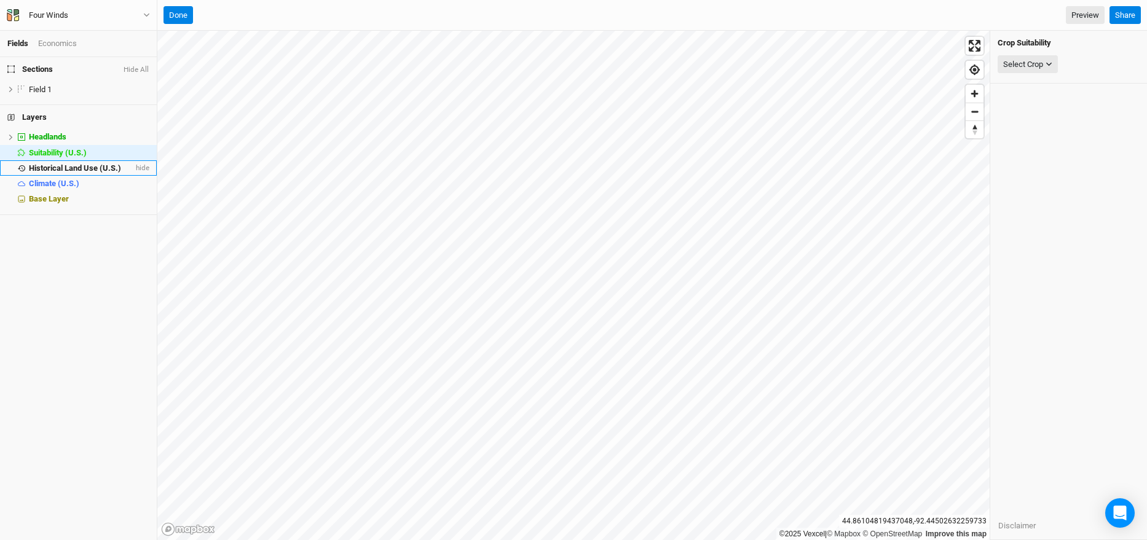
click at [74, 164] on span "Historical Land Use (U.S.)" at bounding box center [75, 167] width 92 height 9
click at [75, 183] on span "Climate (U.S.)" at bounding box center [54, 183] width 50 height 9
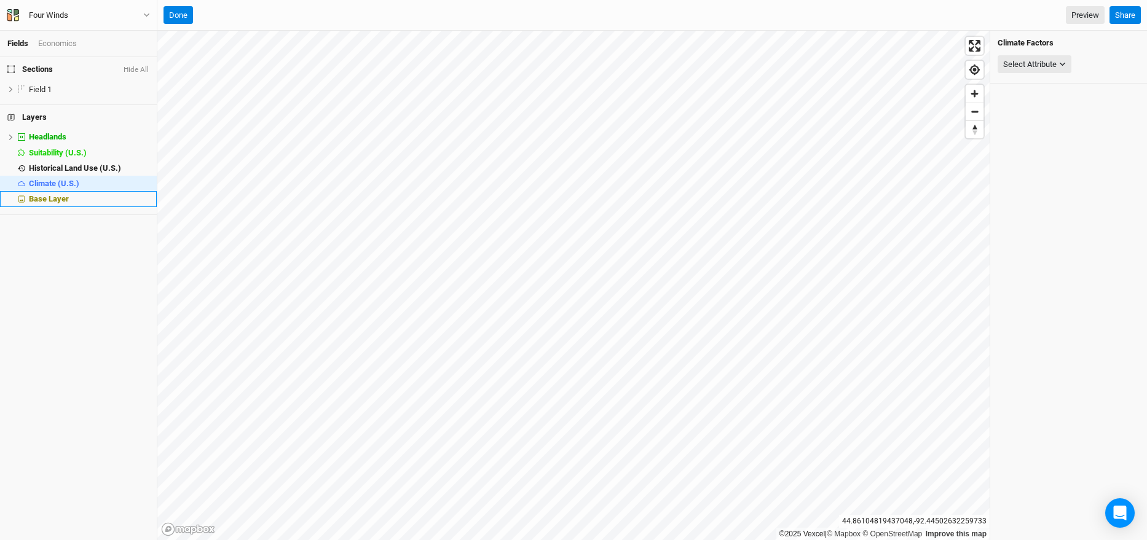
click at [86, 199] on div "Base Layer" at bounding box center [89, 199] width 120 height 10
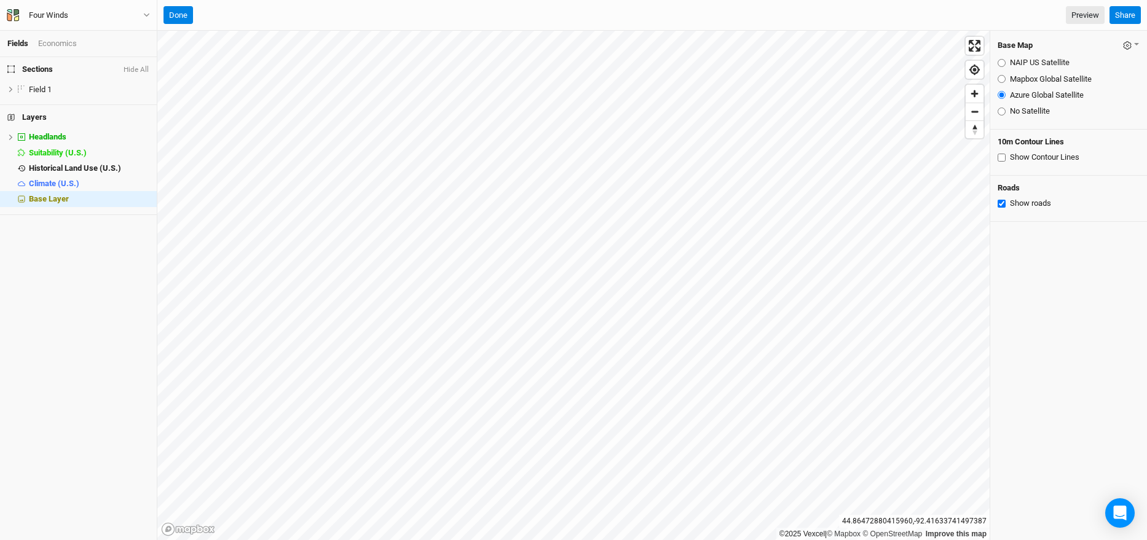
click at [1011, 123] on div "Base Map Save as Farm Default Restore Farm Defaults NAIP US Satellite Mapbox Gl…" at bounding box center [1068, 80] width 157 height 99
click at [1005, 114] on div "No Satellite" at bounding box center [1068, 111] width 142 height 11
click at [999, 60] on input "NAIP US Satellite" at bounding box center [1001, 63] width 8 height 8
radio input "true"
click at [1004, 80] on input "Mapbox Global Satellite" at bounding box center [1001, 79] width 8 height 8
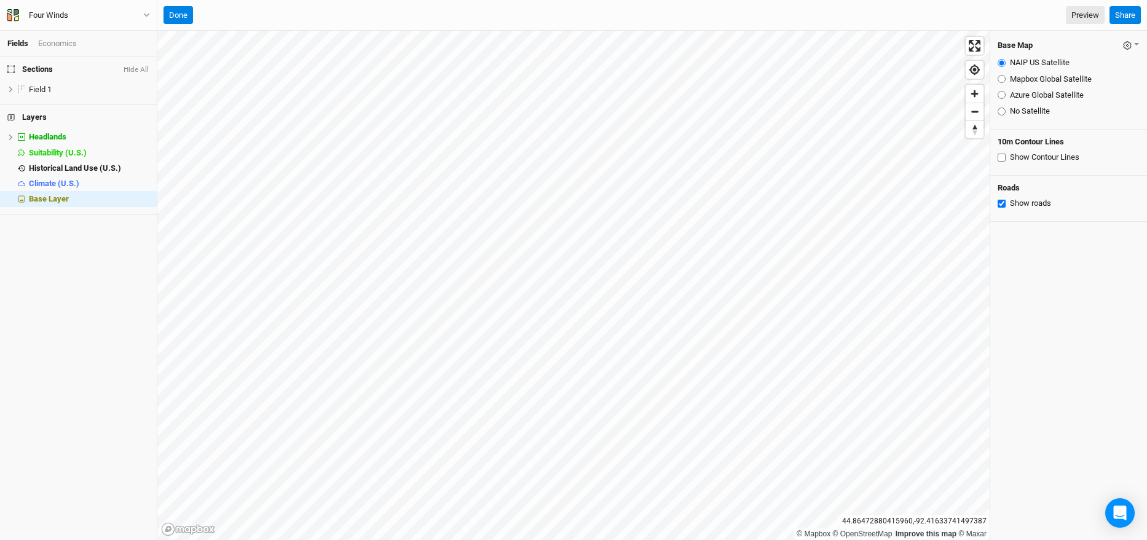
radio input "true"
click at [1001, 62] on input "NAIP US Satellite" at bounding box center [1001, 63] width 8 height 8
radio input "true"
click at [57, 143] on li "Headlands hide" at bounding box center [78, 137] width 157 height 15
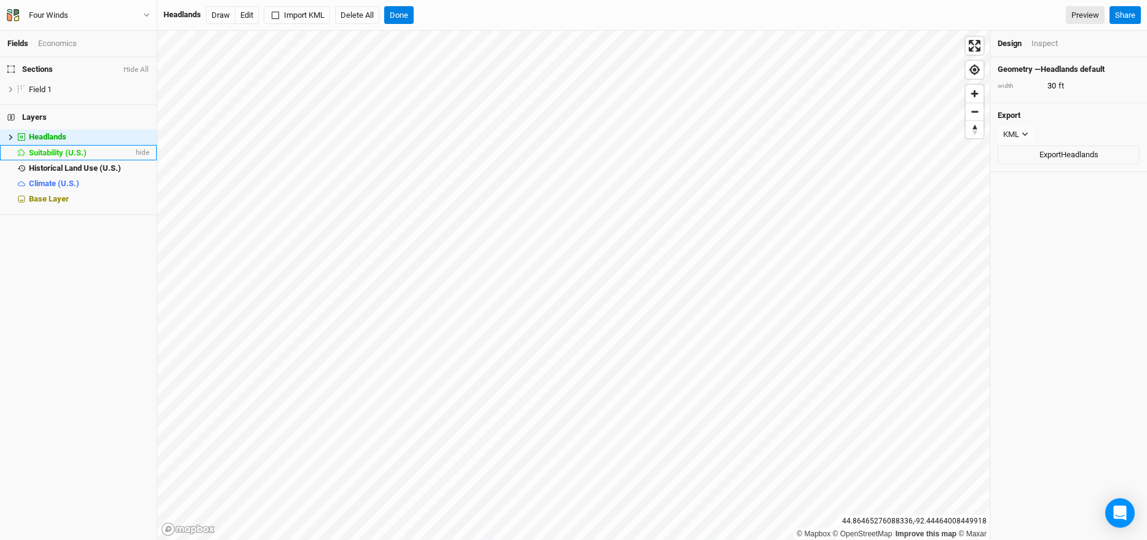
click at [59, 147] on li "Suitability (U.S.) hide" at bounding box center [78, 152] width 157 height 15
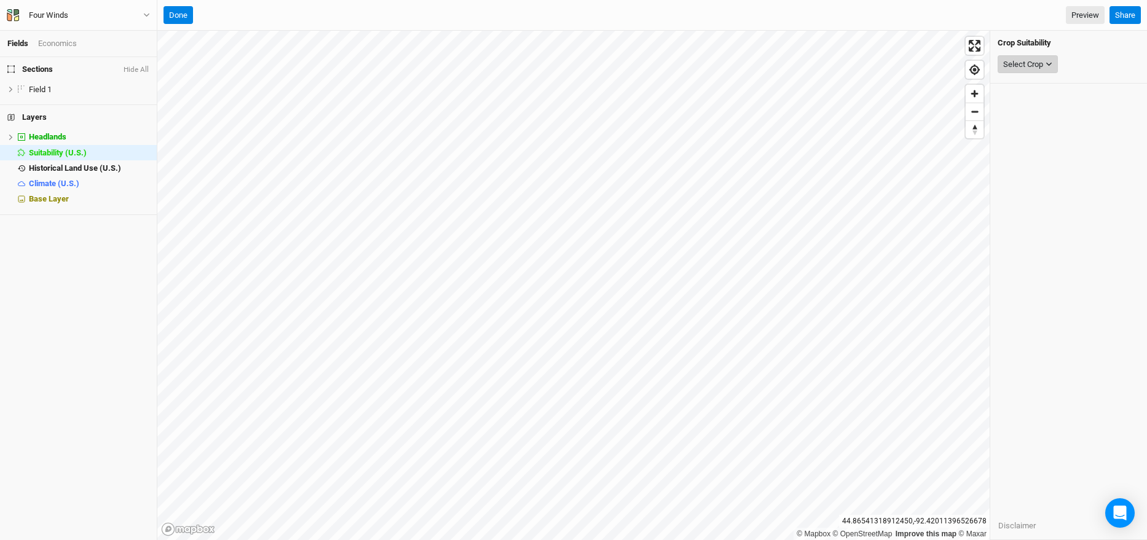
click at [1047, 62] on icon "button" at bounding box center [1048, 64] width 7 height 7
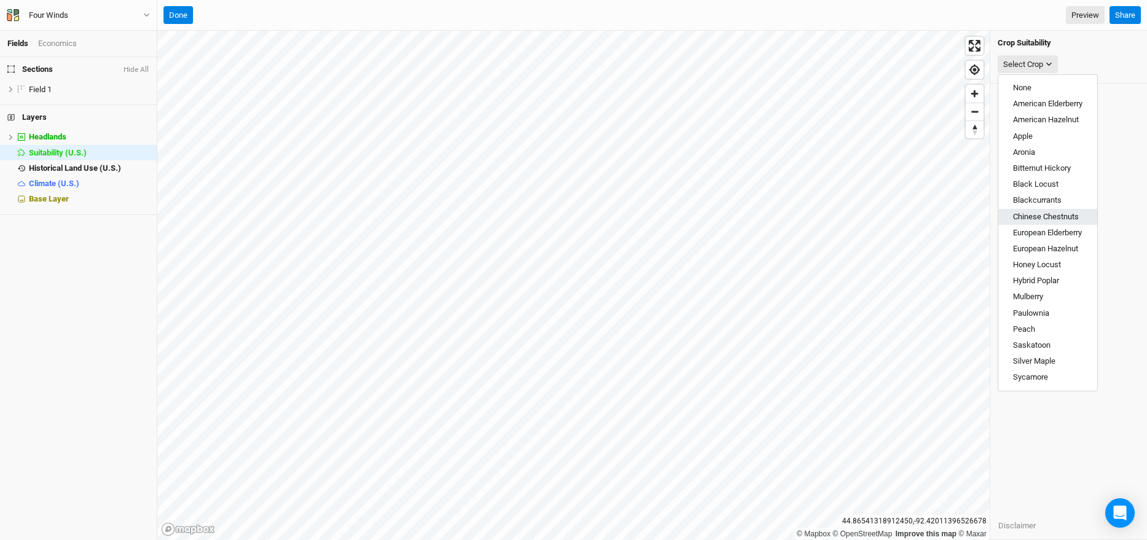
click at [1055, 215] on span "Chinese Chestnuts" at bounding box center [1046, 216] width 66 height 9
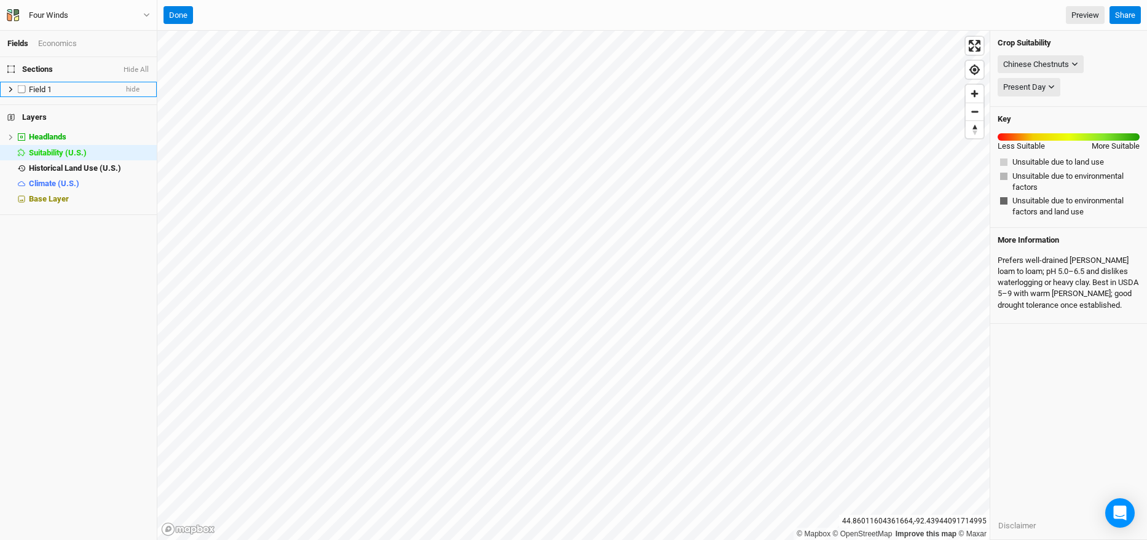
click at [51, 85] on span "Field 1" at bounding box center [40, 89] width 23 height 9
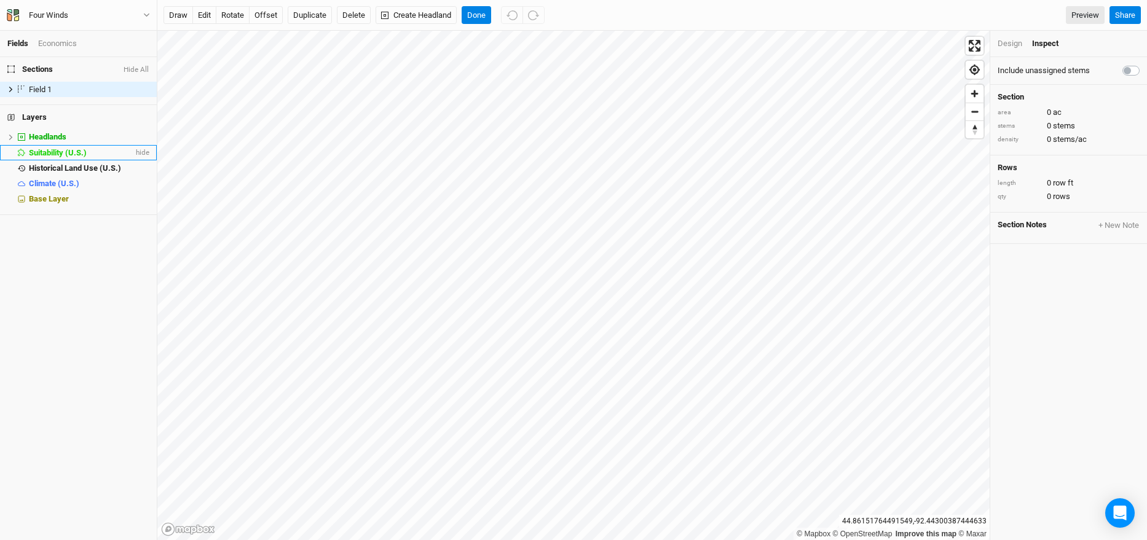
click at [84, 155] on span "Suitability (U.S.)" at bounding box center [58, 152] width 58 height 9
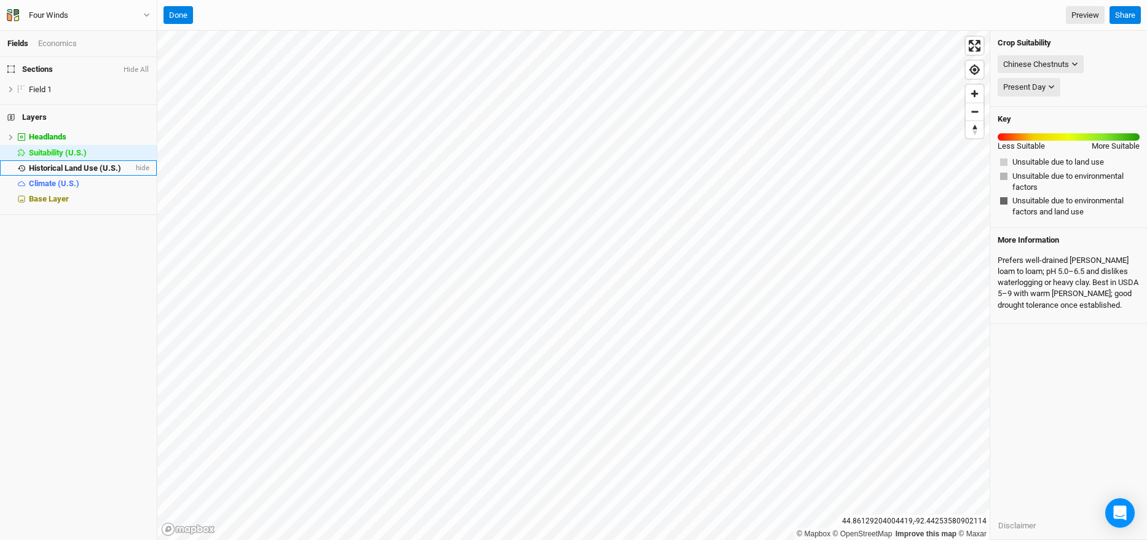
click at [57, 160] on li "Historical Land Use (U.S.) hide" at bounding box center [78, 167] width 157 height 15
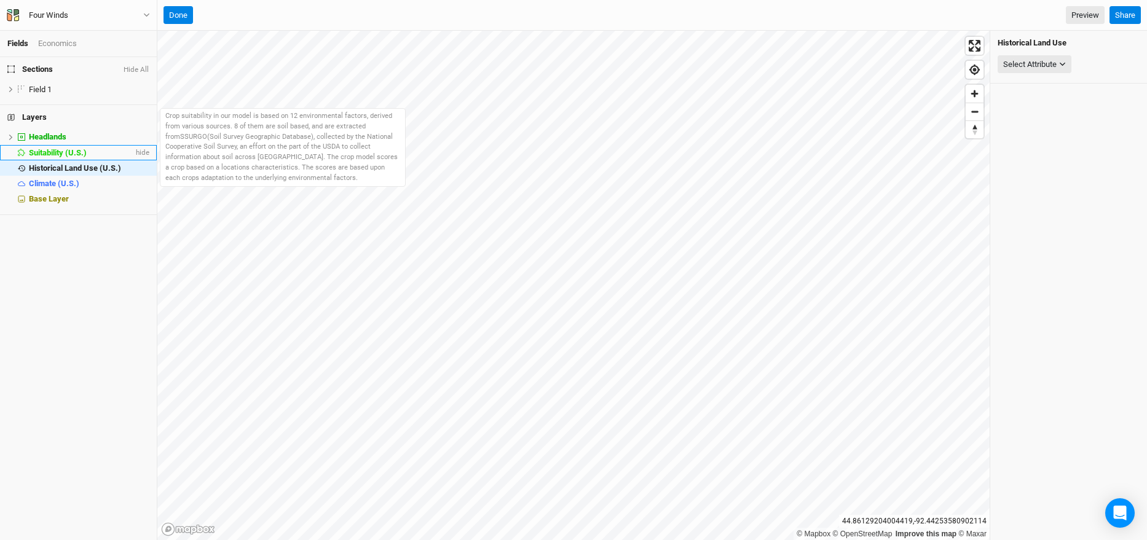
click at [58, 157] on span "Suitability (U.S.)" at bounding box center [58, 152] width 58 height 9
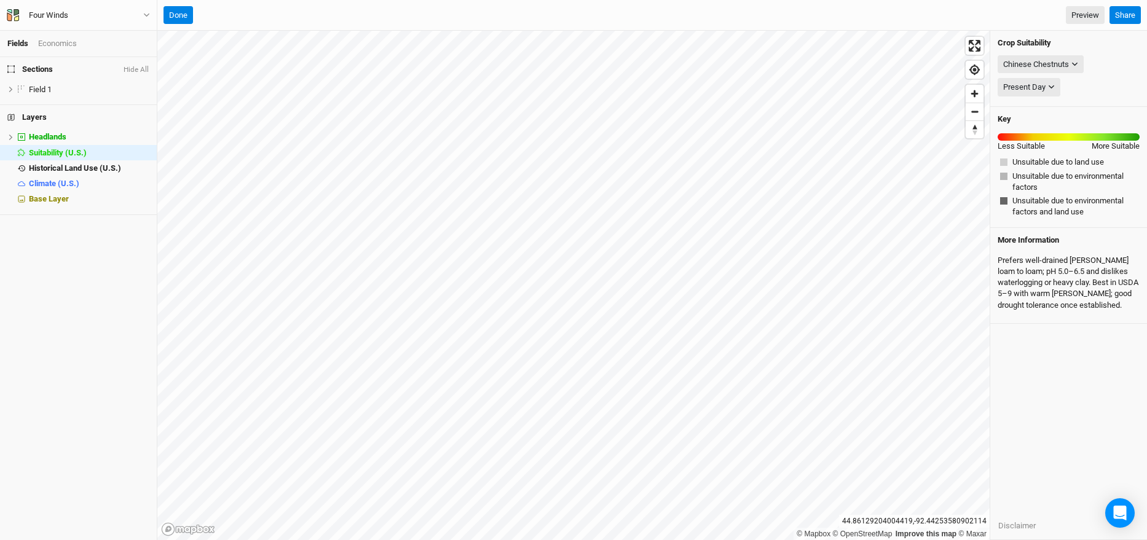
click at [42, 68] on span "Sections" at bounding box center [29, 70] width 45 height 10
click at [42, 86] on span "Field 1" at bounding box center [40, 89] width 23 height 9
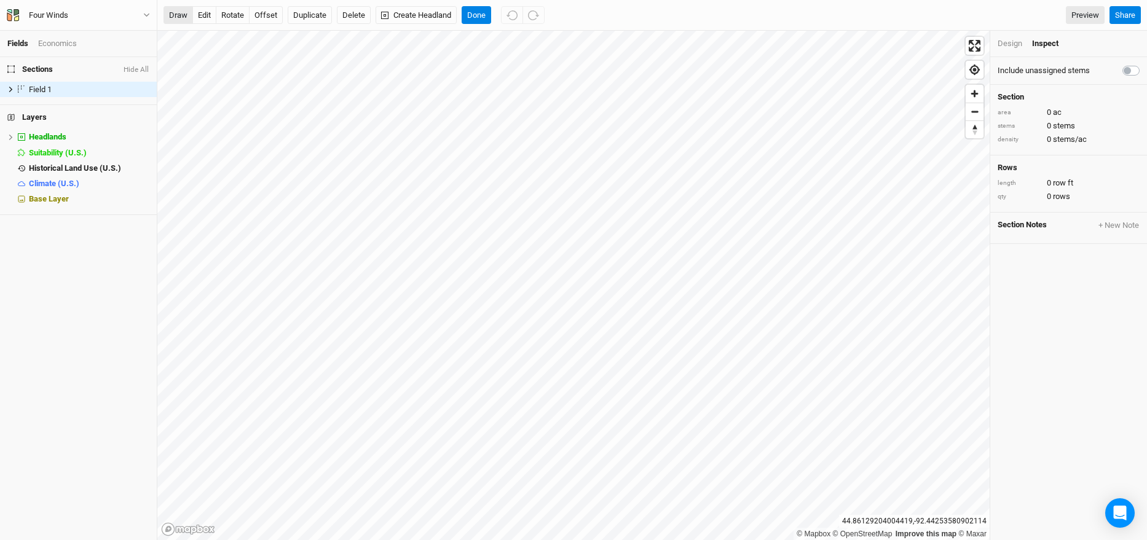
click at [175, 18] on button "draw" at bounding box center [178, 15] width 30 height 18
click at [470, 14] on button "Done" at bounding box center [477, 15] width 30 height 18
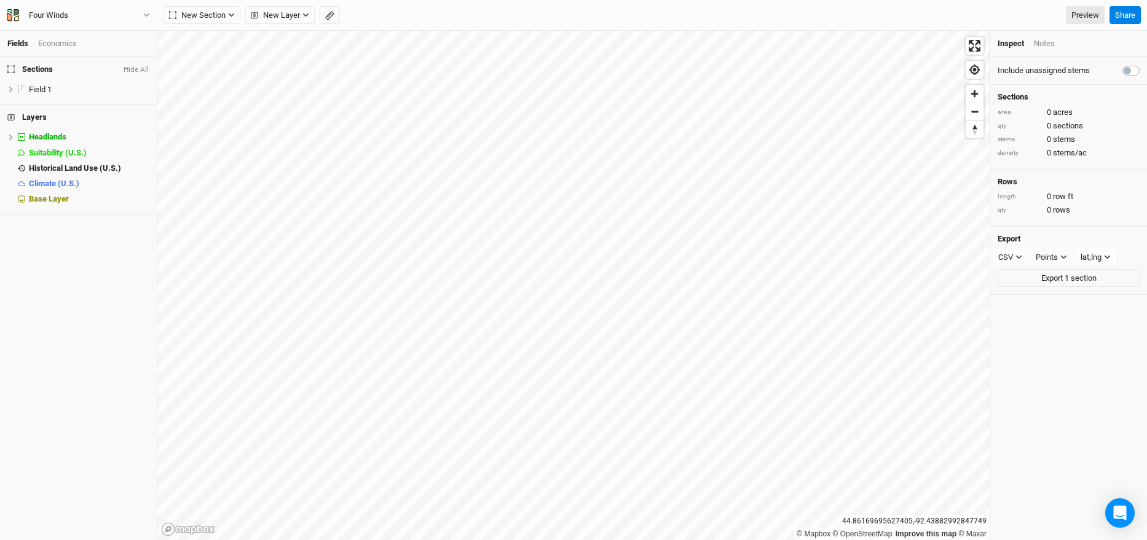
click at [39, 69] on span "Sections" at bounding box center [29, 70] width 45 height 10
click at [12, 89] on icon at bounding box center [10, 89] width 7 height 7
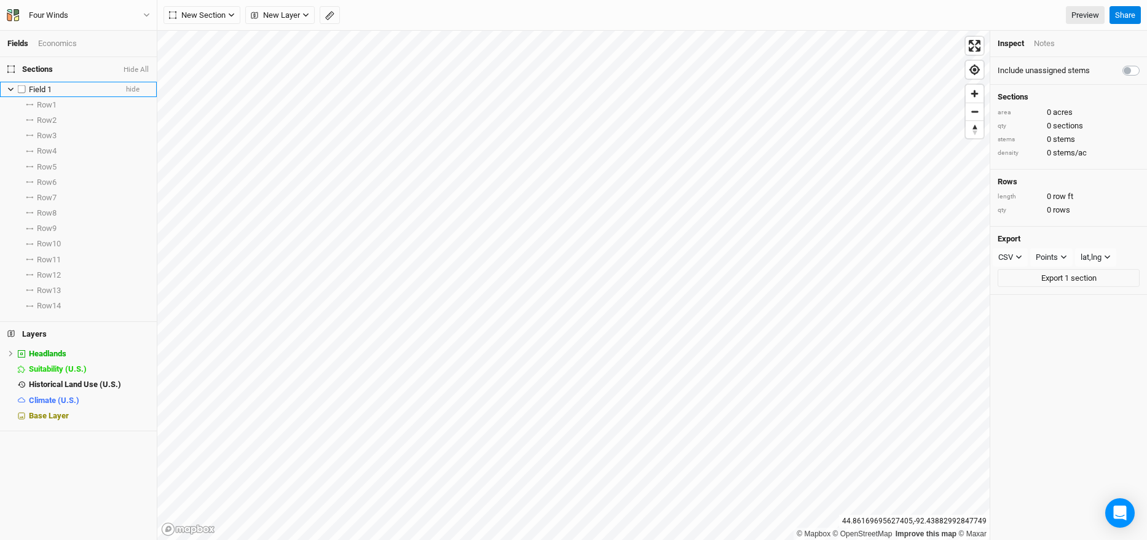
click at [12, 89] on icon at bounding box center [11, 90] width 6 height 4
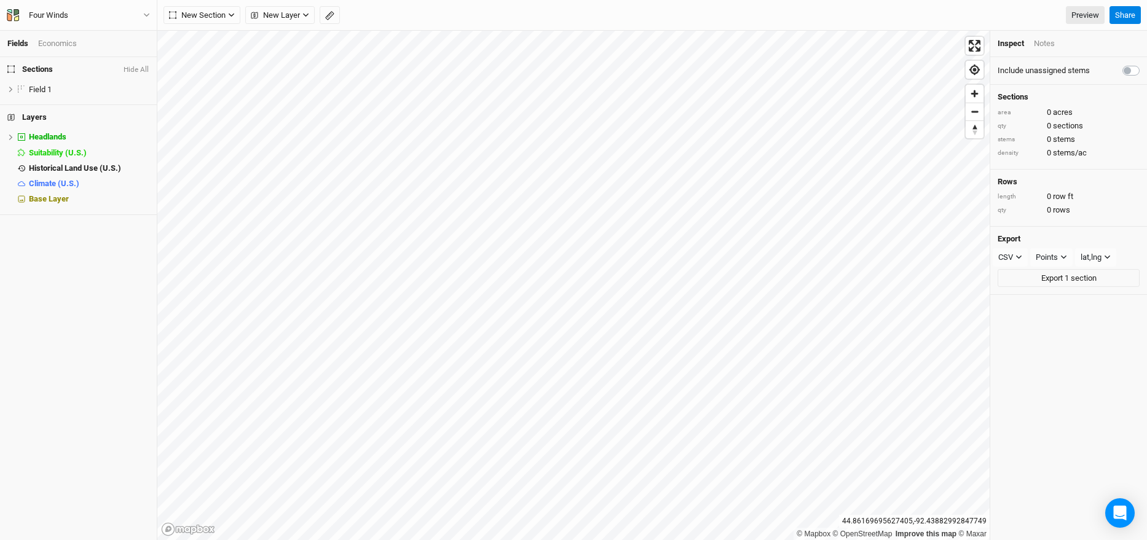
click at [39, 65] on span "Sections" at bounding box center [29, 70] width 45 height 10
click at [222, 17] on span "New Section" at bounding box center [197, 15] width 57 height 12
click at [300, 13] on span "New Layer" at bounding box center [275, 15] width 49 height 12
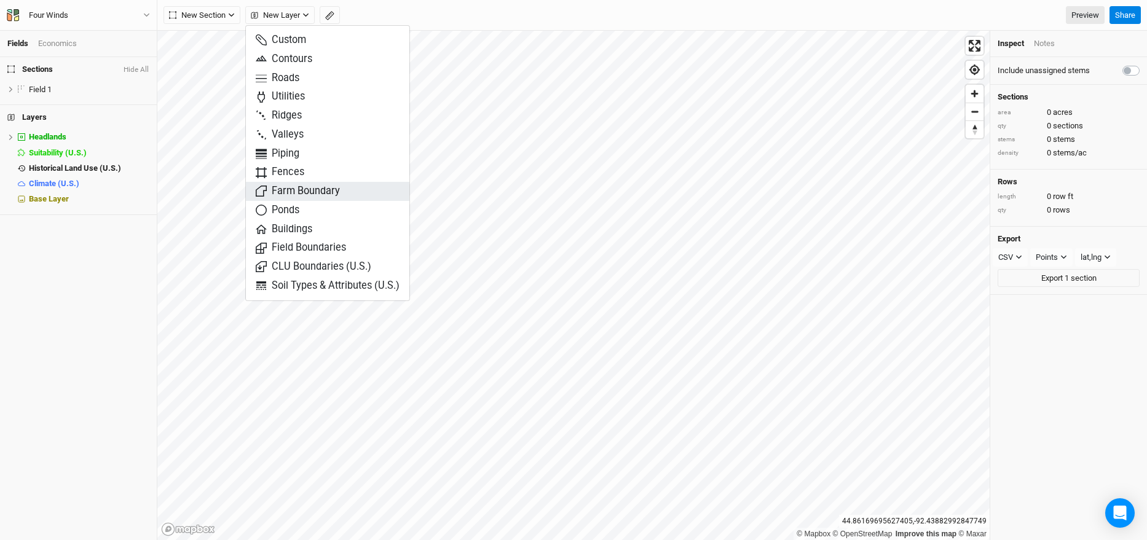
click at [350, 198] on button "Farm Boundary" at bounding box center [327, 191] width 163 height 19
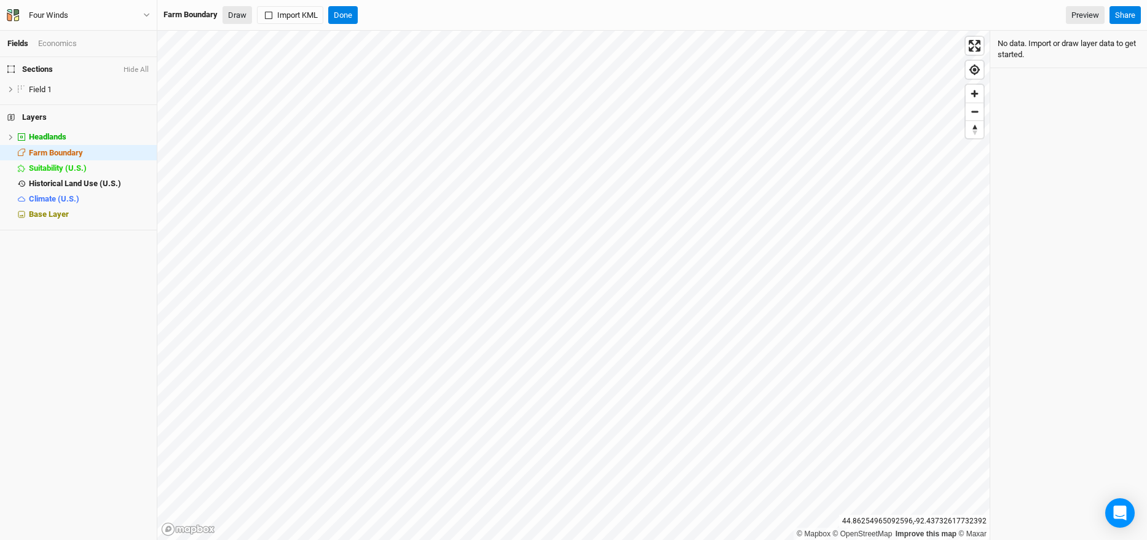
click at [239, 19] on button "Draw" at bounding box center [237, 15] width 30 height 18
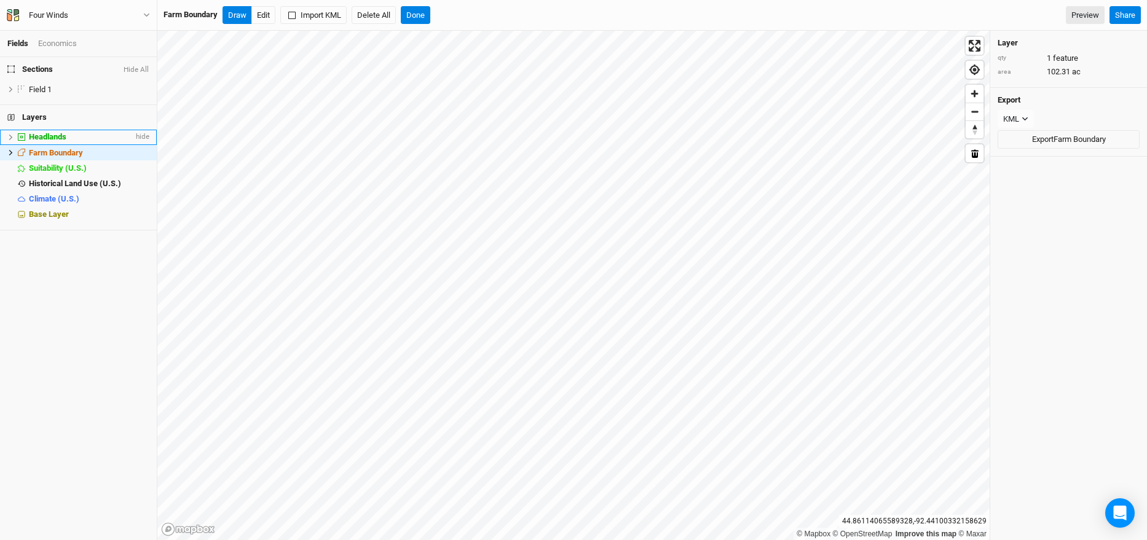
click at [96, 140] on div "Headlands" at bounding box center [81, 137] width 104 height 10
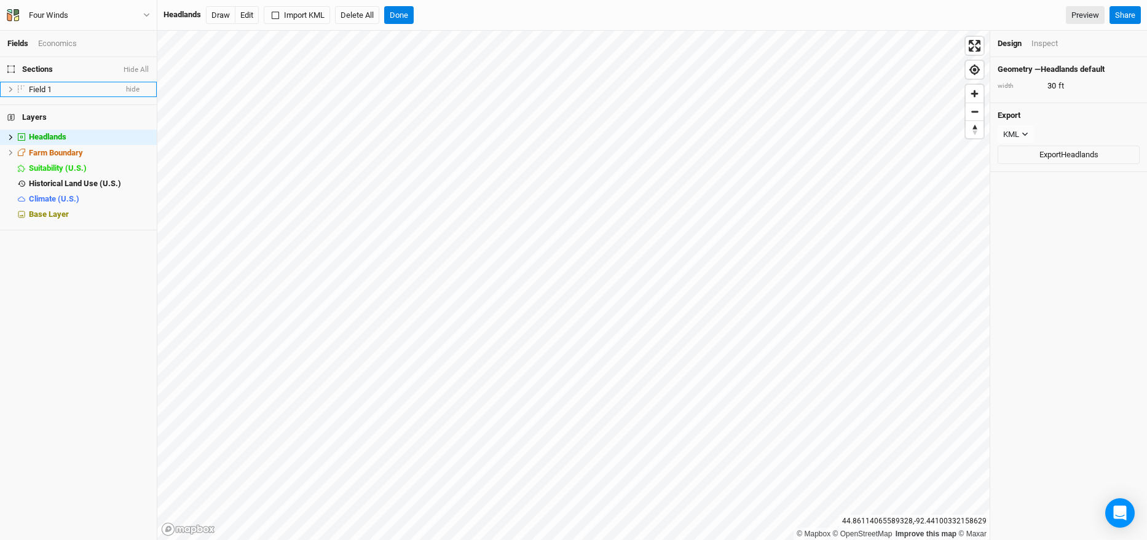
click at [64, 95] on li "Field 1 hide" at bounding box center [78, 89] width 157 height 15
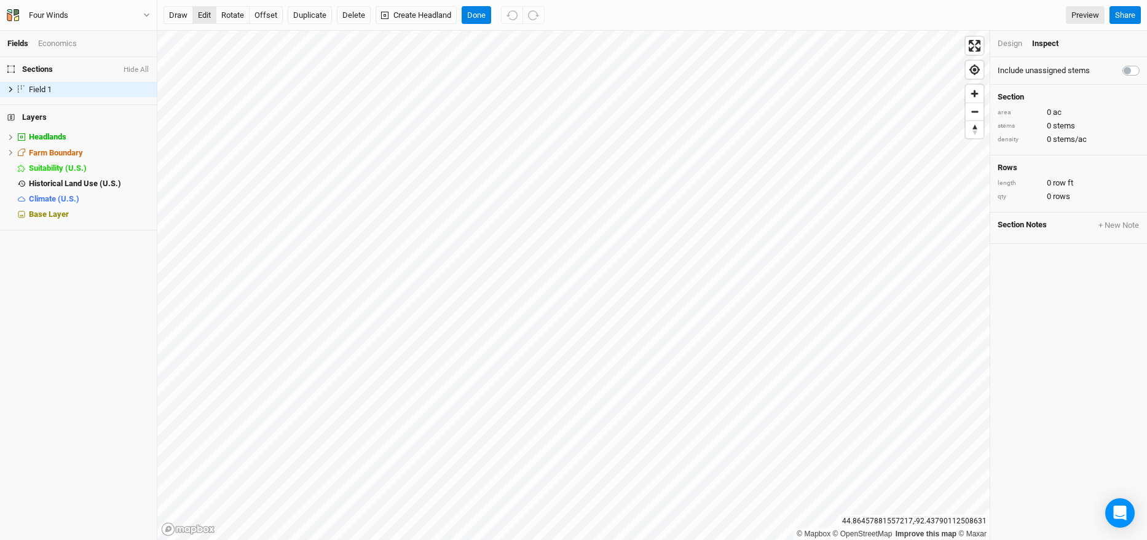
click at [199, 18] on button "edit" at bounding box center [204, 15] width 24 height 18
click at [187, 15] on button "draw" at bounding box center [178, 15] width 30 height 18
click at [71, 88] on div "Field 1" at bounding box center [72, 90] width 87 height 10
click at [47, 85] on span "Field 1" at bounding box center [40, 89] width 23 height 9
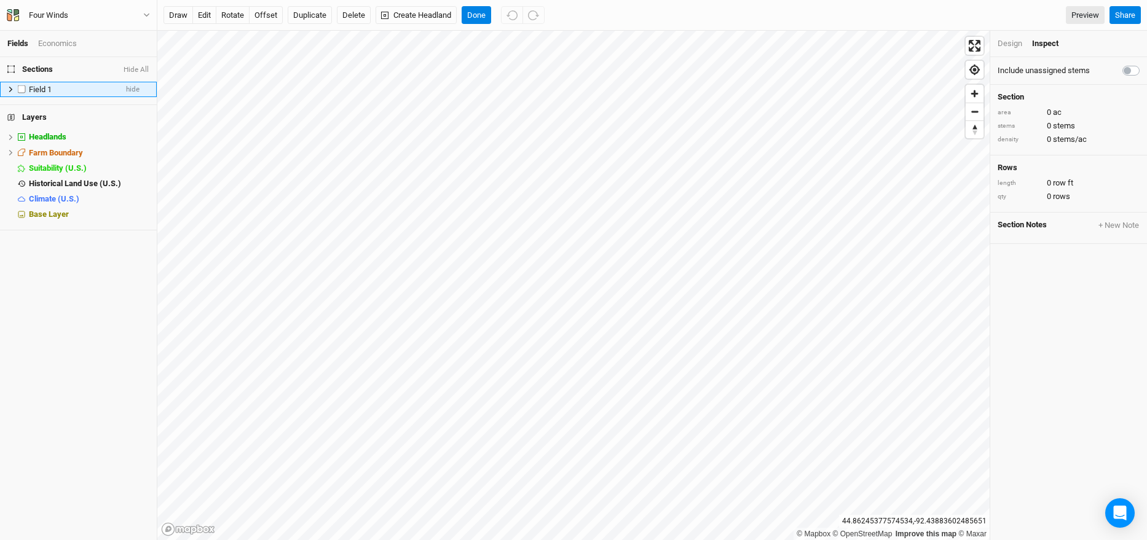
click at [9, 89] on icon at bounding box center [10, 89] width 7 height 7
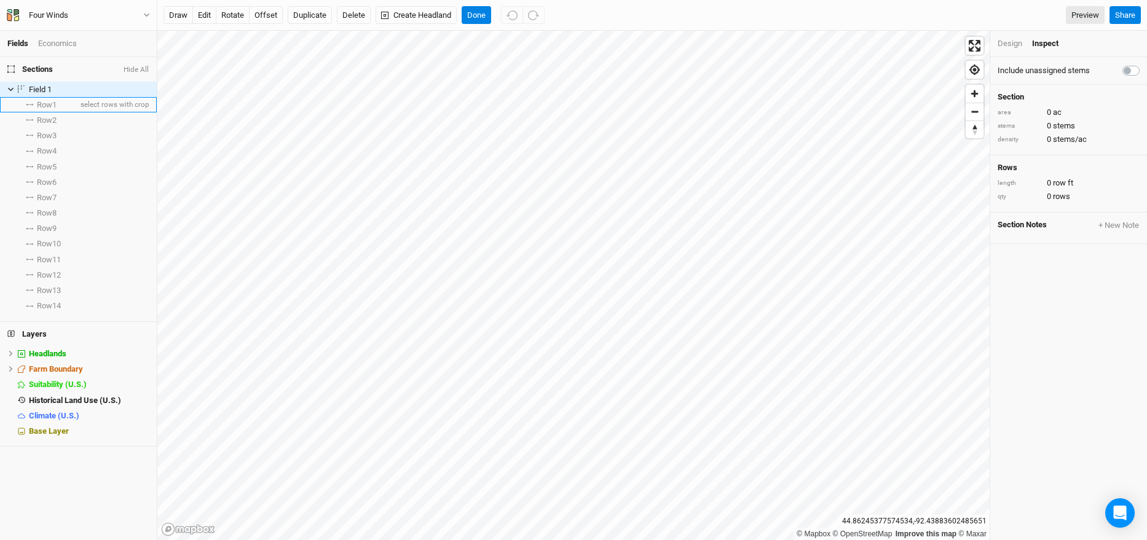
click at [61, 104] on li "Row 1 select rows with crop" at bounding box center [78, 104] width 157 height 15
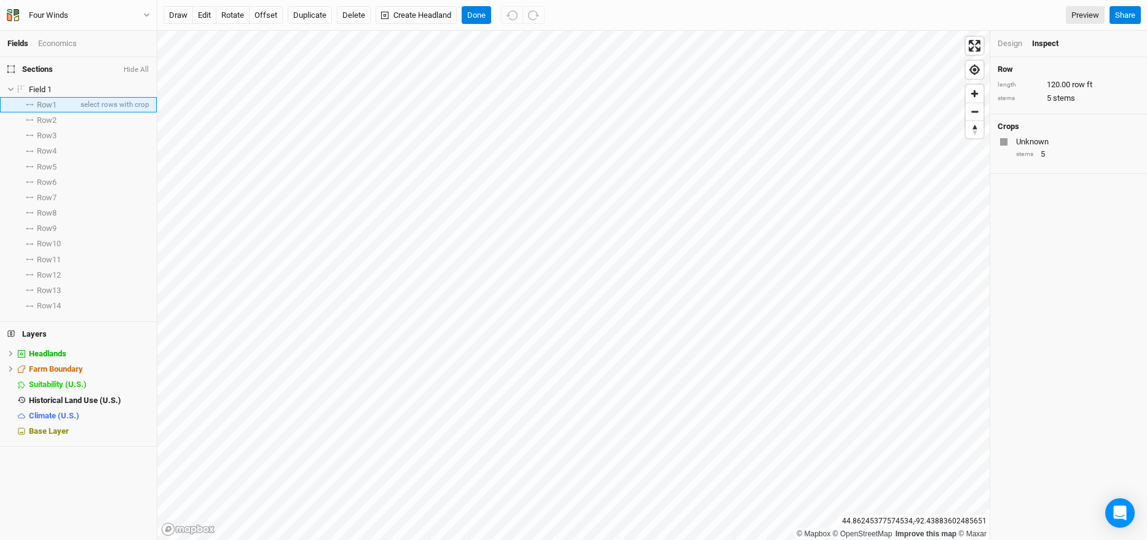
click at [50, 106] on span "Row 1" at bounding box center [47, 105] width 20 height 10
click at [68, 110] on li "Row 1 select rows with crop" at bounding box center [78, 104] width 157 height 15
click at [98, 110] on span "select rows with crop" at bounding box center [113, 104] width 71 height 15
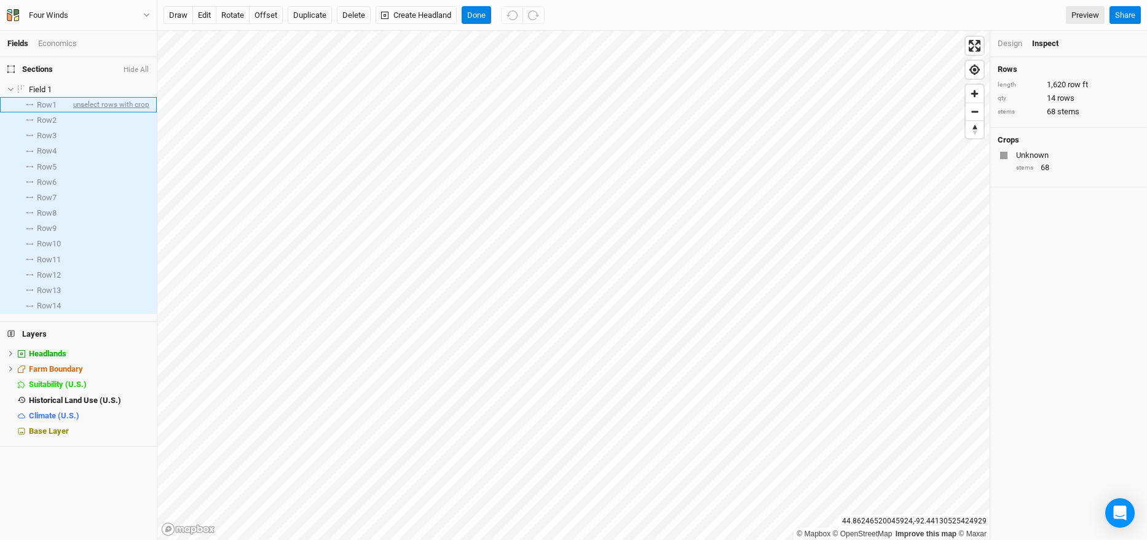
click at [122, 109] on span "unselect rows with crop" at bounding box center [110, 104] width 79 height 15
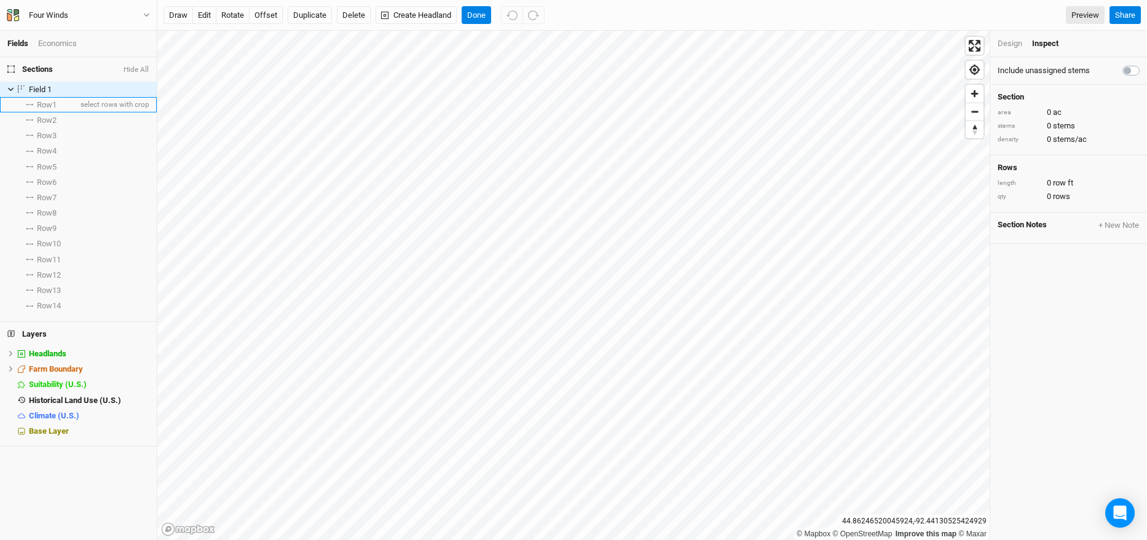
click at [35, 105] on span at bounding box center [29, 105] width 15 height 2
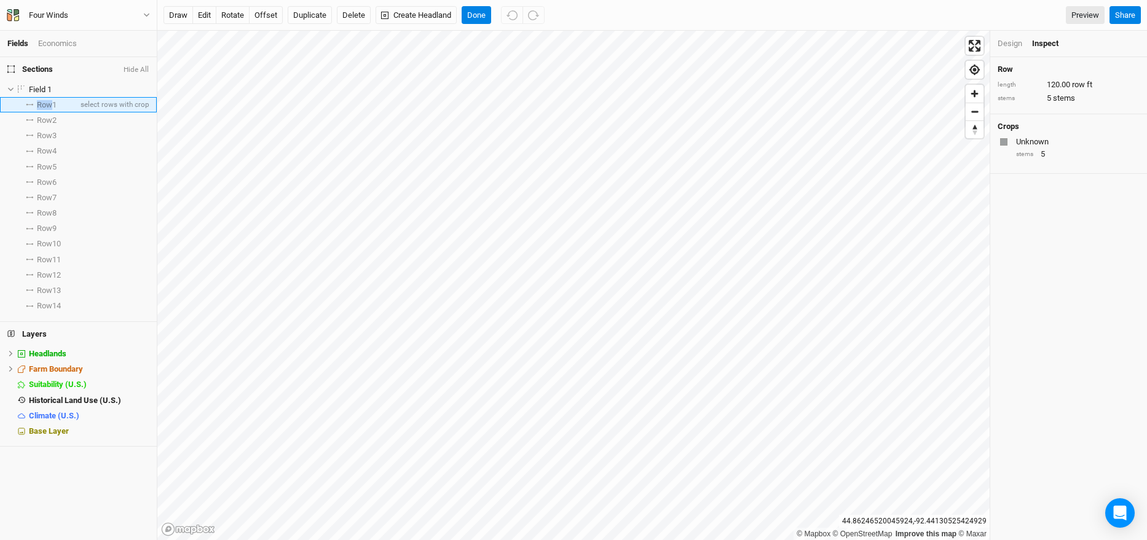
click at [35, 105] on span at bounding box center [29, 105] width 15 height 2
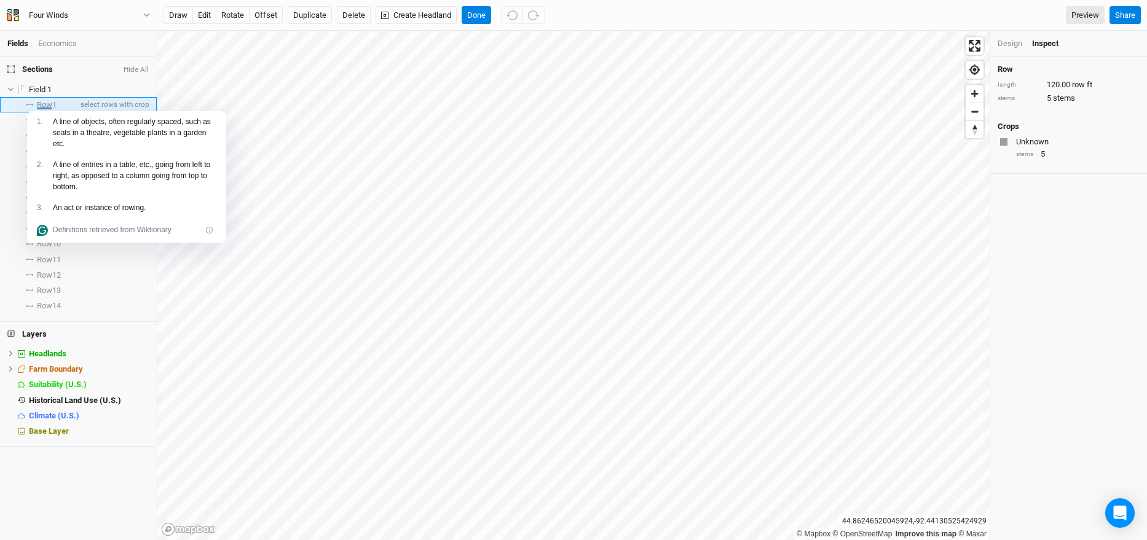
click at [35, 105] on span at bounding box center [29, 105] width 15 height 2
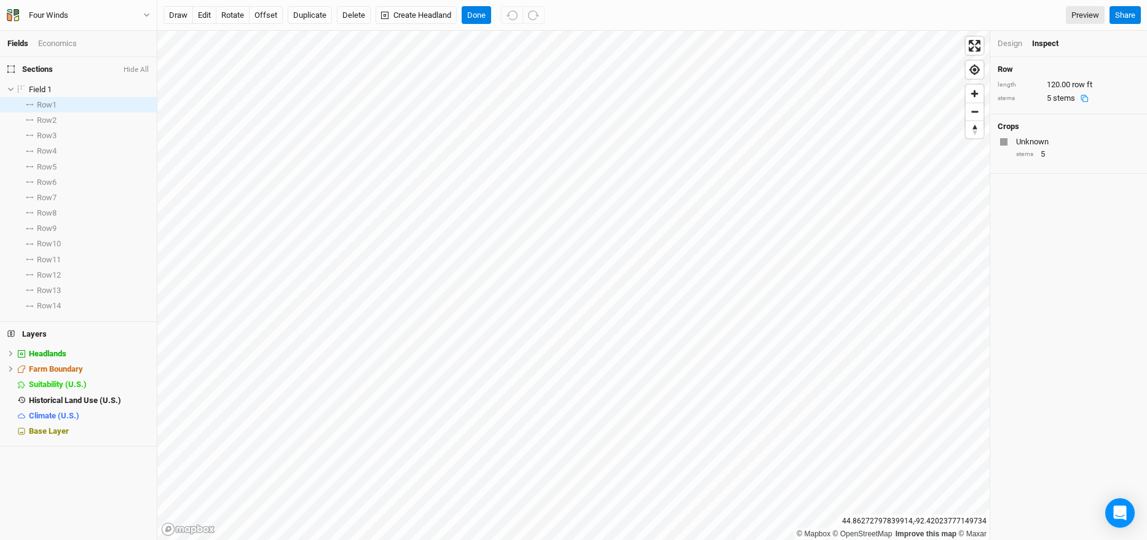
click at [1027, 95] on div "stems" at bounding box center [1018, 98] width 43 height 9
click at [1010, 48] on div "Design" at bounding box center [1009, 43] width 25 height 11
click at [1039, 135] on div at bounding box center [1040, 135] width 7 height 7
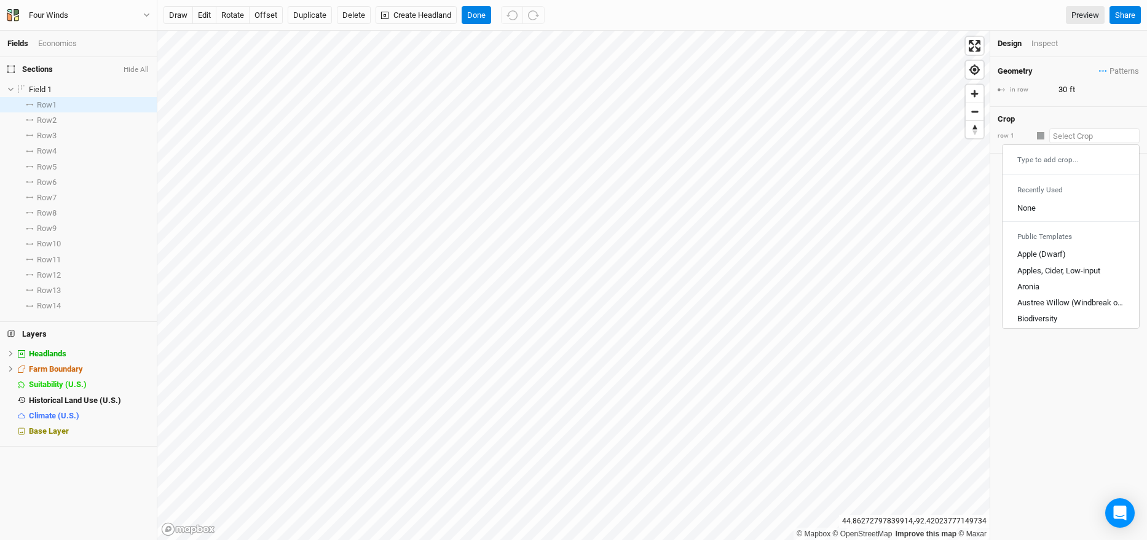
click at [1055, 137] on input "text" at bounding box center [1094, 135] width 90 height 15
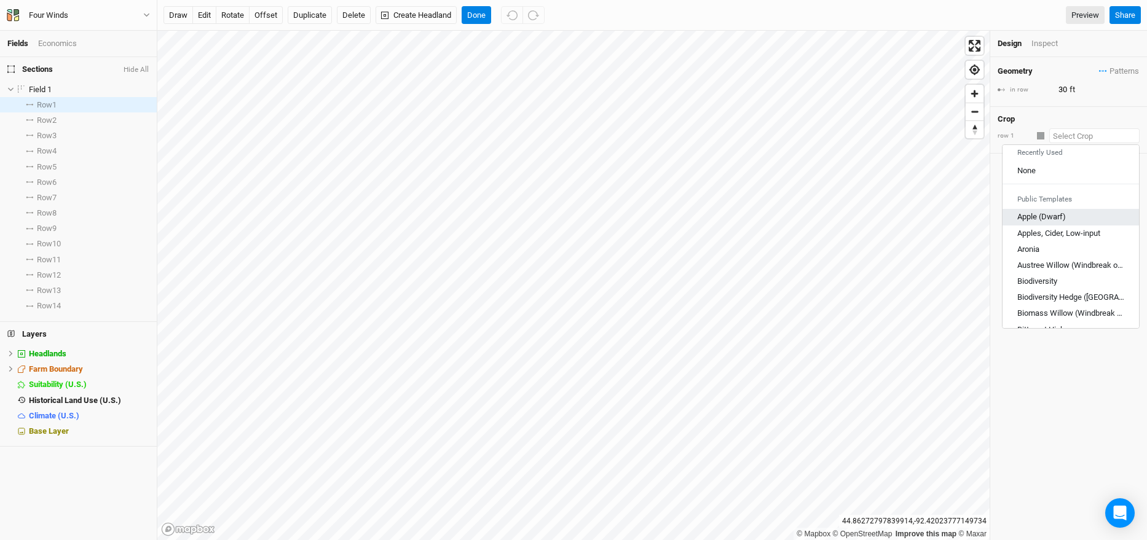
scroll to position [39, 0]
click at [1069, 250] on div "Aronia" at bounding box center [1070, 248] width 107 height 11
type input "Aronia"
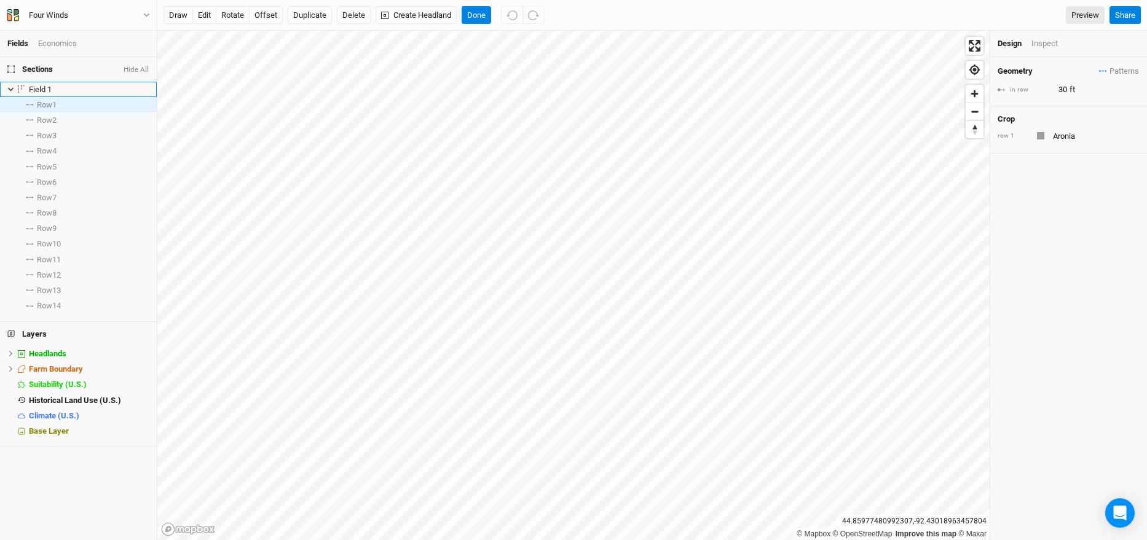
type input "3"
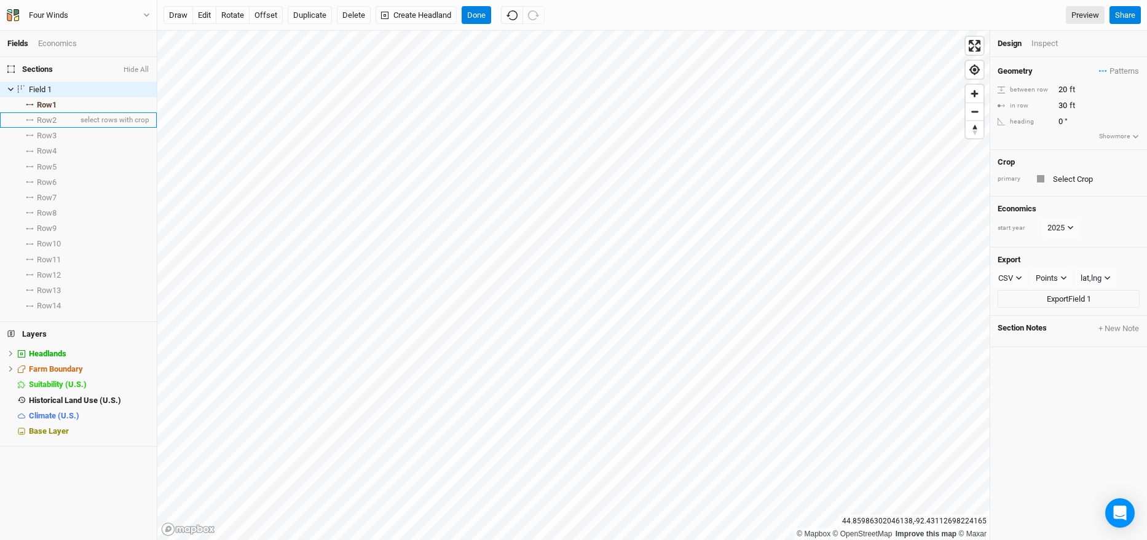
click at [45, 121] on span "Row 2" at bounding box center [47, 121] width 20 height 10
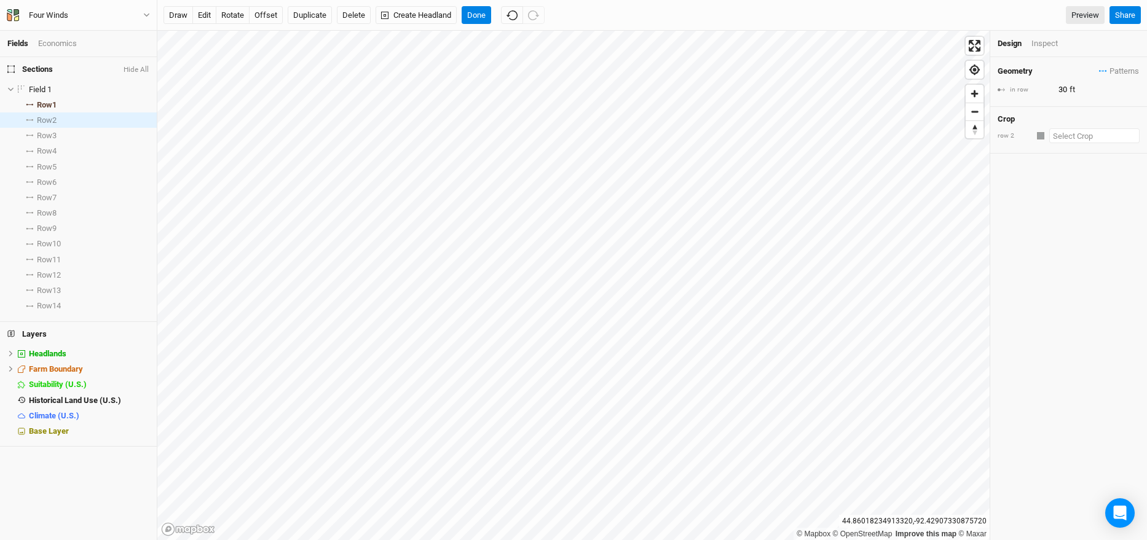
click at [1098, 143] on input "text" at bounding box center [1094, 135] width 90 height 15
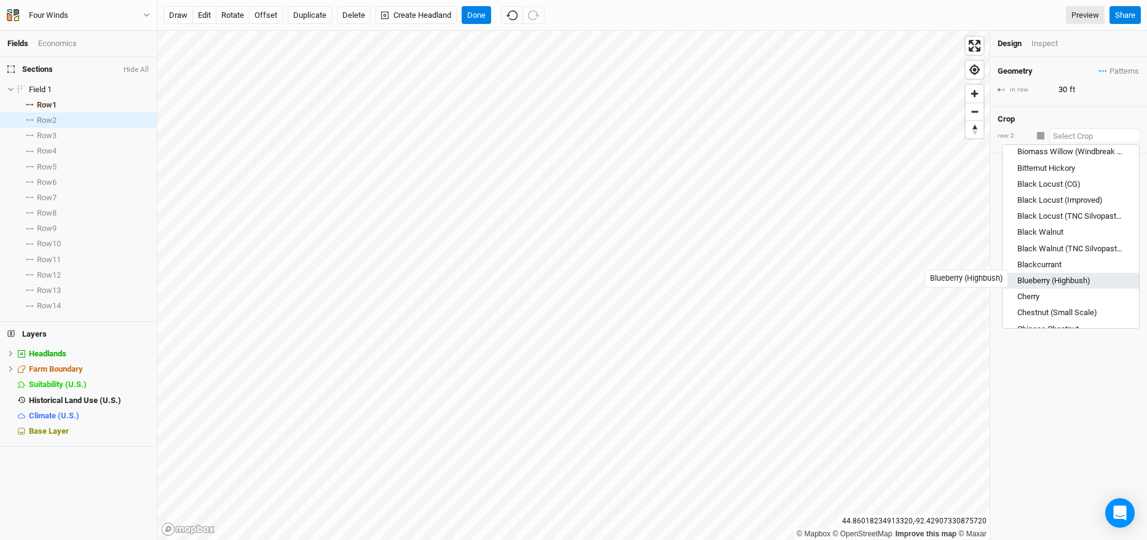
scroll to position [202, 0]
click at [1062, 289] on div "Cherry" at bounding box center [1070, 294] width 107 height 11
type input "Cherry"
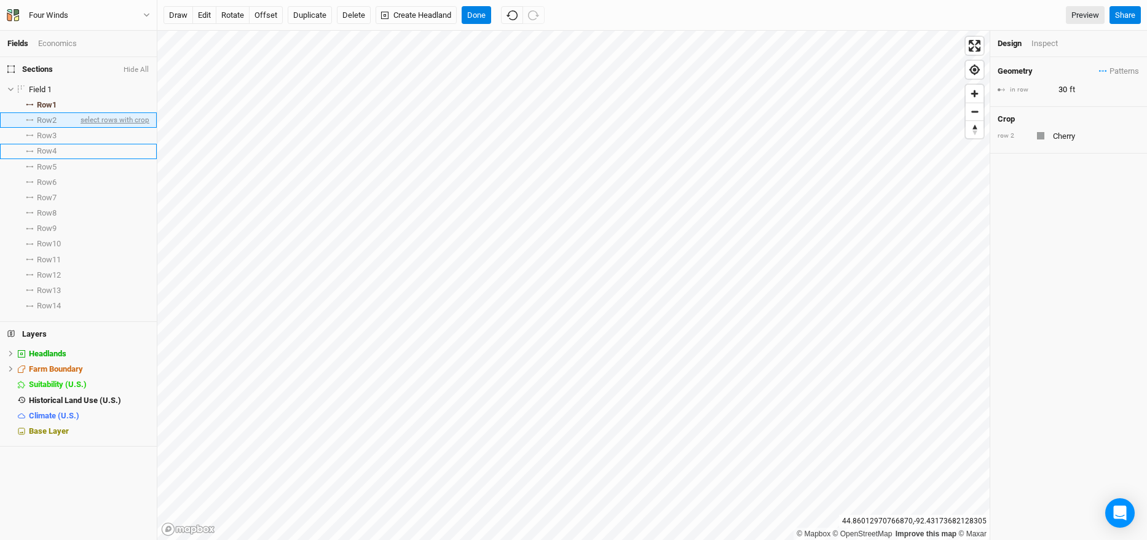
type input "16"
click at [106, 135] on span "select rows with crop" at bounding box center [113, 135] width 71 height 15
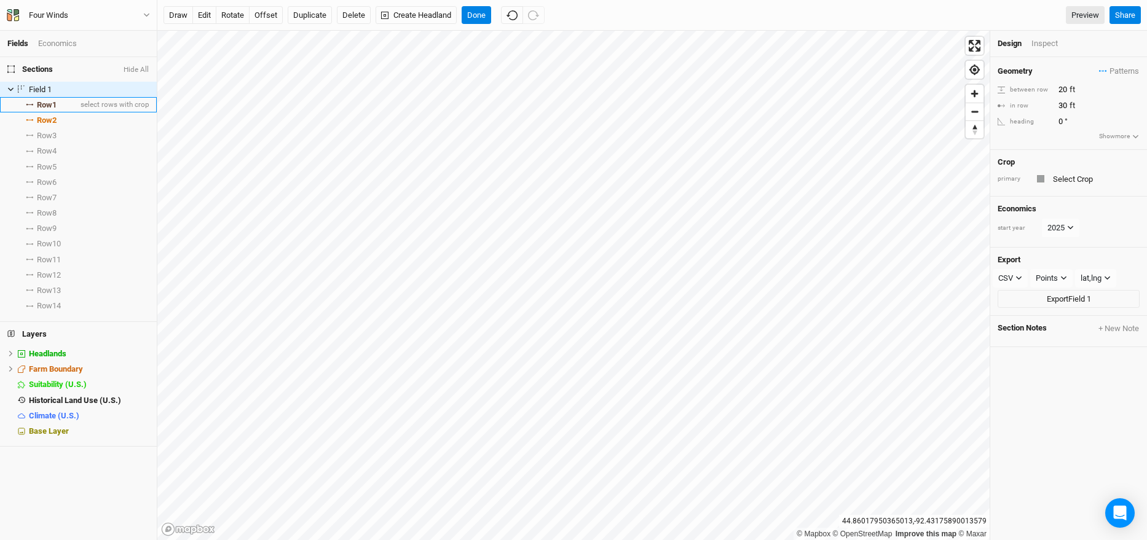
click at [69, 105] on li "Row 1 select rows with crop" at bounding box center [78, 104] width 157 height 15
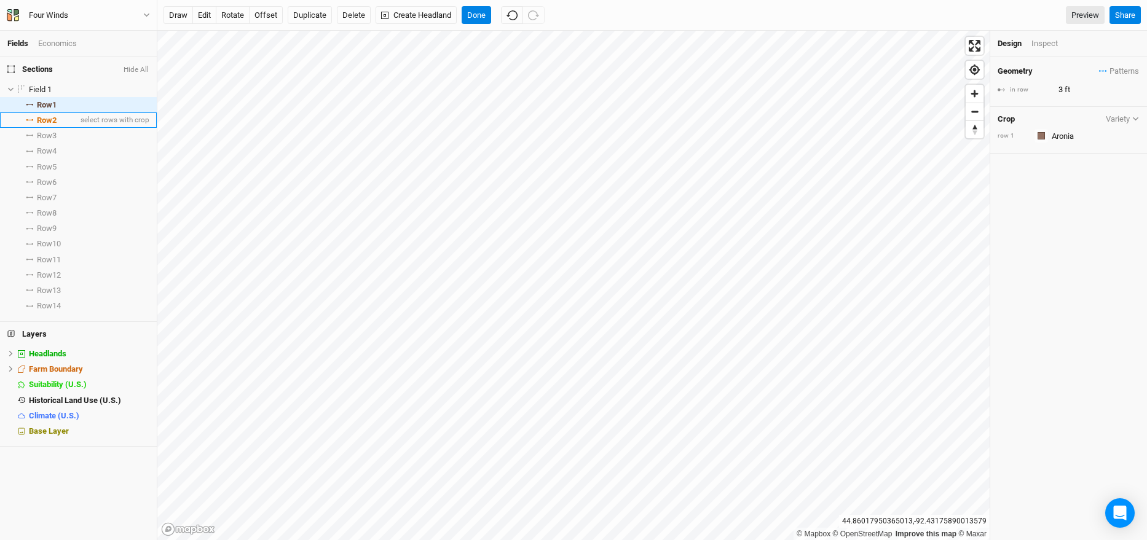
click at [67, 119] on li "Row 2 select rows with crop" at bounding box center [78, 119] width 157 height 15
click at [68, 133] on li "Row 3 select rows with crop" at bounding box center [78, 135] width 157 height 15
type input "30"
click at [1040, 132] on div at bounding box center [1040, 135] width 7 height 7
click at [1041, 136] on div at bounding box center [1040, 135] width 7 height 7
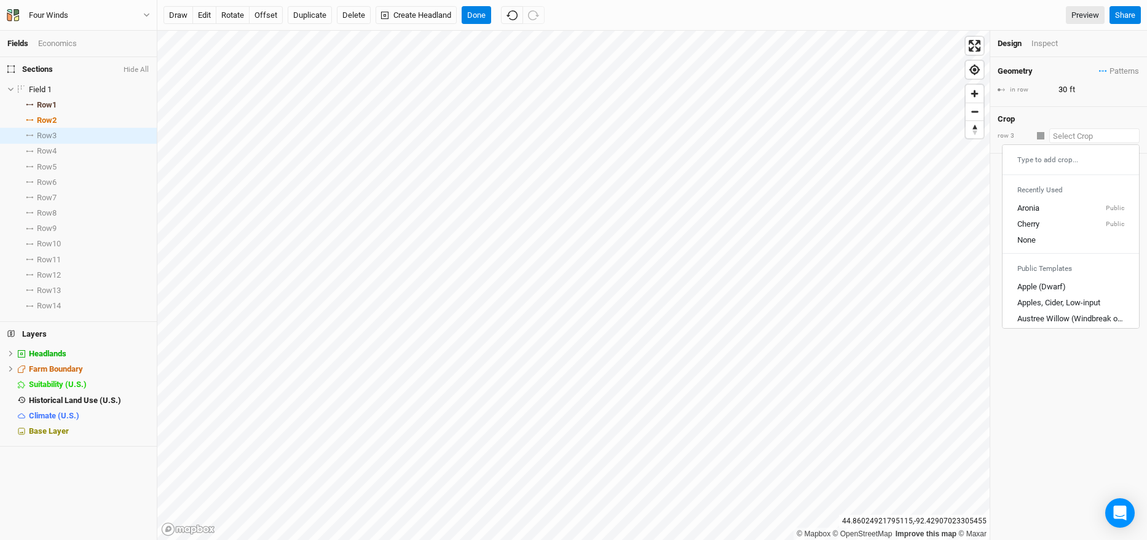
click at [1061, 136] on input "text" at bounding box center [1094, 135] width 90 height 15
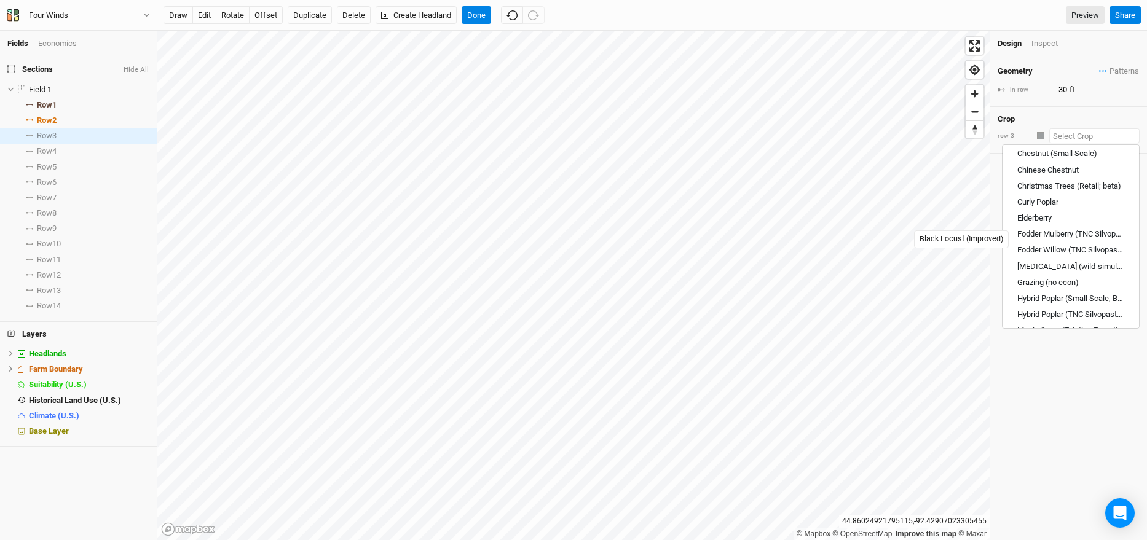
scroll to position [406, 0]
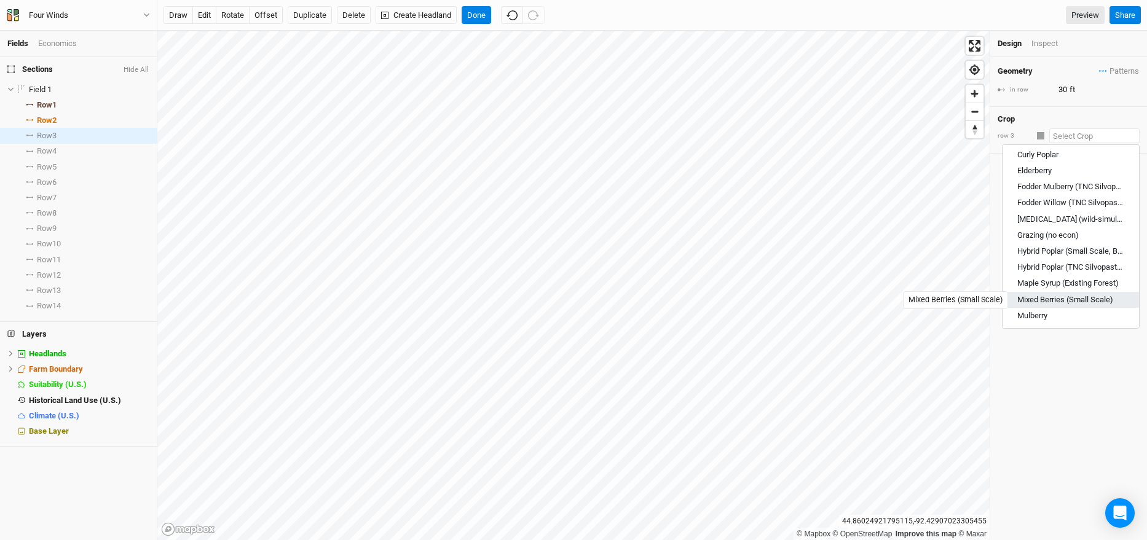
click at [1098, 297] on div "Mixed Berries (Small Scale)" at bounding box center [1065, 299] width 96 height 11
type input "Mixed Berries (Small Scale)"
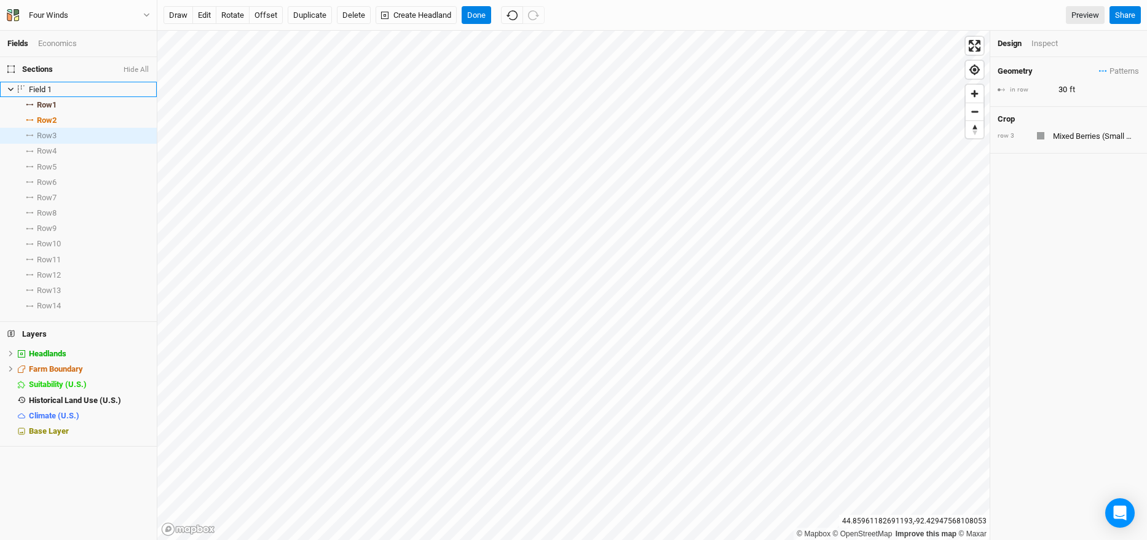
type input "4"
click at [71, 301] on li "Row 14 select rows with crop" at bounding box center [78, 305] width 157 height 15
type input "30"
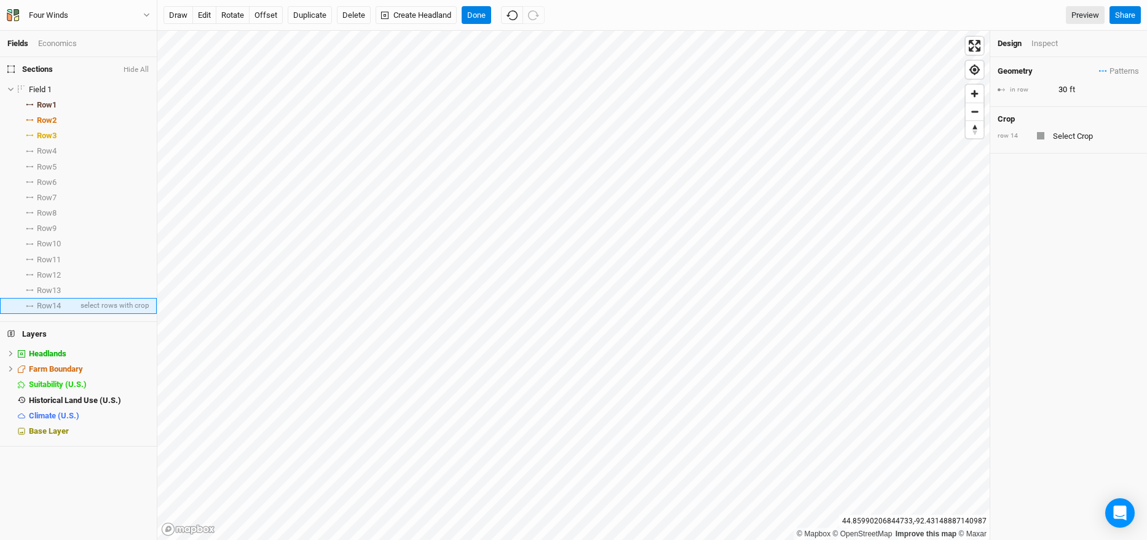
click at [54, 304] on span "Row 14" at bounding box center [49, 306] width 24 height 10
click at [1072, 87] on input "30" at bounding box center [1108, 90] width 107 height 14
type input "30"
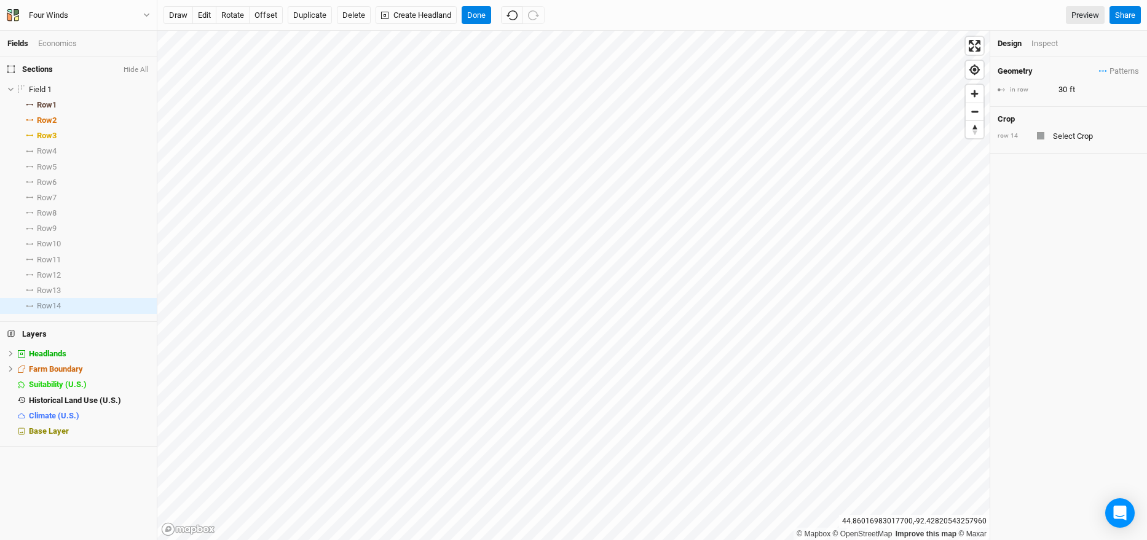
click at [1081, 178] on div "Geometry Patterns ＋ New in-row pattern in row 30 ft Crop row 14" at bounding box center [1068, 298] width 157 height 483
click at [1111, 69] on span "Patterns" at bounding box center [1119, 71] width 40 height 12
click at [1041, 40] on div "Inspect" at bounding box center [1053, 43] width 44 height 11
click at [1017, 42] on div "Design" at bounding box center [1009, 43] width 25 height 11
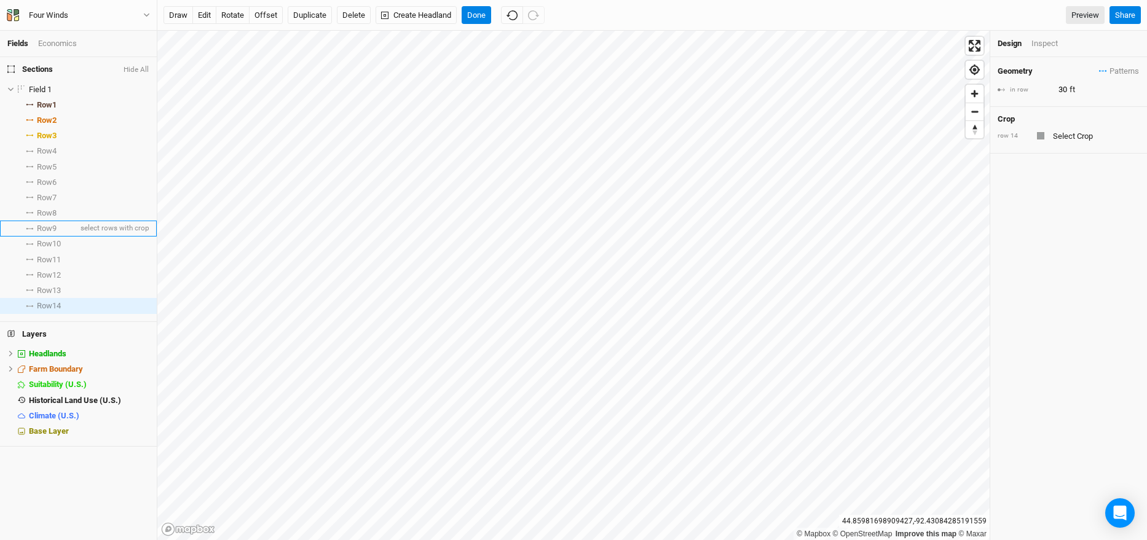
click at [63, 234] on li "Row 9 select rows with crop" at bounding box center [78, 228] width 157 height 15
click at [65, 303] on li "Row 14 select rows with crop" at bounding box center [78, 305] width 157 height 15
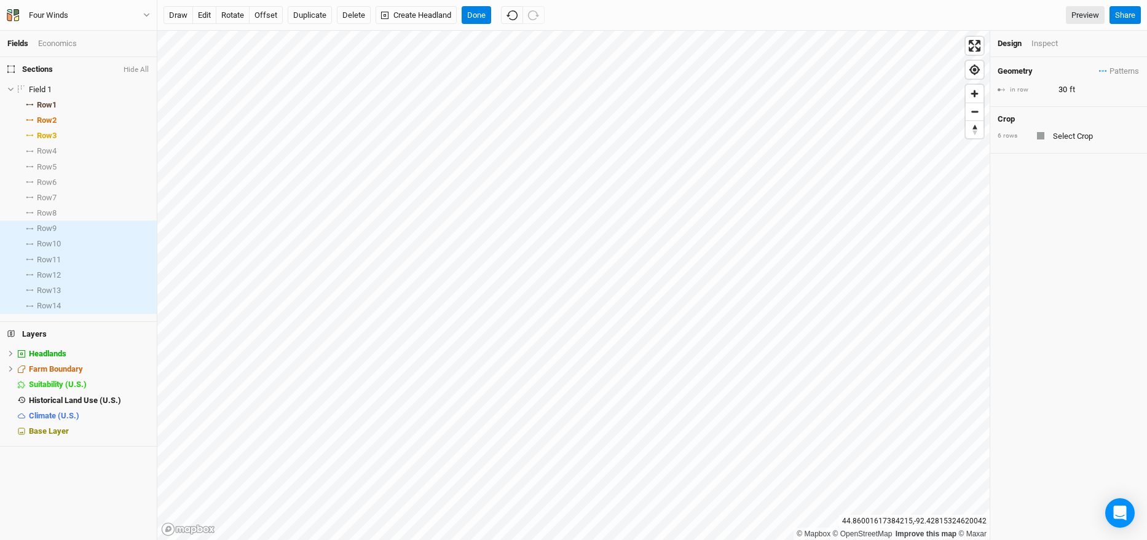
click at [1040, 139] on div at bounding box center [1040, 135] width 7 height 7
click at [1050, 139] on input "text" at bounding box center [1094, 135] width 90 height 15
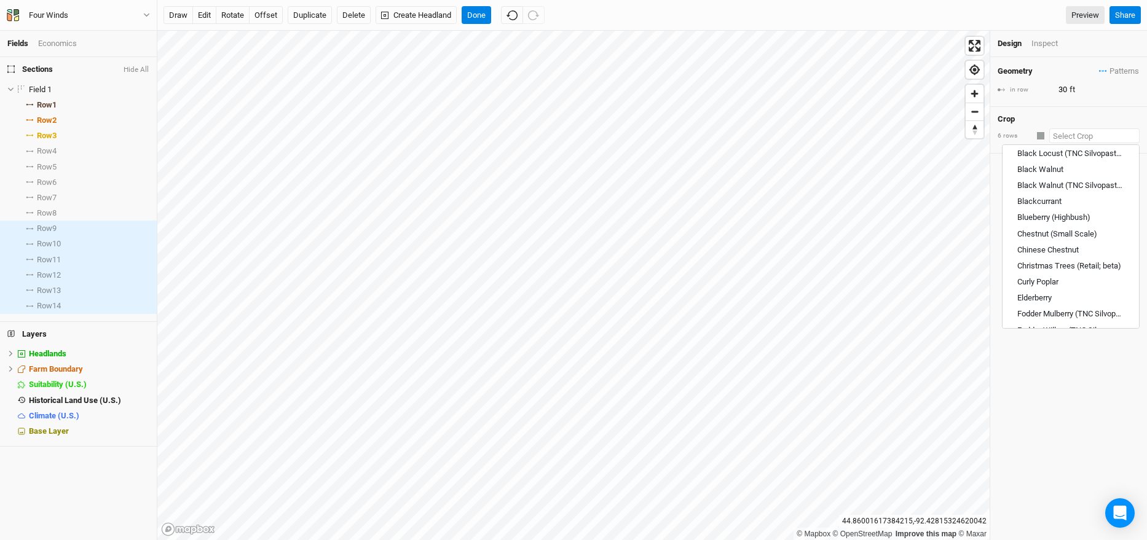
scroll to position [339, 0]
type input "m"
type input "mixed Berries (Small Scale)"
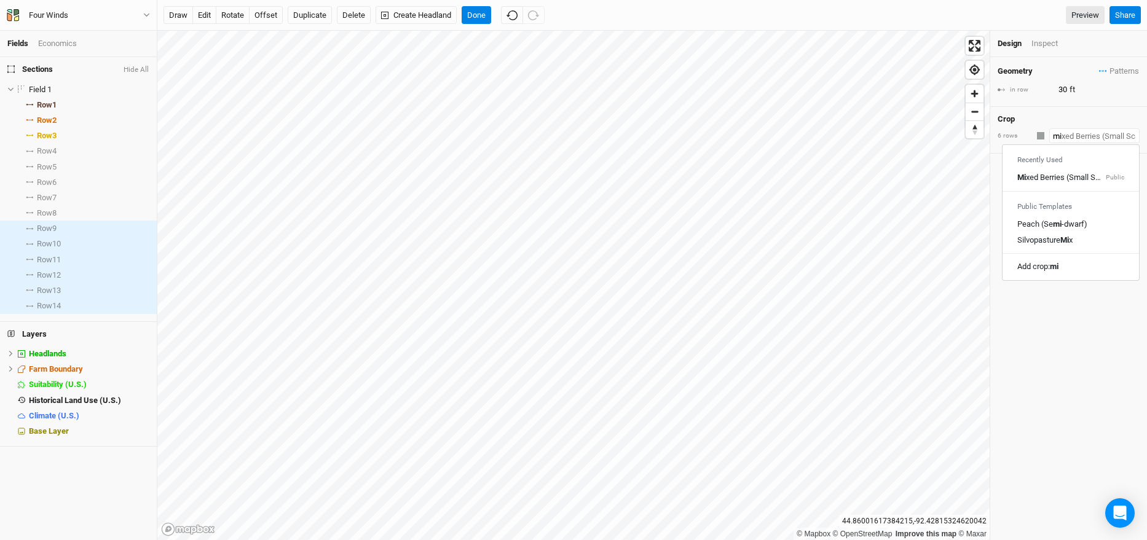
scroll to position [0, 0]
click at [1087, 180] on div "Mix ed Berries (Small Scale)" at bounding box center [1060, 178] width 86 height 11
type input "Mixed Berries (Small Scale)"
type input "4"
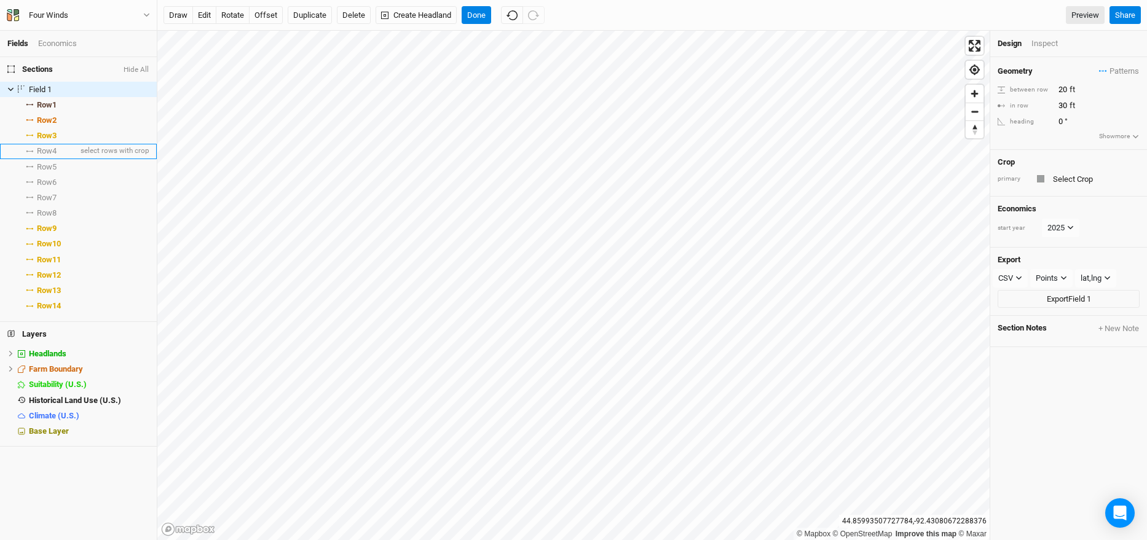
click at [67, 155] on li "Row 4 select rows with crop" at bounding box center [78, 151] width 157 height 15
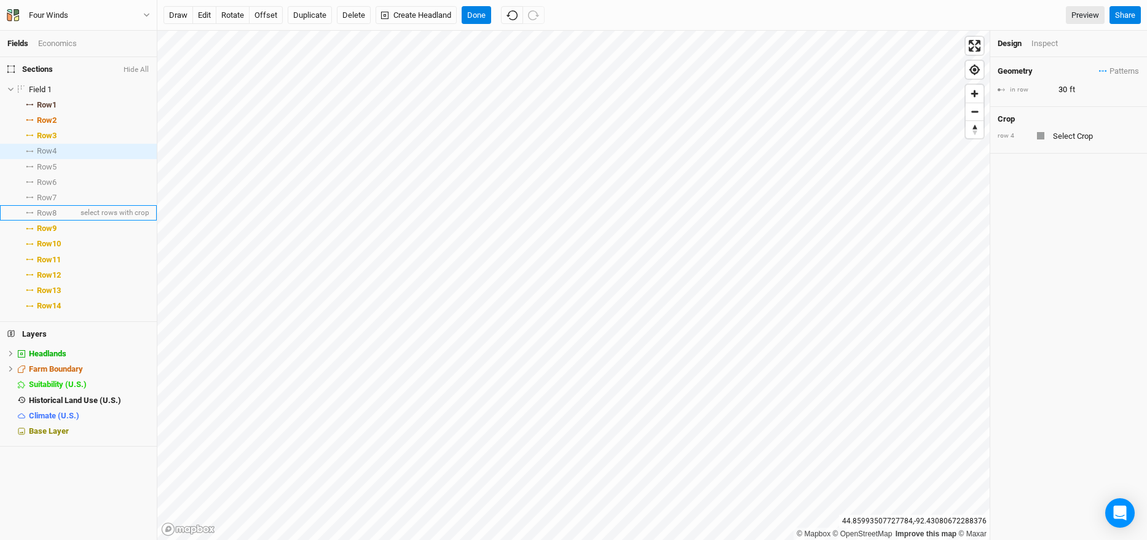
click at [71, 208] on li "Row 8 select rows with crop" at bounding box center [78, 212] width 157 height 15
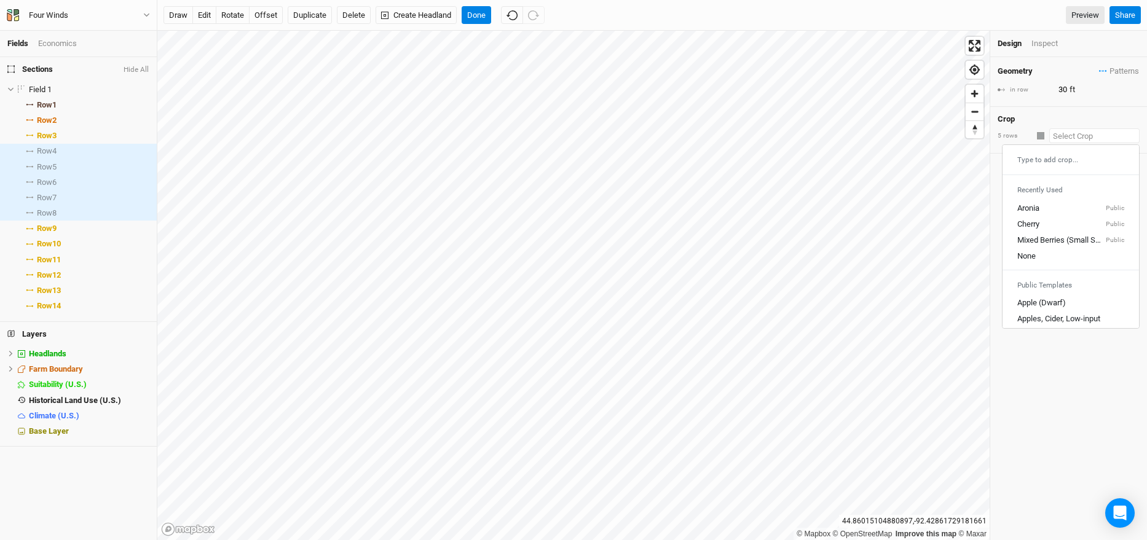
click at [1081, 132] on input "text" at bounding box center [1094, 135] width 90 height 15
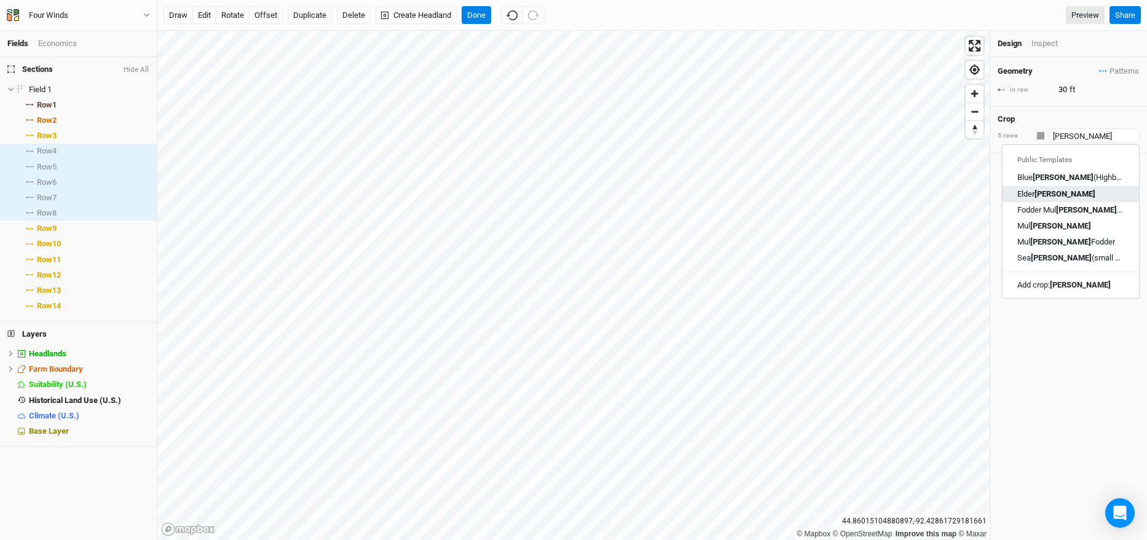
click at [1087, 190] on div "[PERSON_NAME]" at bounding box center [1070, 194] width 107 height 11
type input "Elderberry"
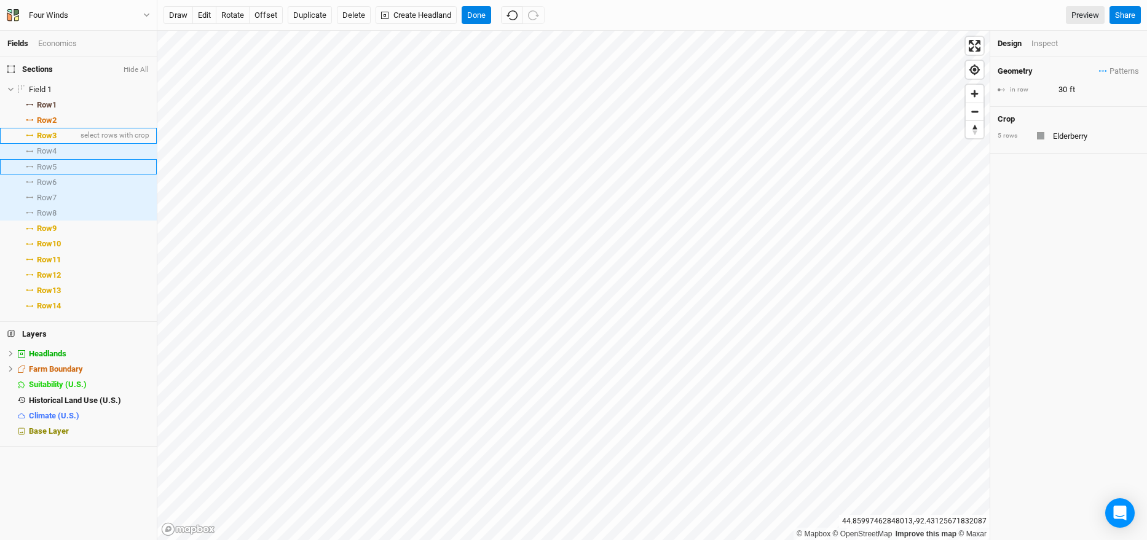
type input "2.5"
click at [181, 14] on button "draw" at bounding box center [178, 15] width 30 height 18
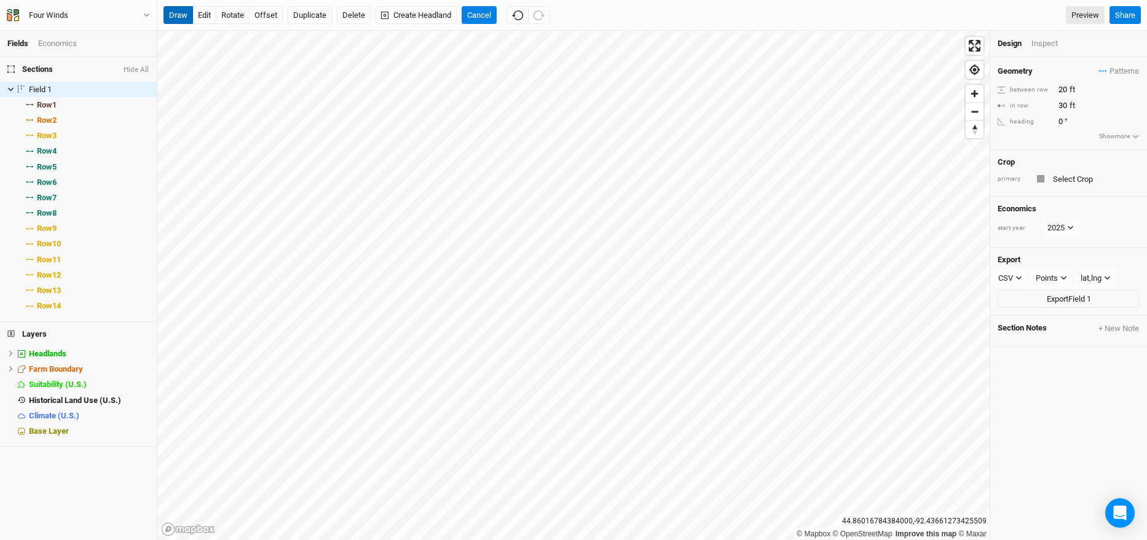
click at [181, 14] on button "draw" at bounding box center [178, 15] width 30 height 18
click at [34, 65] on span "Sections" at bounding box center [29, 70] width 45 height 10
click at [8, 87] on icon at bounding box center [10, 89] width 7 height 7
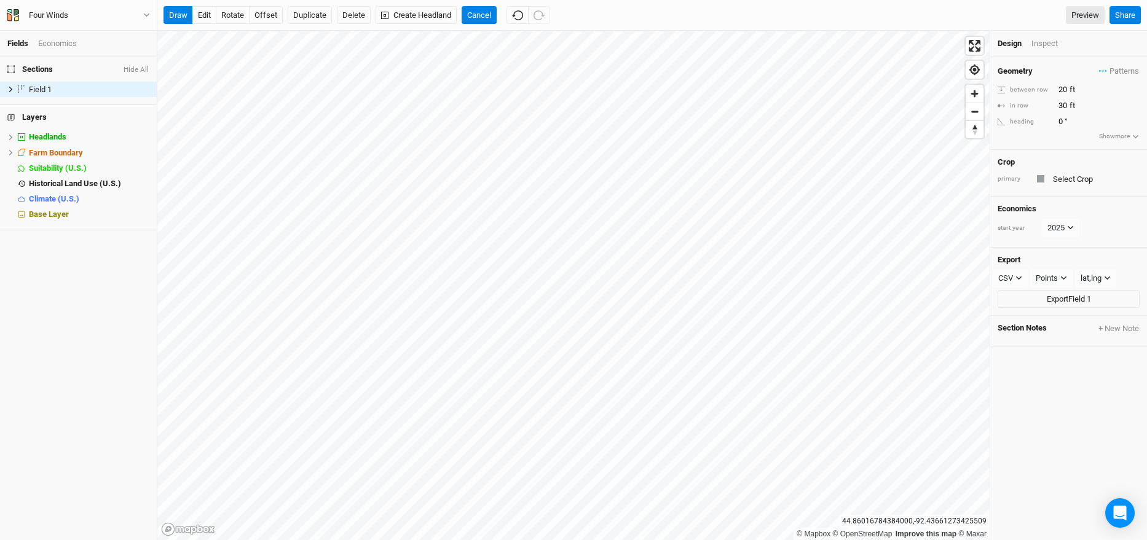
click at [96, 70] on h4 "Sections Hide All" at bounding box center [78, 69] width 157 height 25
click at [184, 10] on button "draw" at bounding box center [178, 15] width 30 height 18
click at [482, 17] on button "Done" at bounding box center [477, 15] width 30 height 18
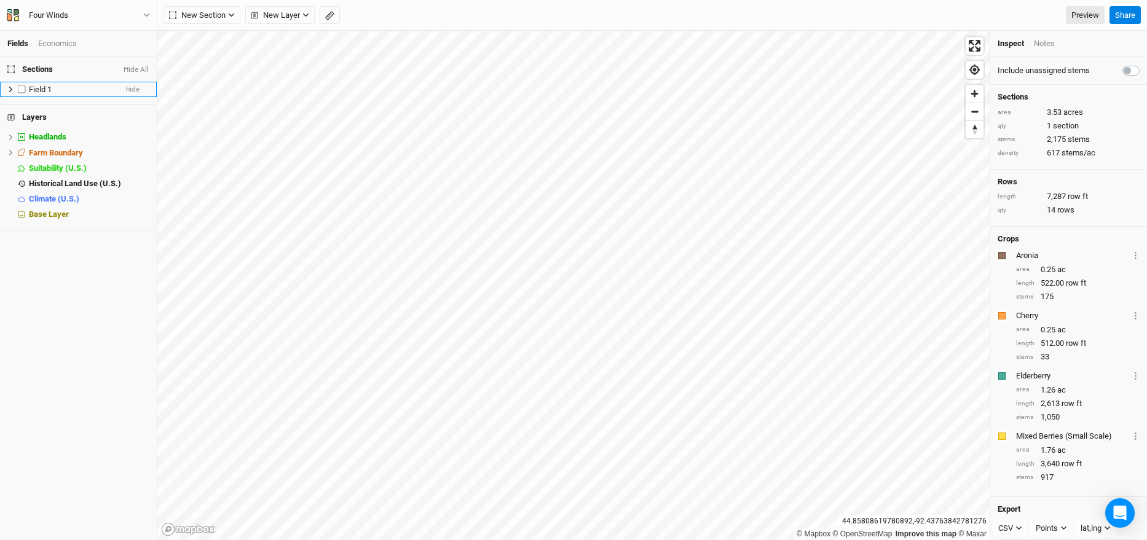
click at [23, 89] on label at bounding box center [21, 89] width 15 height 15
click at [23, 89] on input "checkbox" at bounding box center [22, 89] width 8 height 8
click at [17, 89] on label at bounding box center [21, 89] width 15 height 15
click at [18, 89] on input "checkbox" at bounding box center [22, 89] width 8 height 8
checkbox input "false"
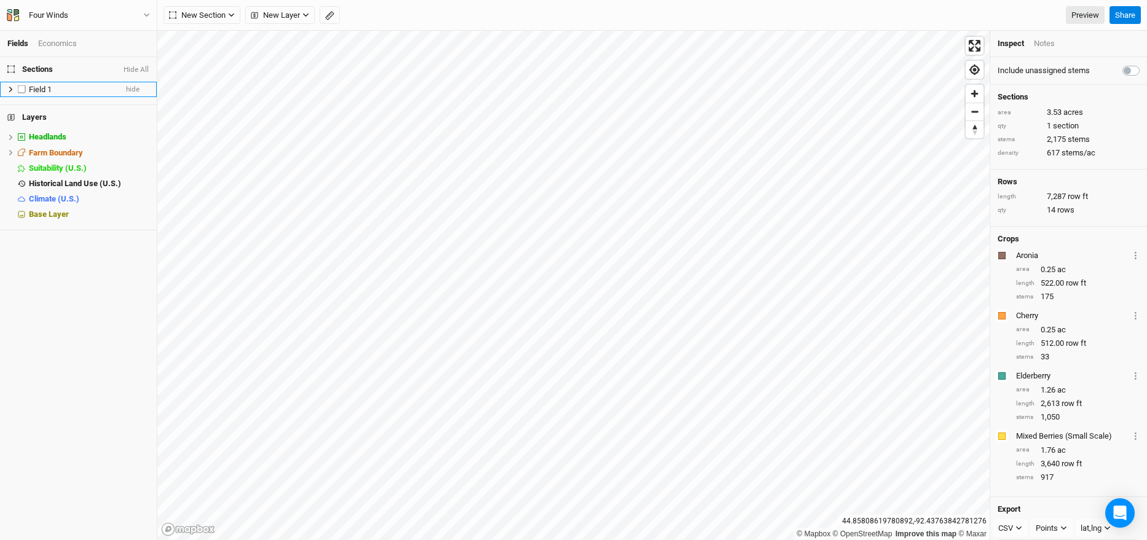
click at [5, 89] on li "Field 1 hide" at bounding box center [78, 89] width 157 height 15
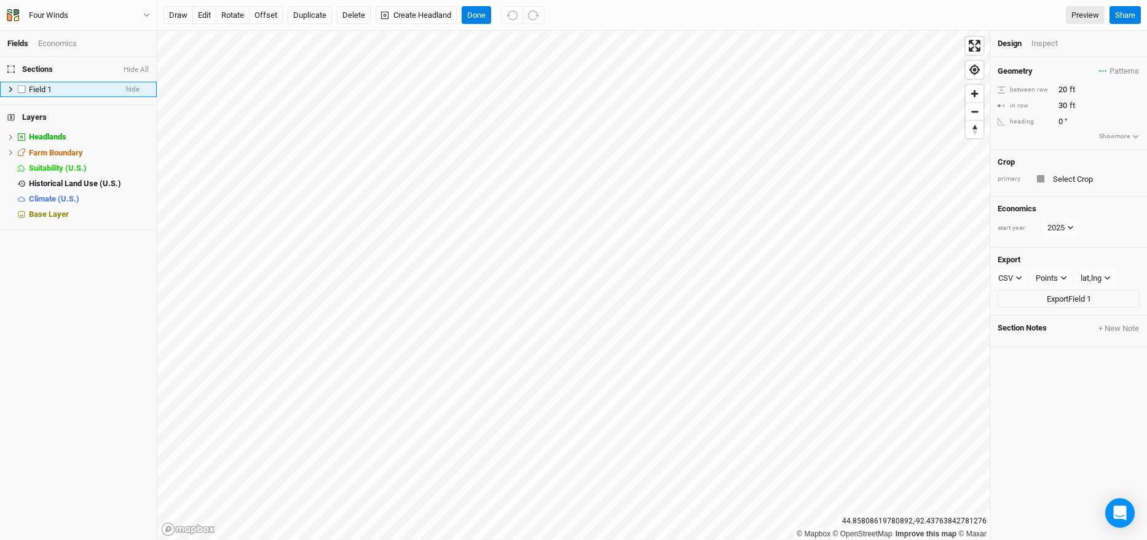
click at [6, 89] on li "Field 1 hide" at bounding box center [78, 89] width 157 height 15
click at [10, 91] on icon at bounding box center [11, 90] width 4 height 6
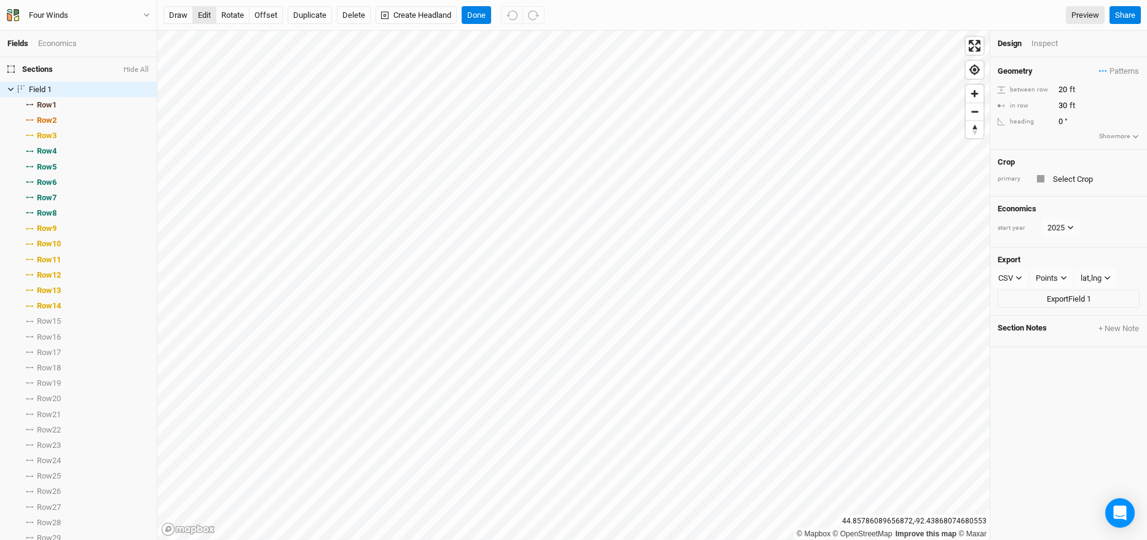
click at [202, 16] on button "edit" at bounding box center [204, 15] width 24 height 18
click at [14, 90] on label at bounding box center [21, 89] width 15 height 15
click at [18, 90] on input "checkbox" at bounding box center [22, 89] width 8 height 8
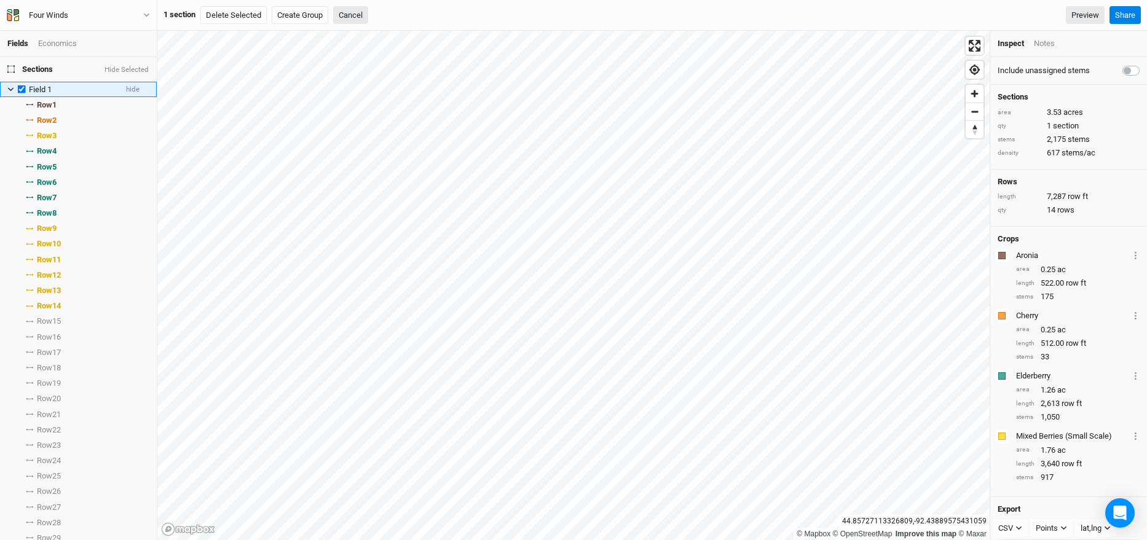
click at [6, 90] on li "Field 1 hide" at bounding box center [78, 89] width 157 height 15
checkbox input "false"
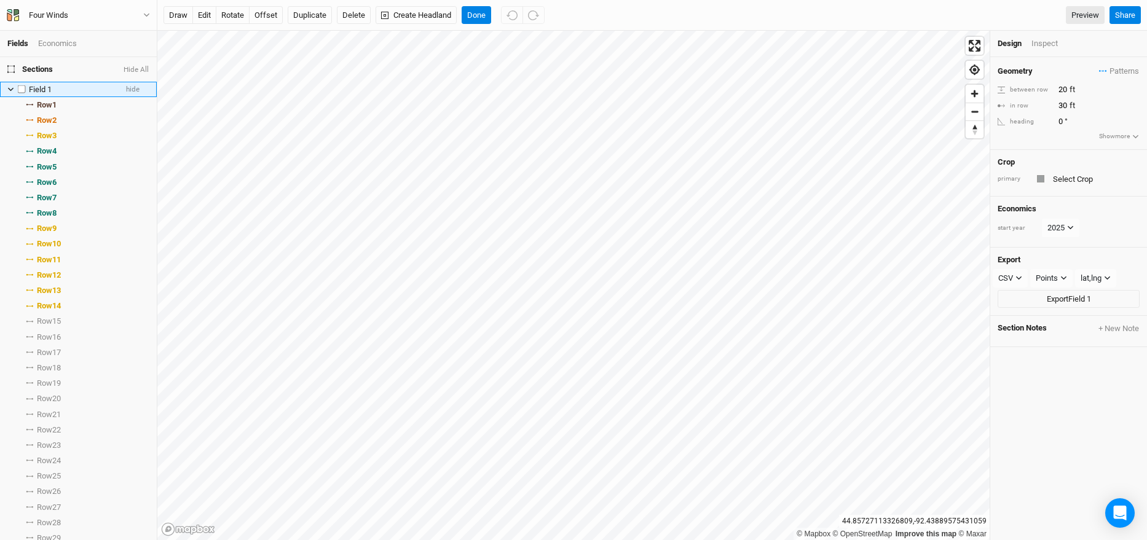
click at [6, 89] on li "Field 1 hide" at bounding box center [78, 89] width 157 height 15
click at [55, 90] on div "Field 1" at bounding box center [72, 90] width 87 height 10
click at [55, 90] on input "Field 1" at bounding box center [69, 89] width 83 height 11
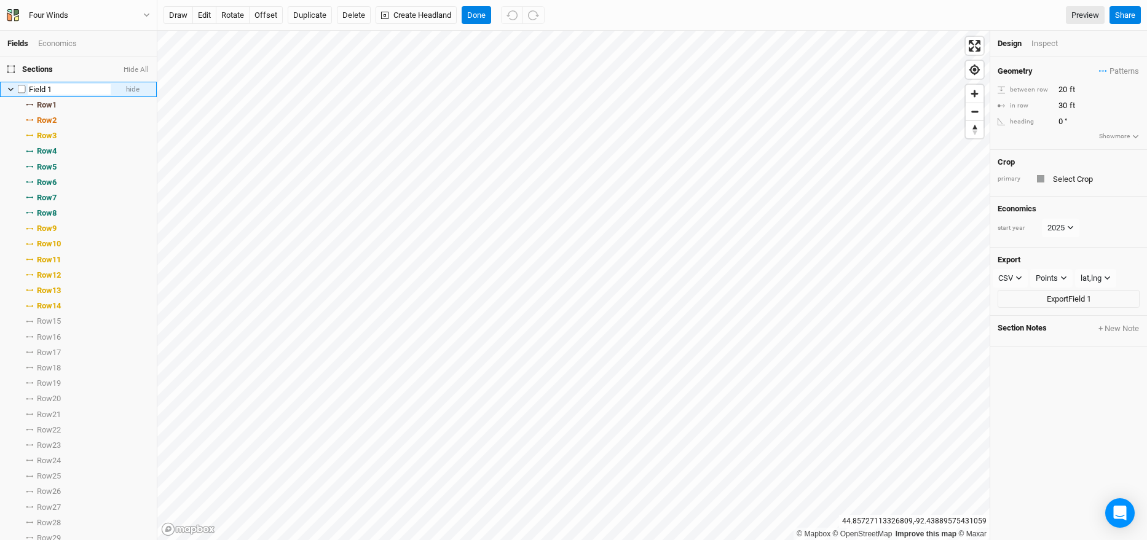
click at [55, 90] on input "Field 1" at bounding box center [69, 89] width 83 height 11
click at [122, 108] on span "select rows with crop" at bounding box center [113, 104] width 71 height 15
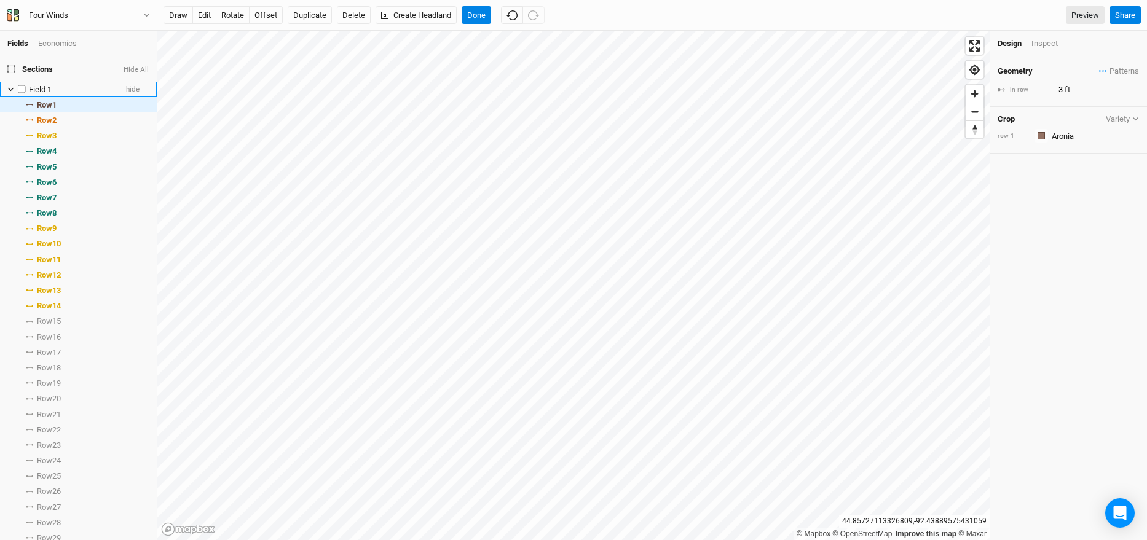
click at [98, 89] on div "Field 1" at bounding box center [72, 90] width 87 height 10
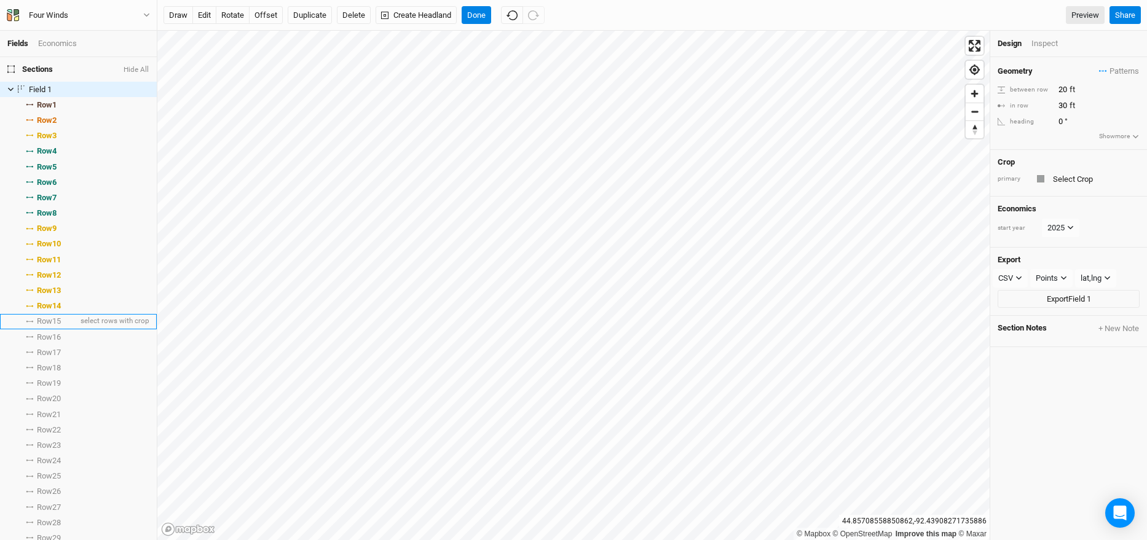
click at [73, 325] on li "Row 15 select rows with crop" at bounding box center [78, 321] width 157 height 15
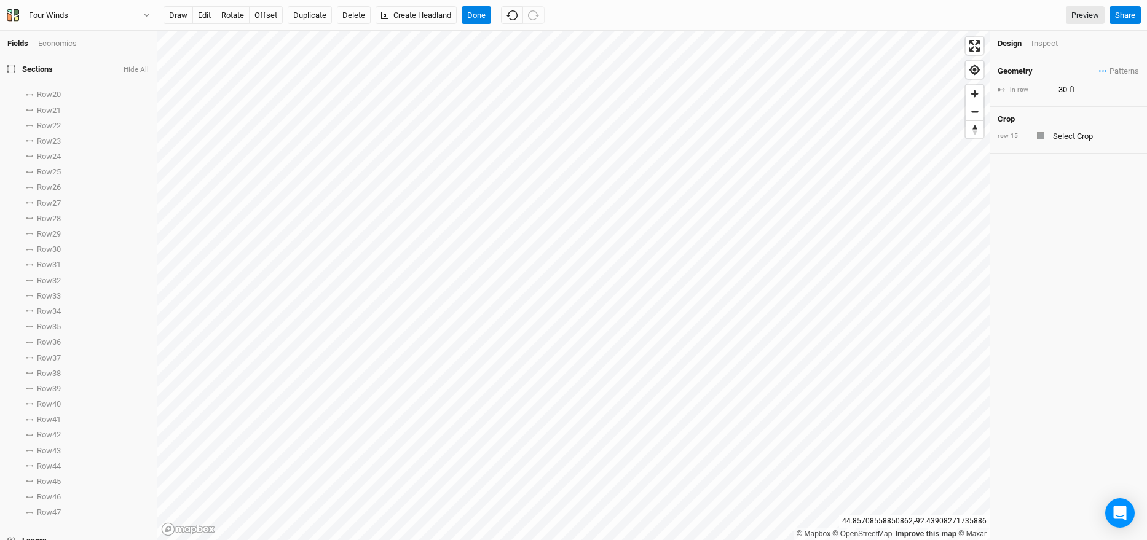
scroll to position [417, 0]
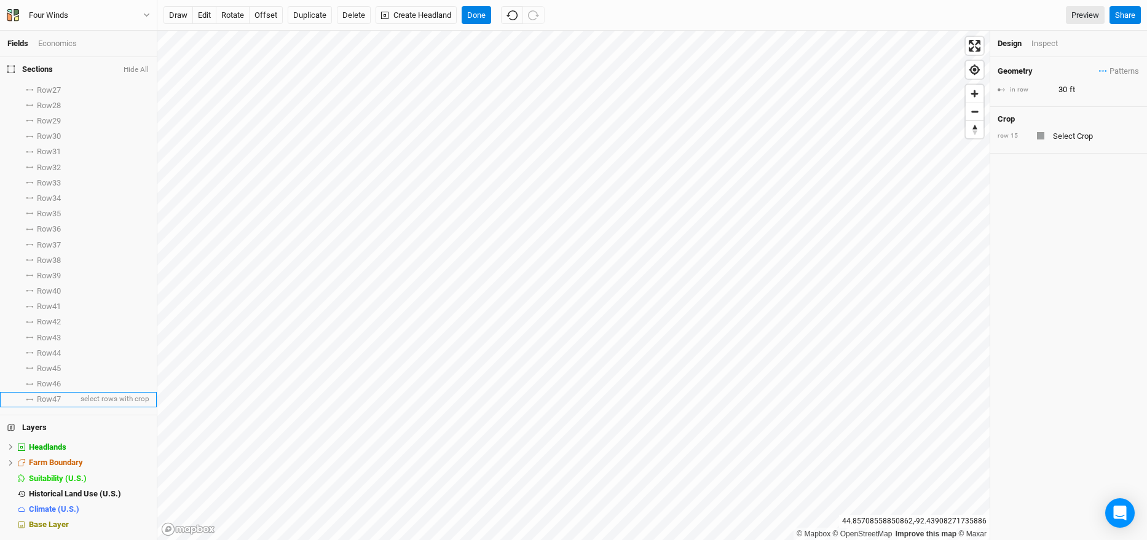
click at [68, 397] on li "Row 47 select rows with crop" at bounding box center [78, 399] width 157 height 15
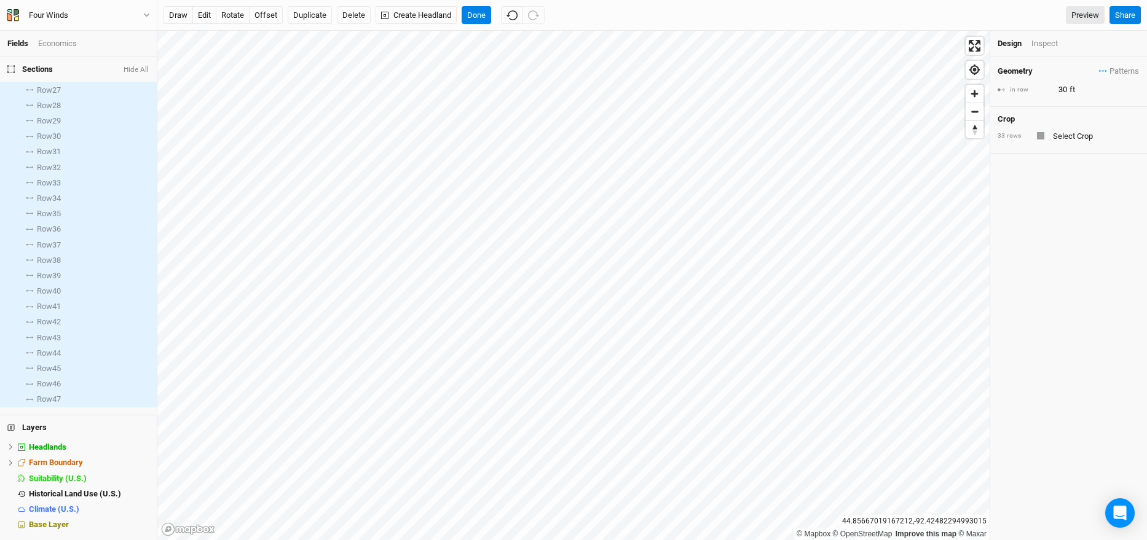
click at [1055, 122] on div "Crop" at bounding box center [1068, 119] width 142 height 10
click at [1059, 131] on input "text" at bounding box center [1094, 135] width 90 height 15
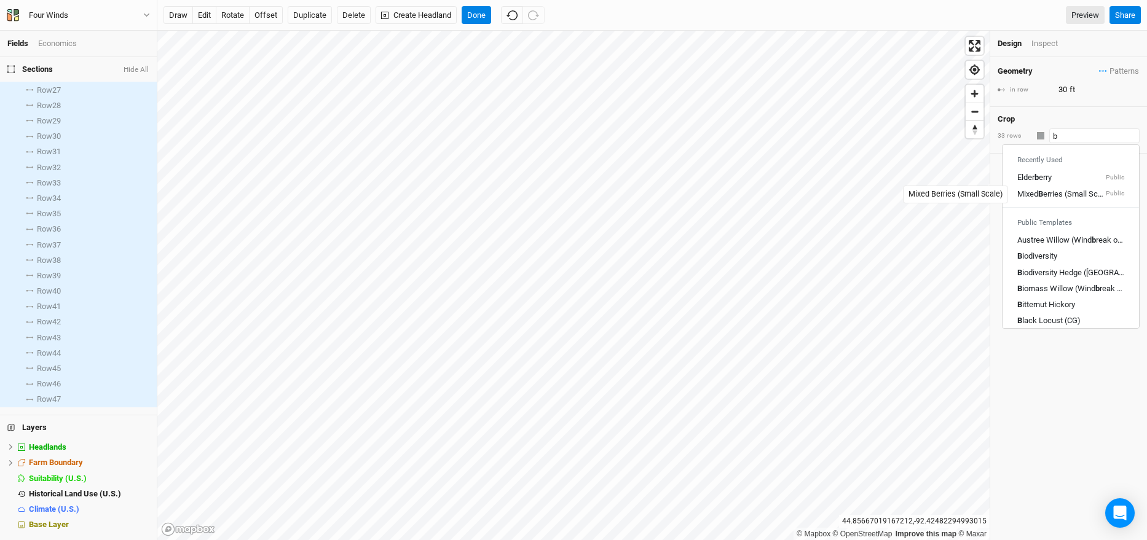
type input "bi"
type input "biodiversity"
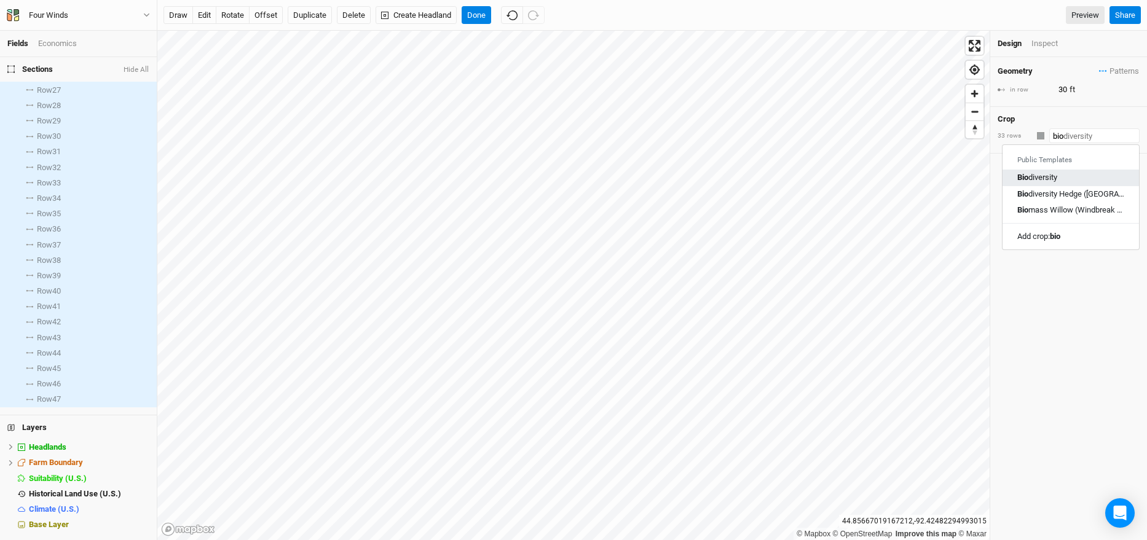
click at [1083, 175] on div "Bio diversity" at bounding box center [1070, 178] width 107 height 11
type input "Biodiversity"
type input "20"
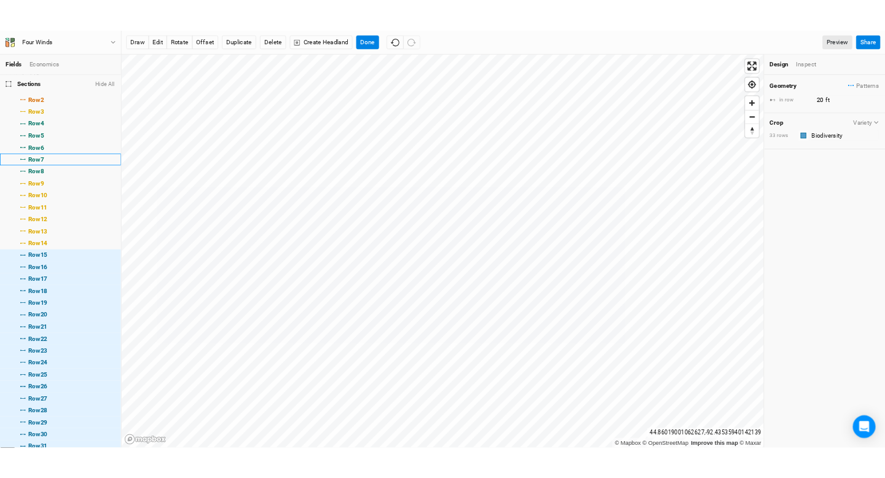
scroll to position [0, 0]
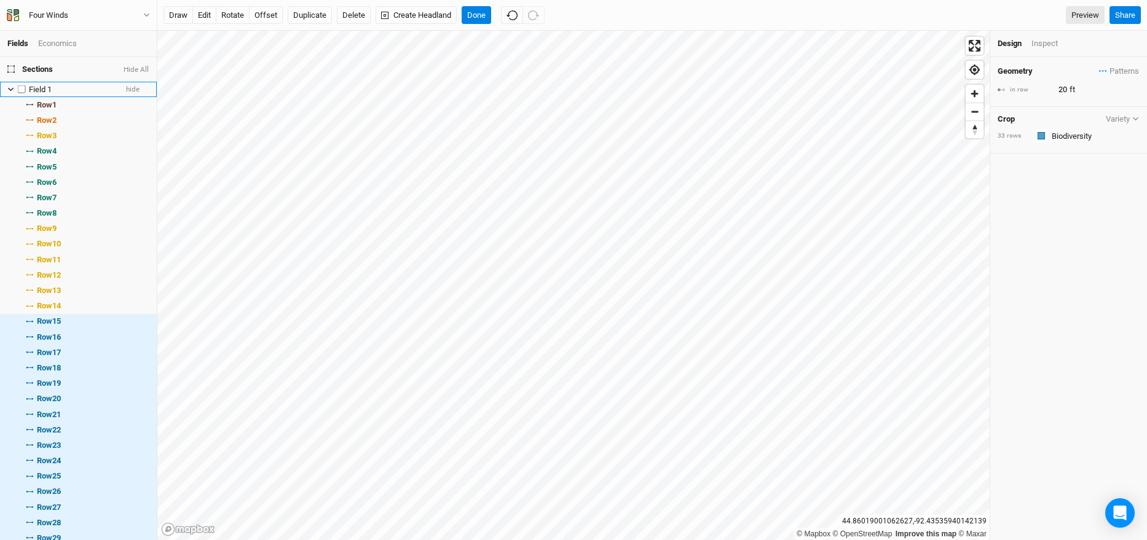
click at [12, 88] on icon at bounding box center [11, 90] width 6 height 4
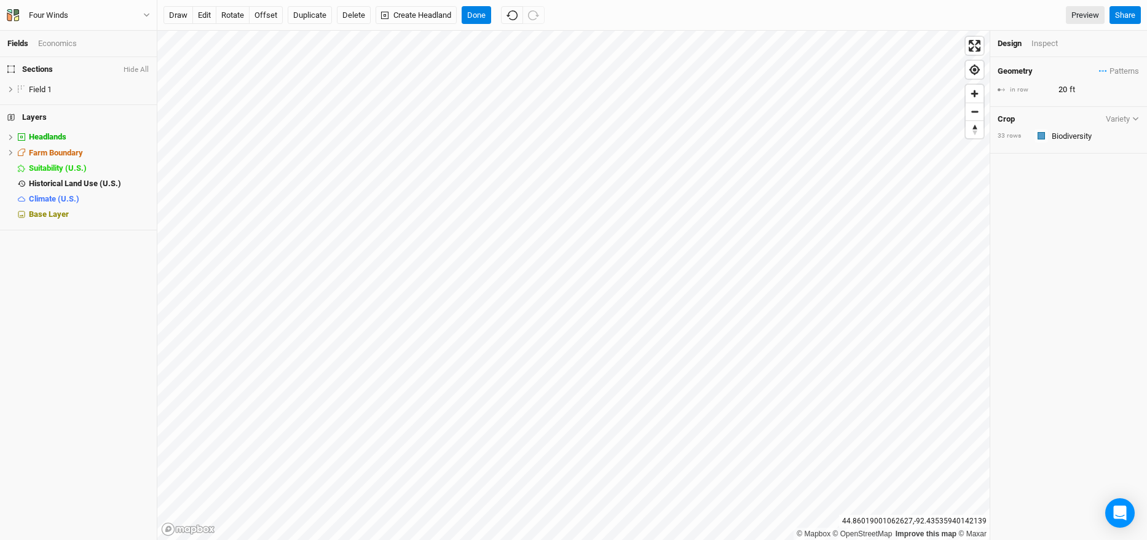
click at [43, 68] on span "Sections" at bounding box center [29, 70] width 45 height 10
click at [28, 71] on span "Sections" at bounding box center [29, 70] width 45 height 10
click at [8, 93] on li "Field 1 hide" at bounding box center [78, 89] width 157 height 15
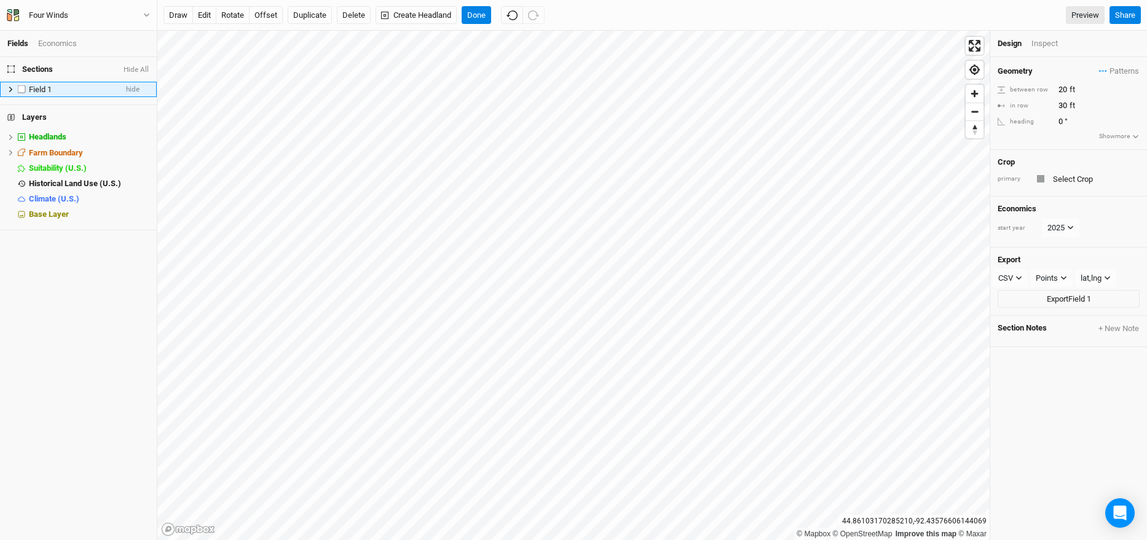
click at [9, 89] on icon at bounding box center [10, 89] width 7 height 7
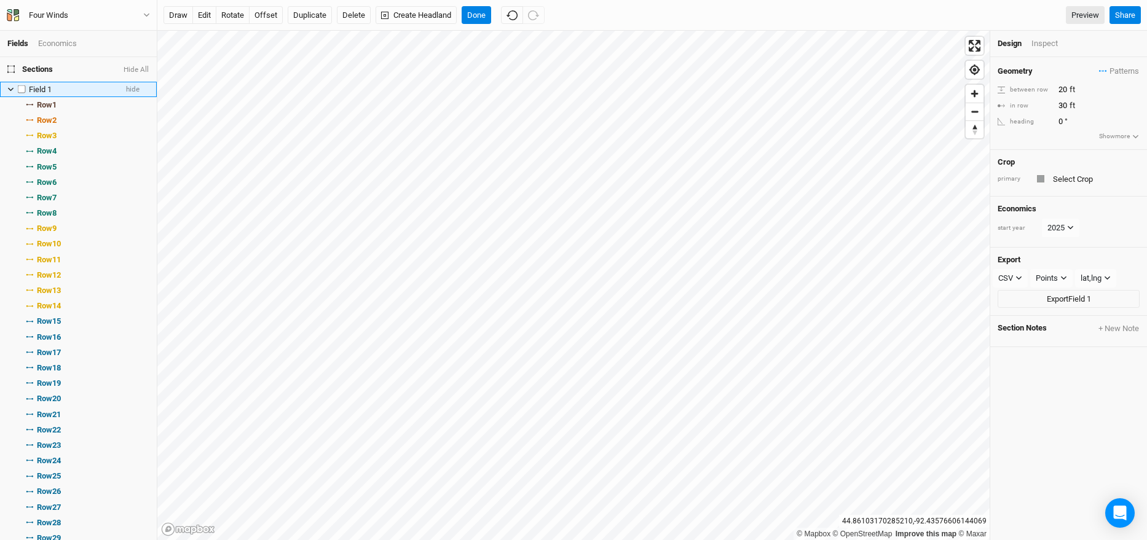
click at [9, 89] on icon at bounding box center [11, 90] width 6 height 4
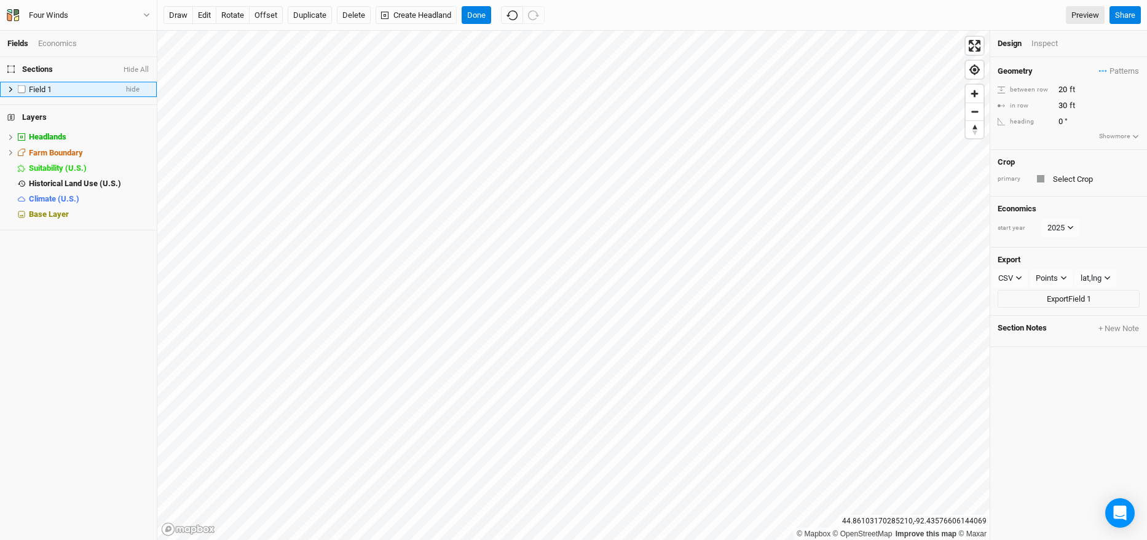
click at [63, 85] on div "Field 1" at bounding box center [72, 90] width 87 height 10
click at [58, 66] on h4 "Sections Hide All" at bounding box center [78, 69] width 157 height 25
click at [38, 66] on span "Sections" at bounding box center [29, 70] width 45 height 10
click at [138, 69] on button "Hide All" at bounding box center [136, 70] width 26 height 9
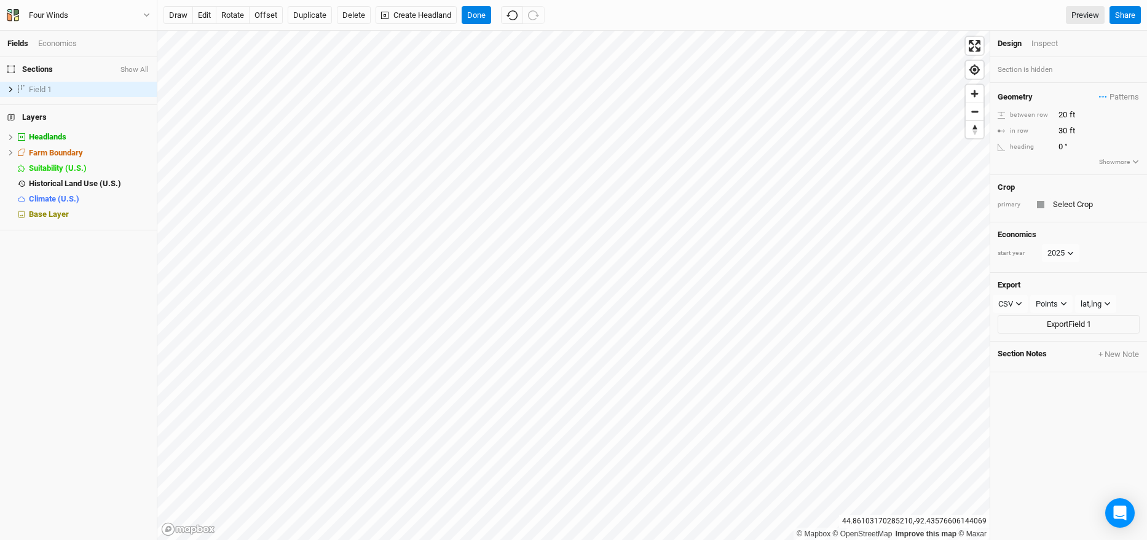
click at [138, 69] on button "Show All" at bounding box center [135, 70] width 30 height 9
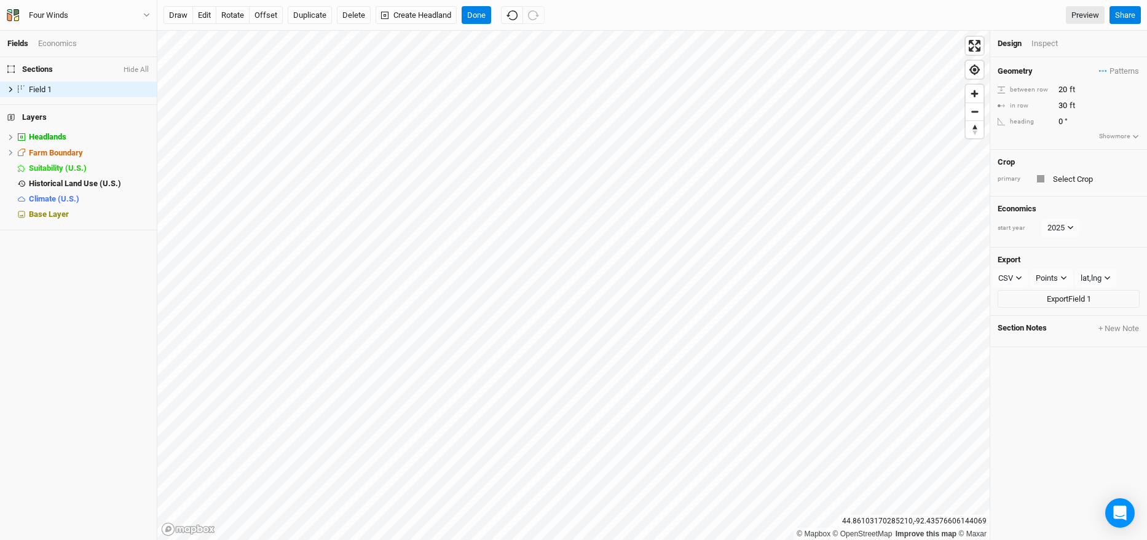
click at [138, 69] on button "Hide All" at bounding box center [136, 70] width 26 height 9
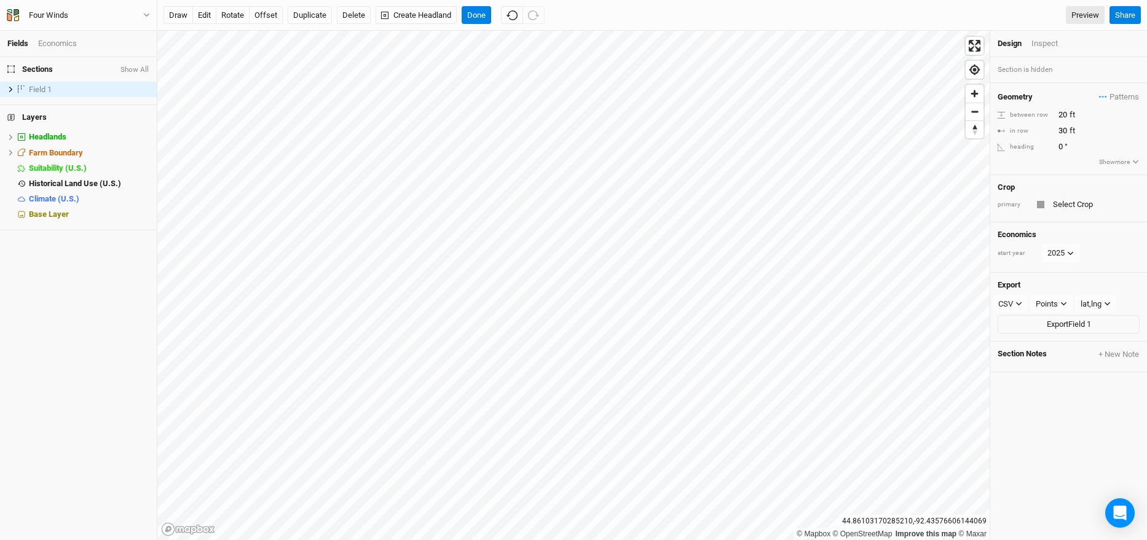
click at [140, 71] on button "Show All" at bounding box center [135, 70] width 30 height 9
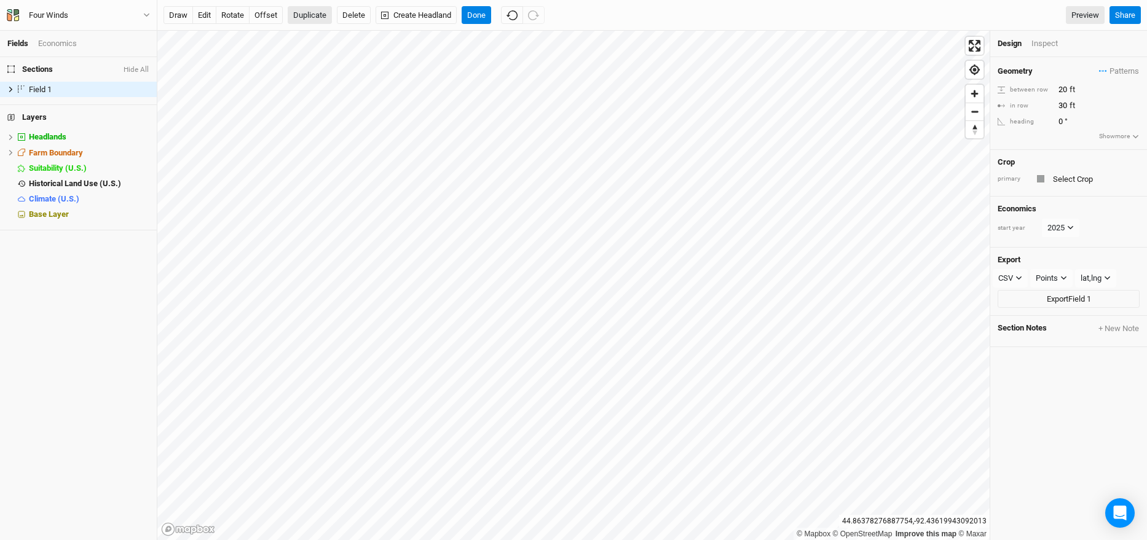
click at [312, 23] on div "draw edit rotate offset Duplicate Delete Create Headland Done" at bounding box center [353, 15] width 381 height 18
click at [321, 16] on button "Duplicate" at bounding box center [310, 15] width 44 height 18
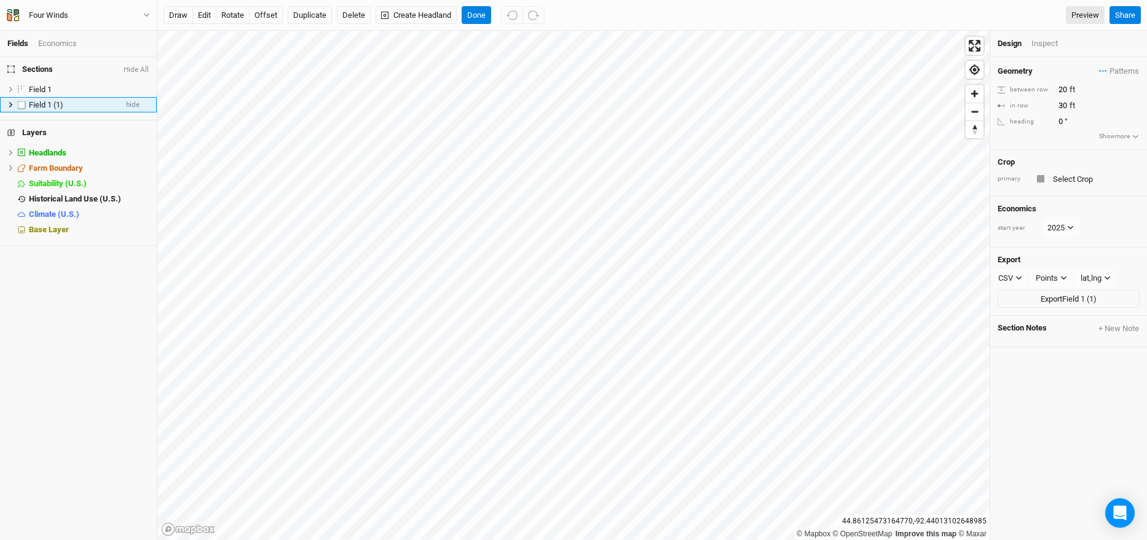
click at [39, 104] on span "Field 1 (1)" at bounding box center [46, 104] width 34 height 9
click at [179, 15] on button "draw" at bounding box center [178, 15] width 30 height 18
click at [13, 88] on icon at bounding box center [10, 89] width 7 height 7
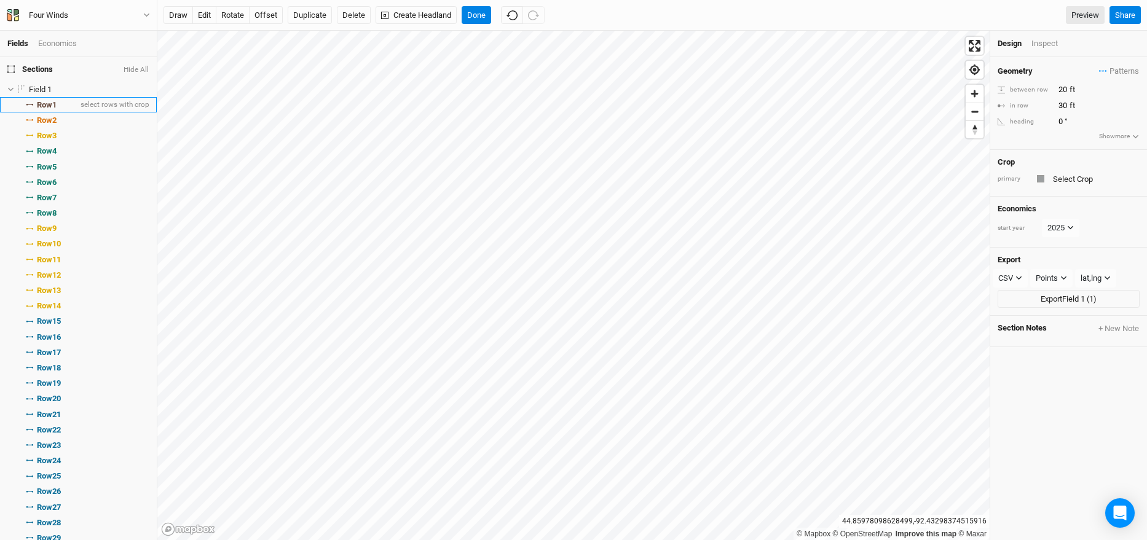
click at [72, 106] on li "Row 1 select rows with crop" at bounding box center [78, 104] width 157 height 15
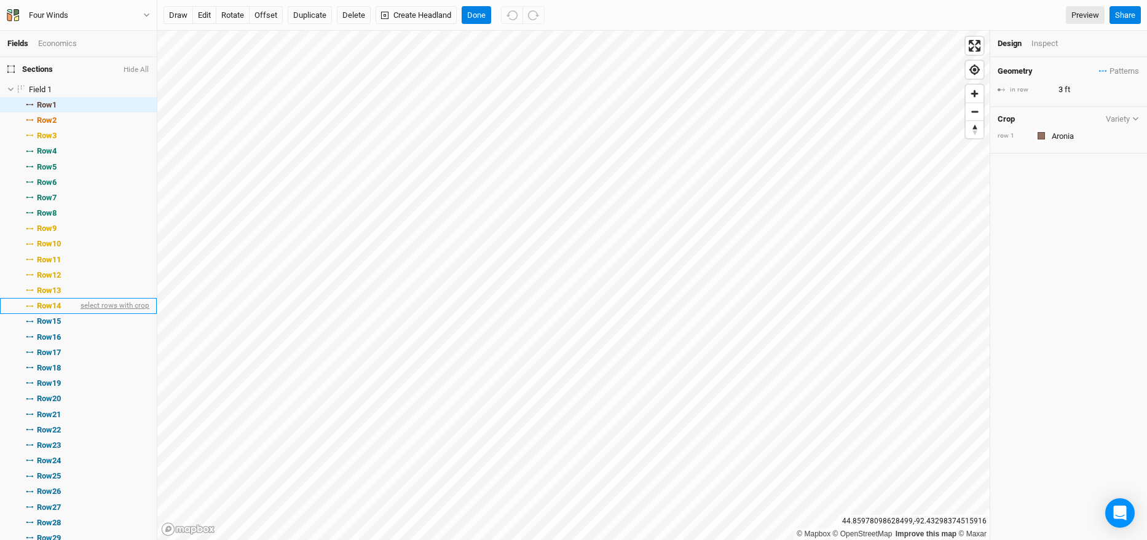
click at [83, 306] on span "select rows with crop" at bounding box center [113, 306] width 71 height 15
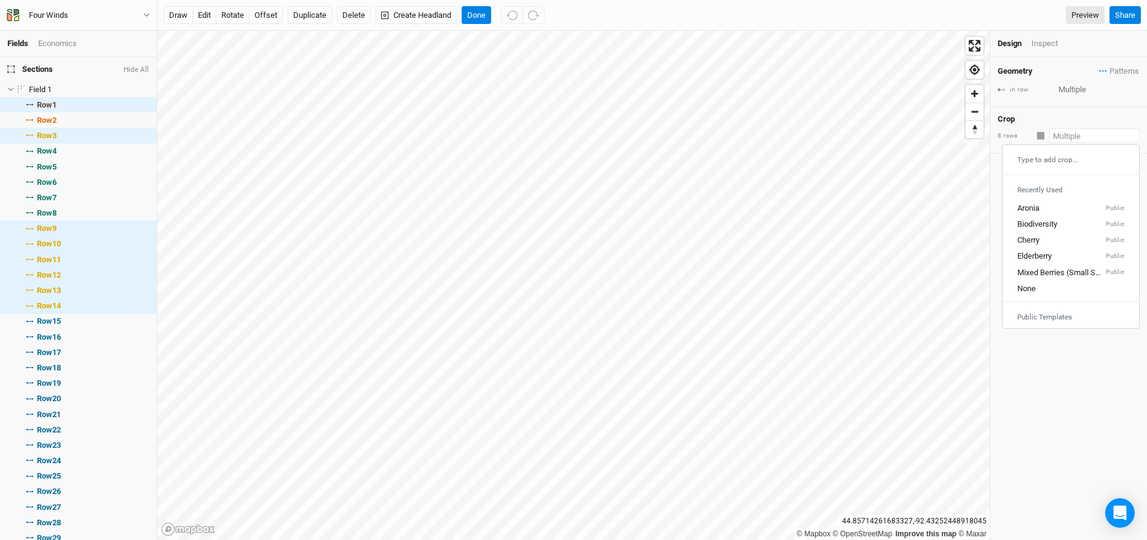
click at [1074, 140] on input "text" at bounding box center [1094, 135] width 90 height 15
click at [1063, 219] on div "Biodiversity Public" at bounding box center [1070, 224] width 107 height 11
type input "20"
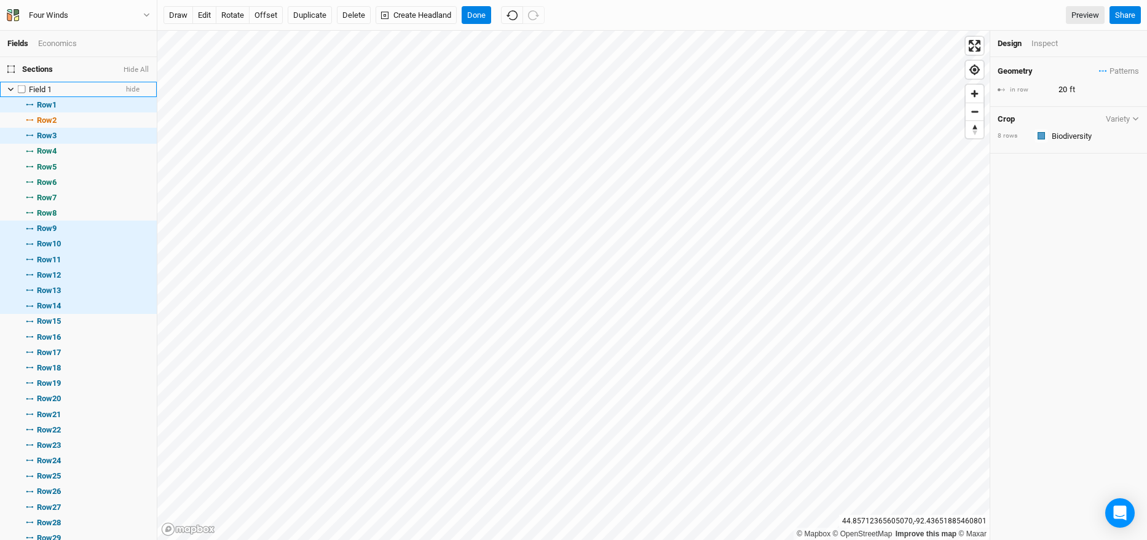
click at [10, 91] on icon at bounding box center [10, 89] width 7 height 7
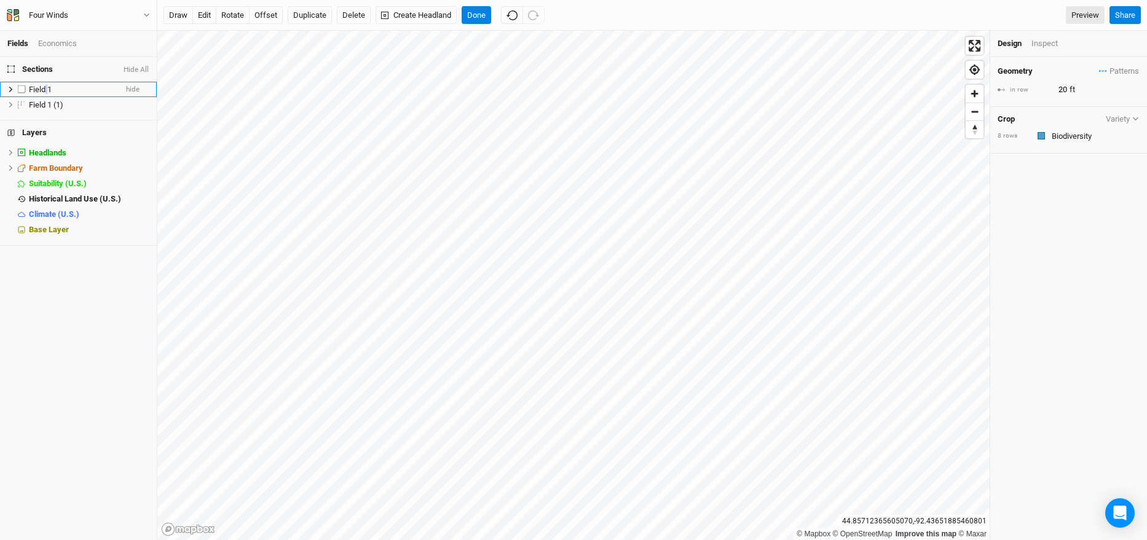
click at [47, 92] on span "Field 1" at bounding box center [40, 89] width 23 height 9
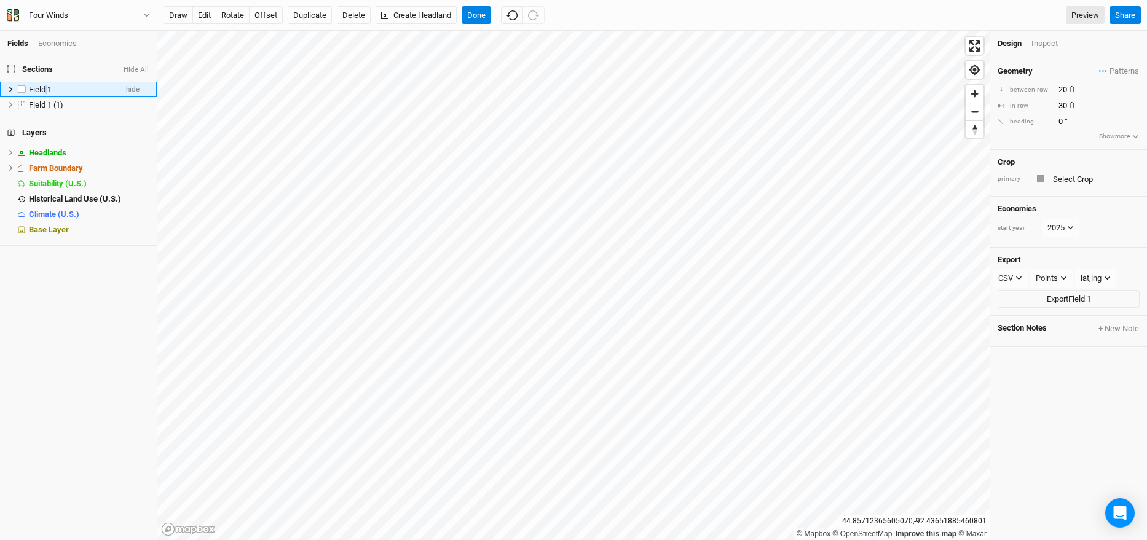
click at [47, 92] on span "Field 1" at bounding box center [40, 89] width 23 height 9
click at [47, 92] on input "Field 1" at bounding box center [69, 89] width 83 height 11
type input "D"
type input "Fruit"
click at [46, 102] on ul "Fruit hide Field 1 (1) hide" at bounding box center [78, 97] width 157 height 31
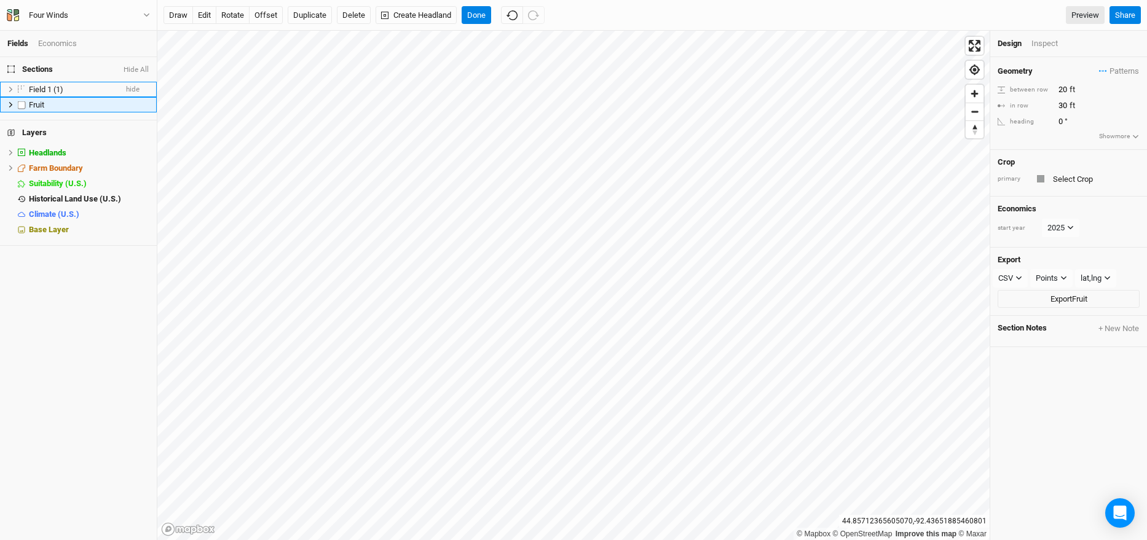
click at [46, 102] on div "Fruit" at bounding box center [89, 105] width 120 height 10
click at [46, 102] on input "Fruit" at bounding box center [69, 105] width 83 height 11
type input "B"
type input "Prairie"
click at [51, 92] on span "Field 1 (1)" at bounding box center [46, 89] width 34 height 9
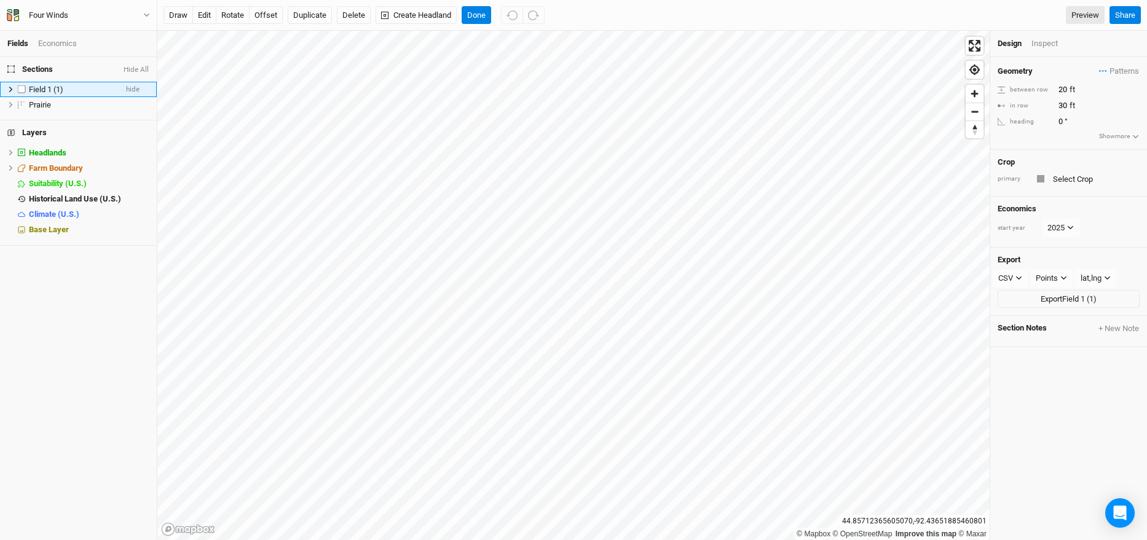
click at [51, 92] on span "Field 1 (1)" at bounding box center [46, 89] width 34 height 9
type input "Fruit"
click at [57, 39] on div "Economics" at bounding box center [57, 43] width 39 height 11
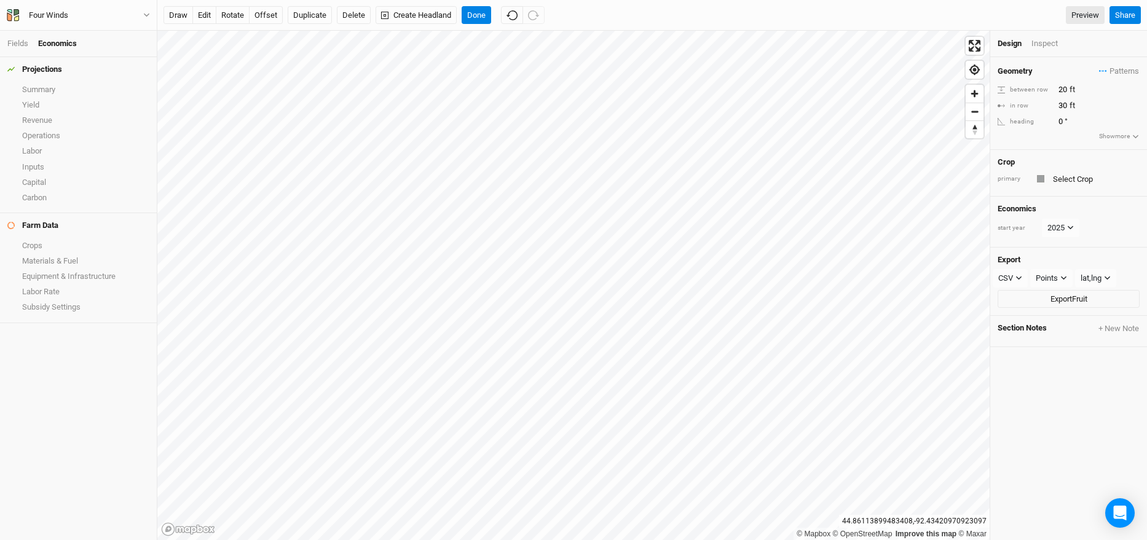
click at [64, 39] on div "Economics" at bounding box center [57, 43] width 39 height 11
click at [57, 97] on link "Yield" at bounding box center [78, 104] width 157 height 15
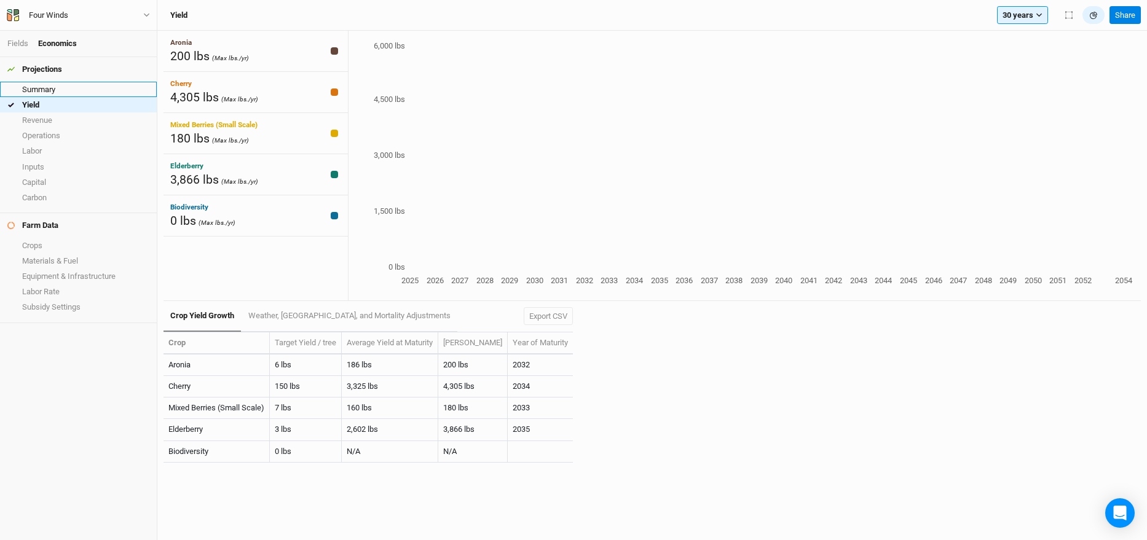
click at [57, 89] on link "Summary" at bounding box center [78, 89] width 157 height 15
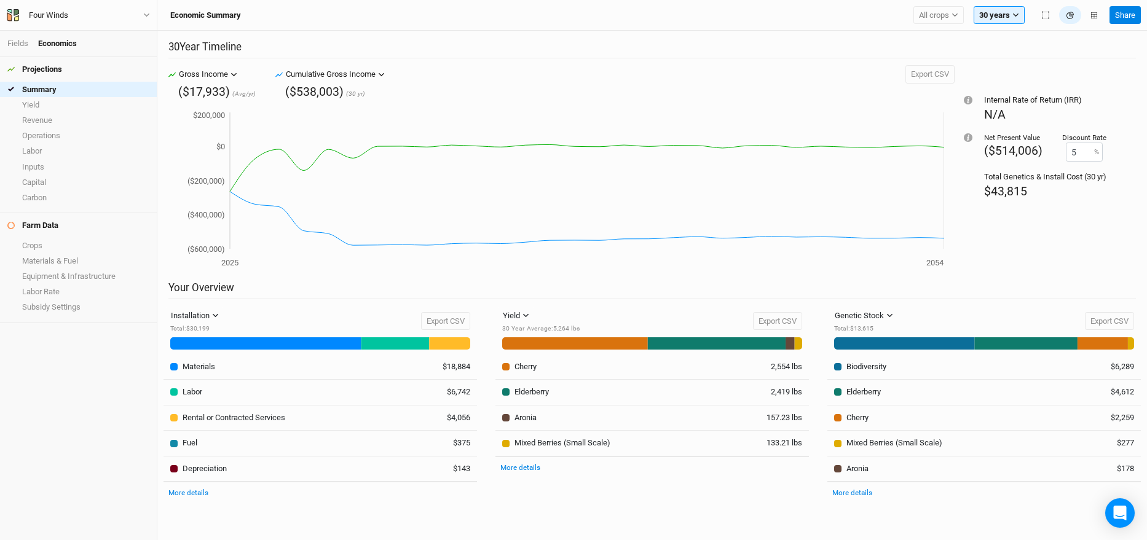
click at [66, 42] on div "Economics" at bounding box center [57, 43] width 39 height 11
